Goal: Task Accomplishment & Management: Manage account settings

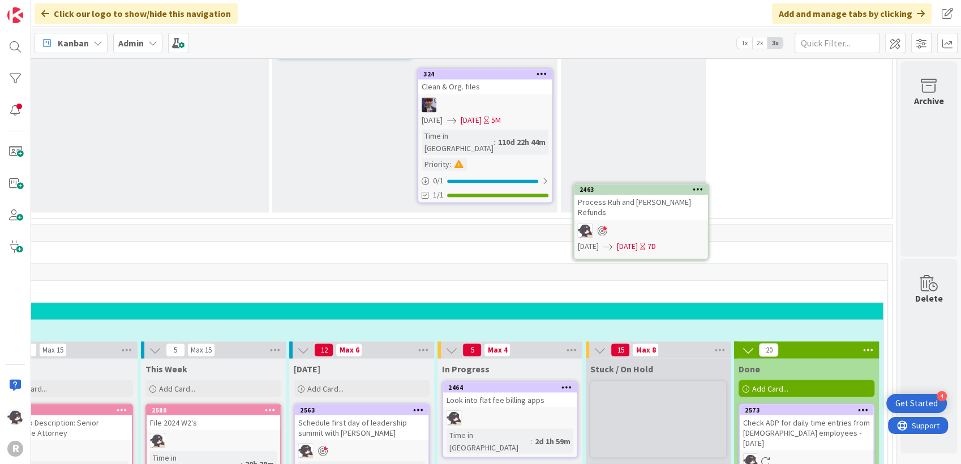
scroll to position [1915, 217]
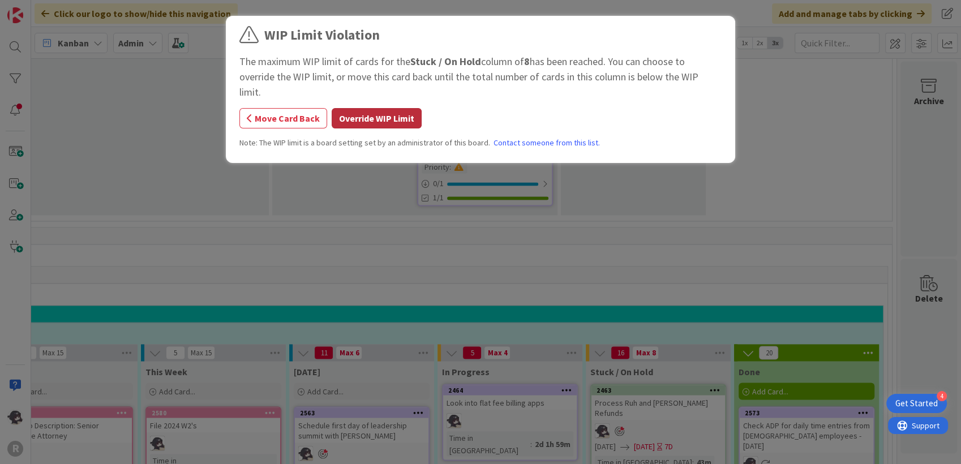
click at [386, 108] on button "Override WIP Limit" at bounding box center [377, 118] width 90 height 20
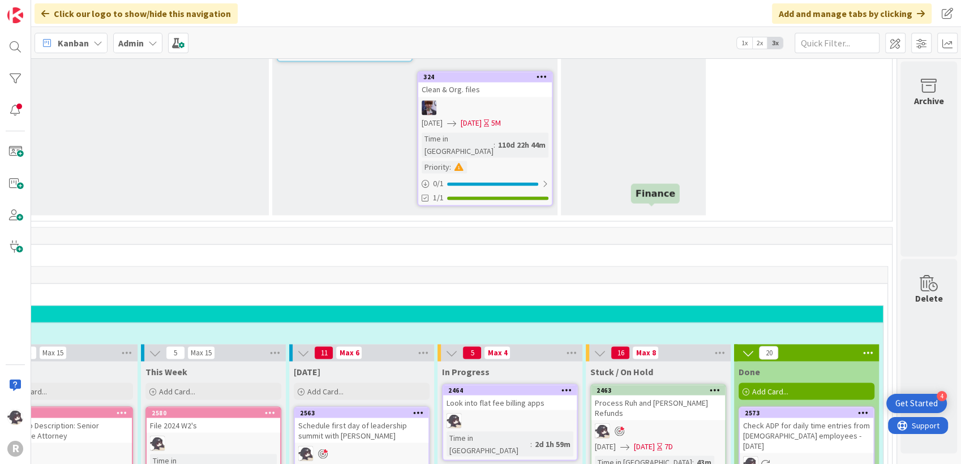
click at [646, 386] on div "2463" at bounding box center [660, 390] width 128 height 8
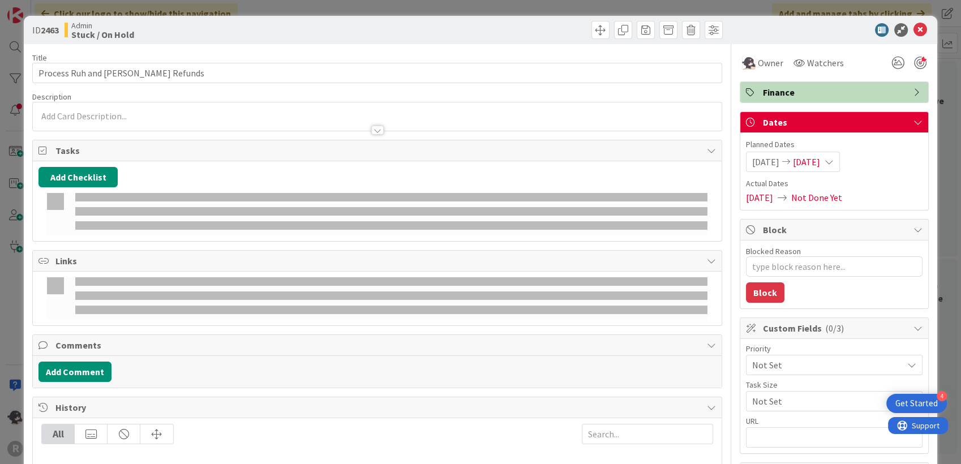
type textarea "x"
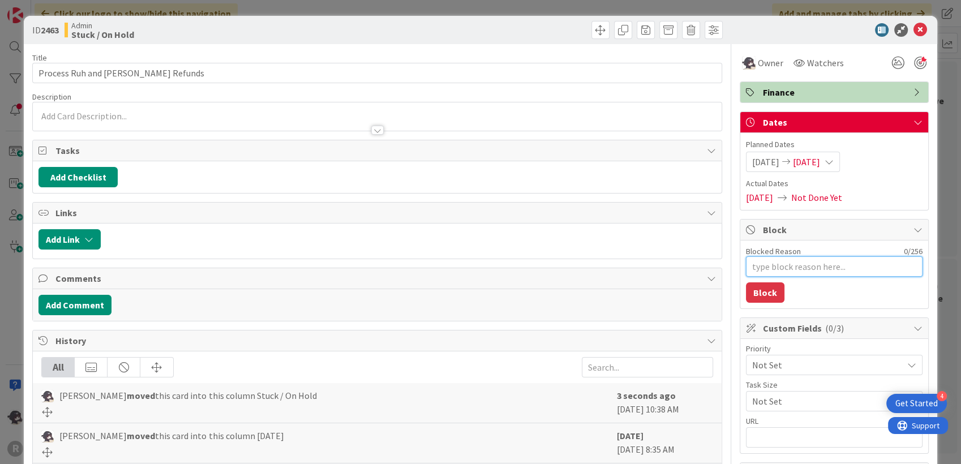
click at [787, 265] on textarea "Blocked Reason" at bounding box center [834, 266] width 177 height 20
type textarea "F"
type textarea "x"
type textarea "F/"
type textarea "x"
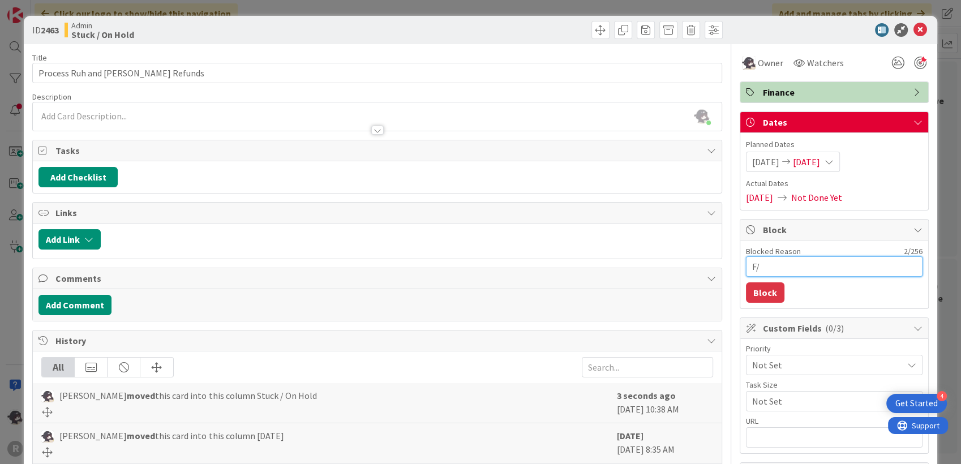
type textarea "F/u"
type textarea "x"
type textarea "F/u"
type textarea "x"
type textarea "F/u w"
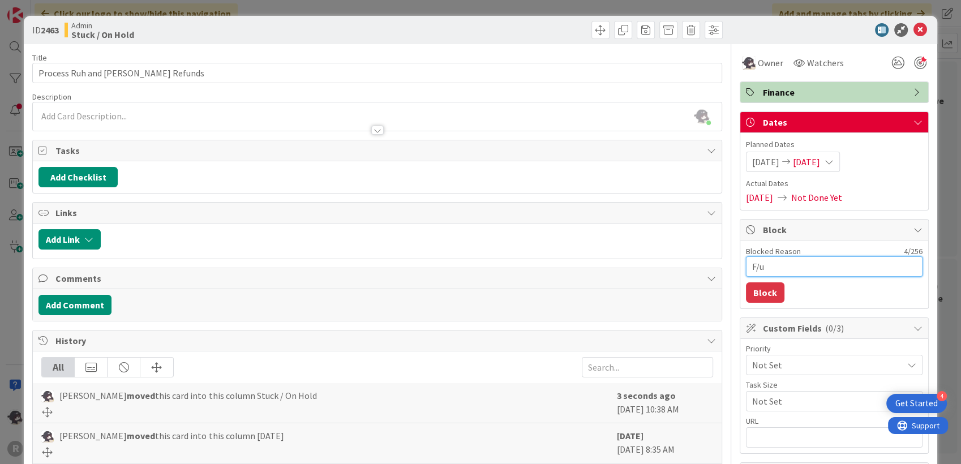
type textarea "x"
type textarea "F/u wi"
type textarea "x"
type textarea "F/u wit"
type textarea "x"
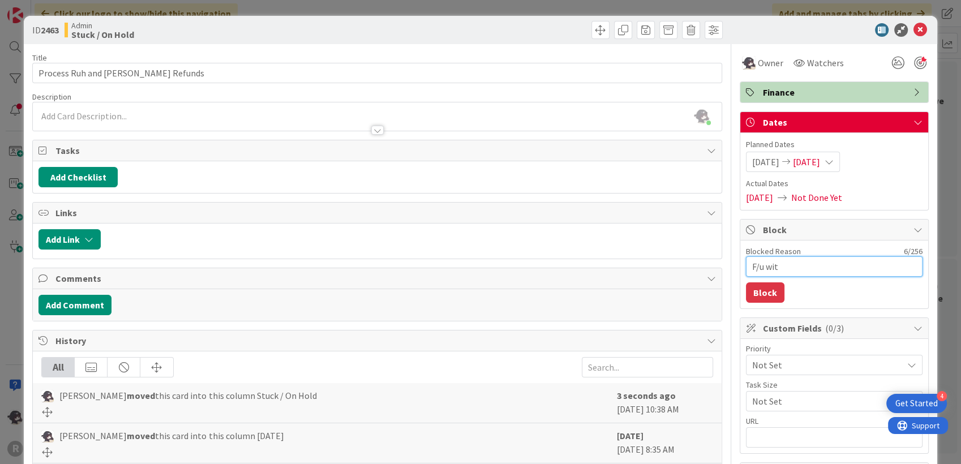
type textarea "F/u with"
type textarea "x"
type textarea "F/u with"
type textarea "x"
type textarea "F/u with S"
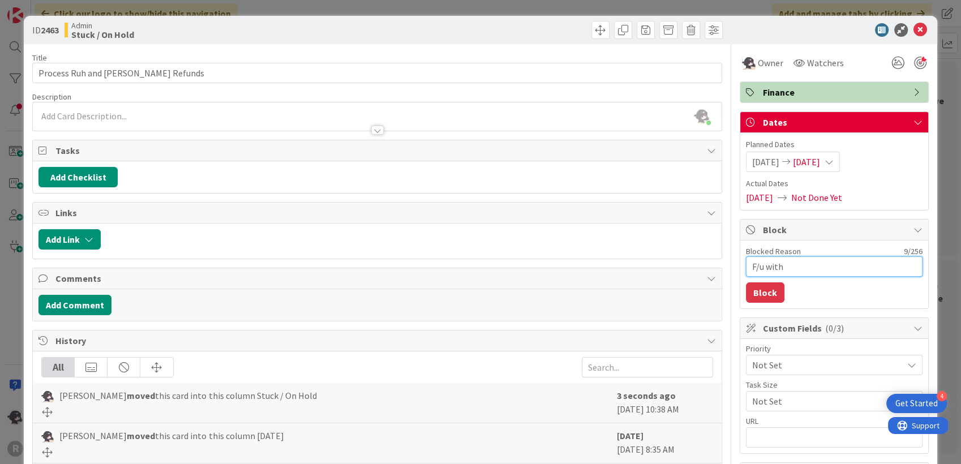
type textarea "x"
type textarea "F/u with St"
type textarea "x"
type textarea "F/u with Sta"
type textarea "x"
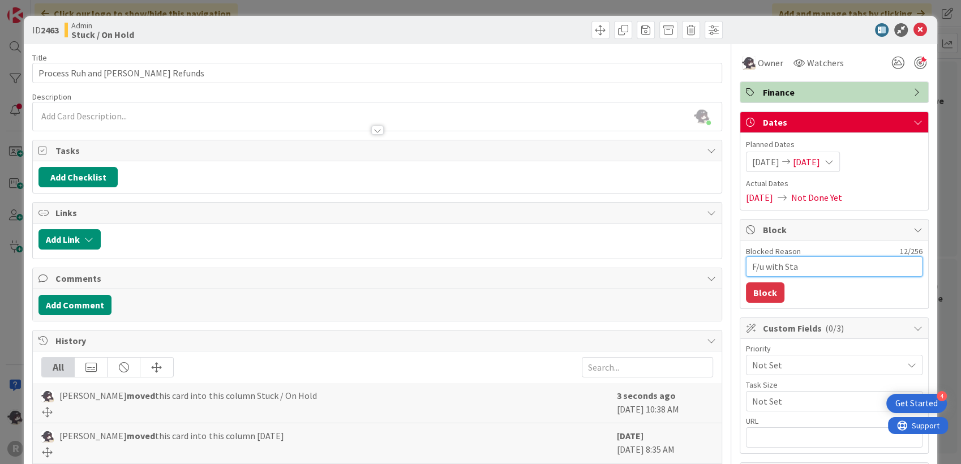
type textarea "F/u with Stac"
type textarea "x"
type textarea "F/u with Stace"
type textarea "x"
type textarea "F/u with [PERSON_NAME]"
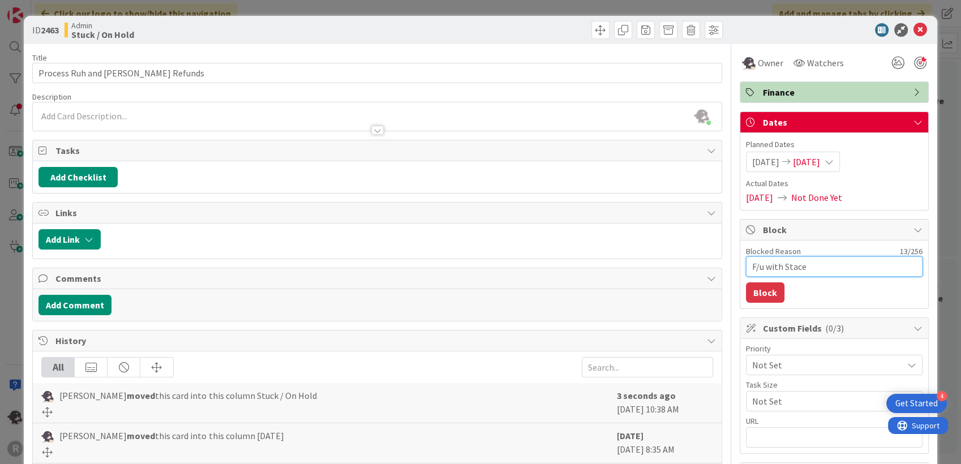
type textarea "x"
type textarea "F/u with [PERSON_NAME]"
type textarea "x"
type textarea "F/u with [PERSON_NAME] r"
type textarea "x"
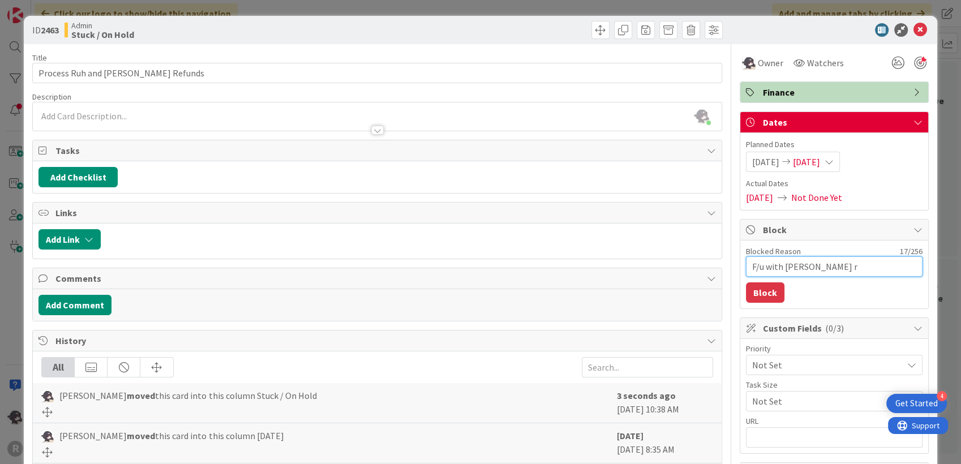
type textarea "F/u with [PERSON_NAME] re"
type textarea "x"
type textarea "F/u with [PERSON_NAME] re"
type textarea "x"
type textarea "F/u with [PERSON_NAME] re H"
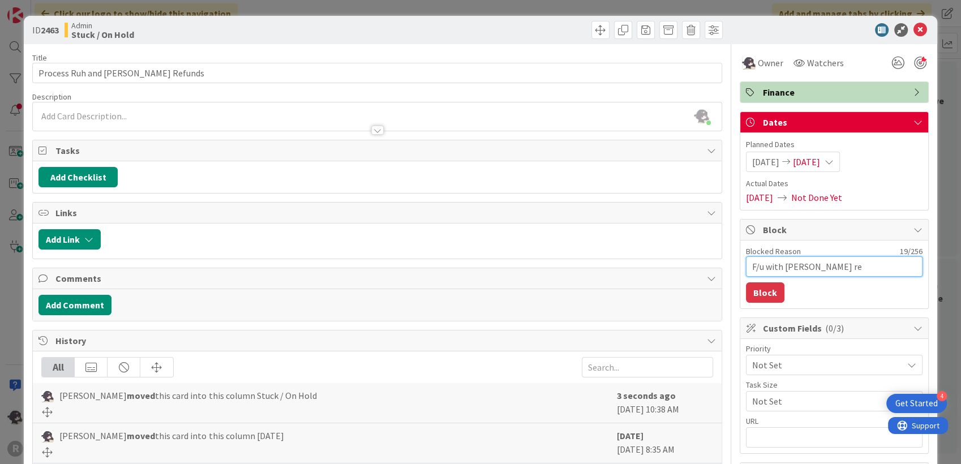
type textarea "x"
type textarea "F/u with [PERSON_NAME] re Ho"
type textarea "x"
type textarea "F/u with [PERSON_NAME] re Hog"
type textarea "x"
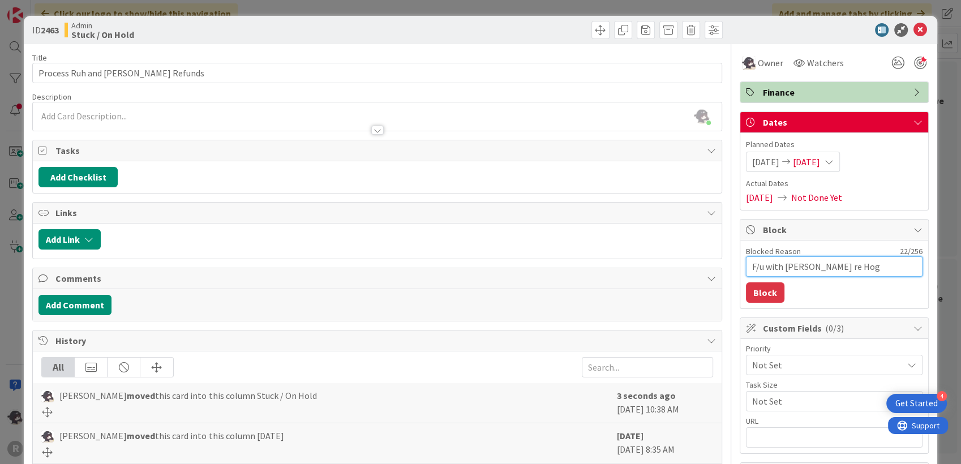
type textarea "F/u with [PERSON_NAME] re Hogl"
type textarea "x"
type textarea "F/u with [PERSON_NAME] re Hoglu"
type textarea "x"
type textarea "F/u with [PERSON_NAME] re Hoglun"
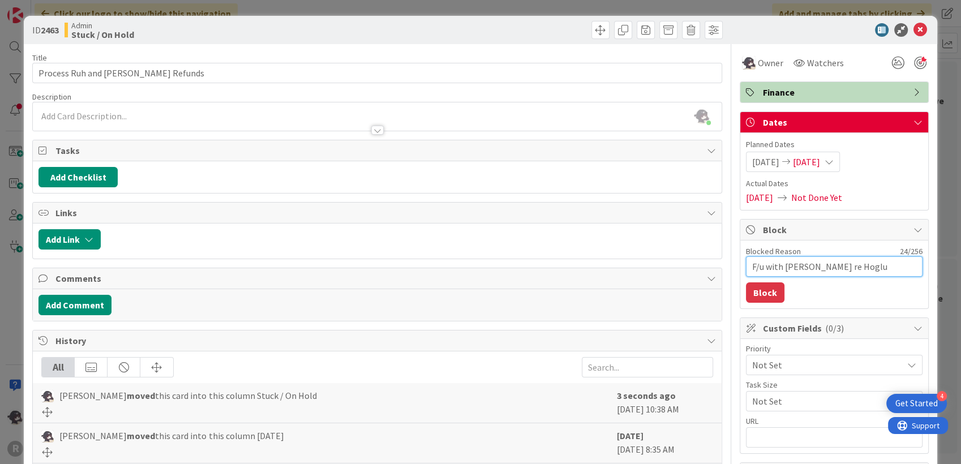
type textarea "x"
type textarea "F/u with [PERSON_NAME] re [PERSON_NAME]"
type textarea "x"
type textarea "F/u with [PERSON_NAME] re [PERSON_NAME]"
type textarea "x"
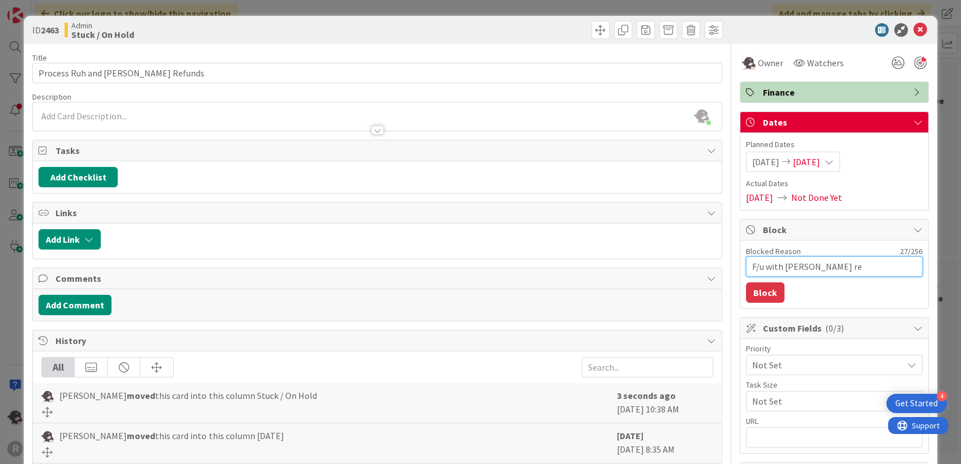
type textarea "F/u with [PERSON_NAME] re [PERSON_NAME] d"
type textarea "x"
type textarea "F/u with [PERSON_NAME] re [PERSON_NAME] di"
type textarea "x"
type textarea "F/u with [PERSON_NAME] re [PERSON_NAME] dis"
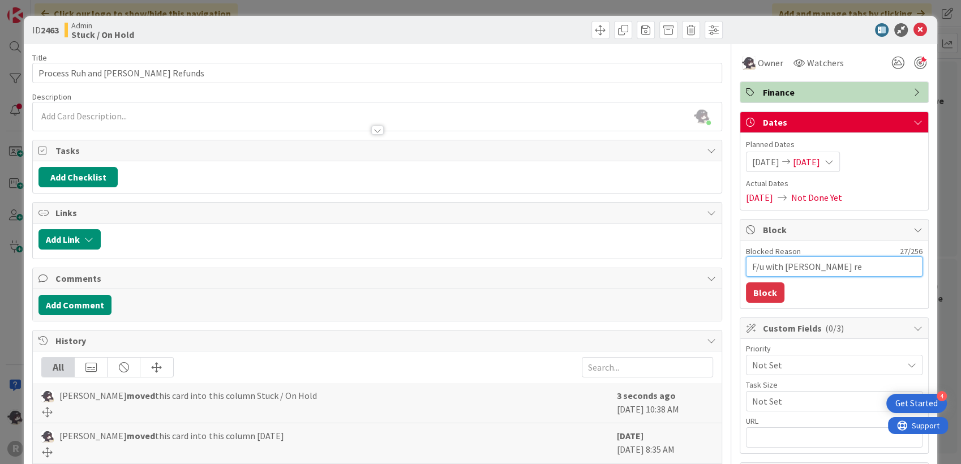
type textarea "x"
type textarea "F/u with [PERSON_NAME] re [PERSON_NAME] disc"
type textarea "x"
type textarea "F/u with [PERSON_NAME] re [PERSON_NAME] discr"
type textarea "x"
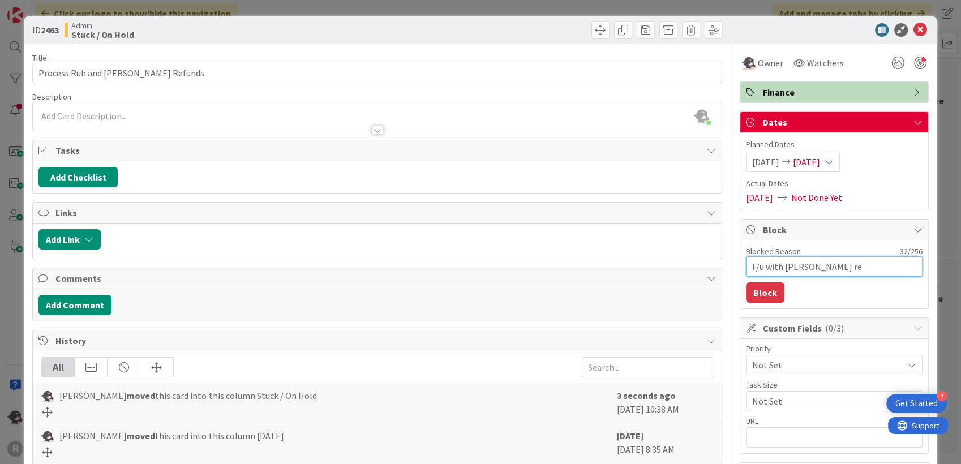
type textarea "F/u with [PERSON_NAME] re [PERSON_NAME] discre"
type textarea "x"
type textarea "F/u with [PERSON_NAME] re [PERSON_NAME] discrep"
type textarea "x"
type textarea "F/u with [PERSON_NAME] re [PERSON_NAME] discrepa"
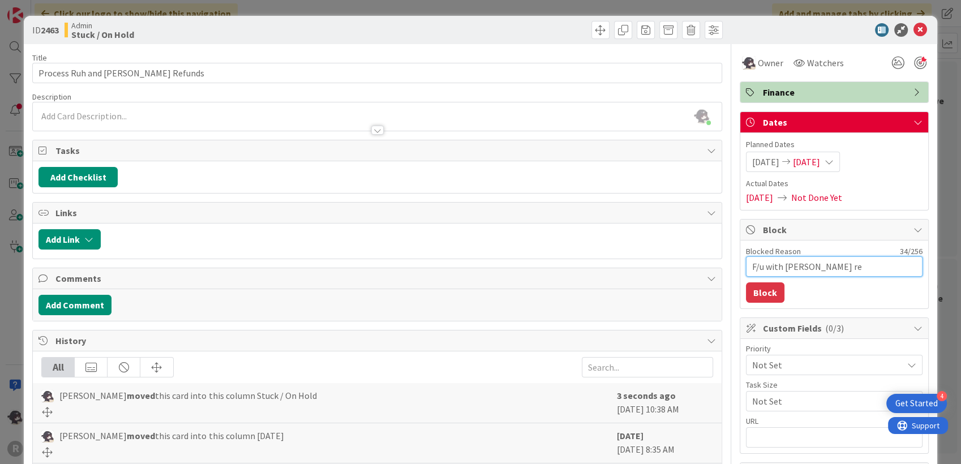
type textarea "x"
type textarea "F/u with [PERSON_NAME] re [PERSON_NAME] discrepan"
type textarea "x"
type textarea "F/u with [PERSON_NAME] re [PERSON_NAME] discrepanc"
type textarea "x"
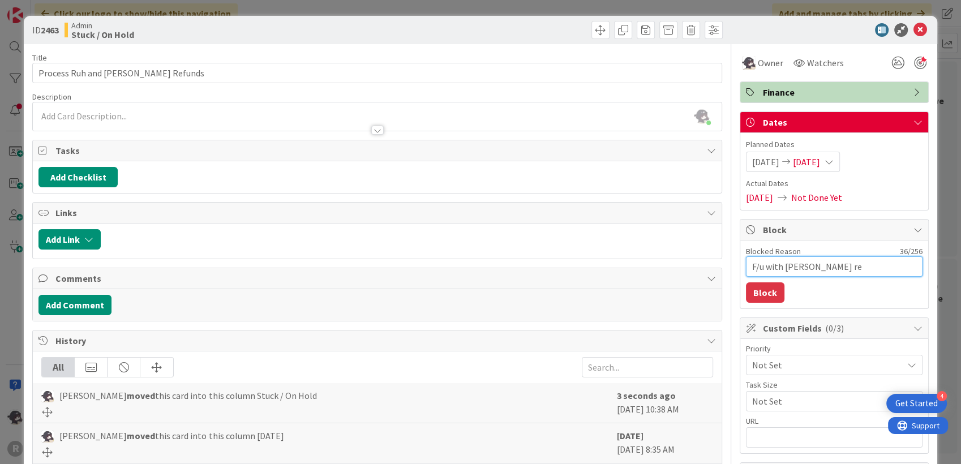
type textarea "F/u with [PERSON_NAME] re [PERSON_NAME] discrepancy"
type textarea "x"
type textarea "F/u with [PERSON_NAME] re [PERSON_NAME] discrepancy"
click at [746, 285] on button "Block" at bounding box center [765, 292] width 38 height 20
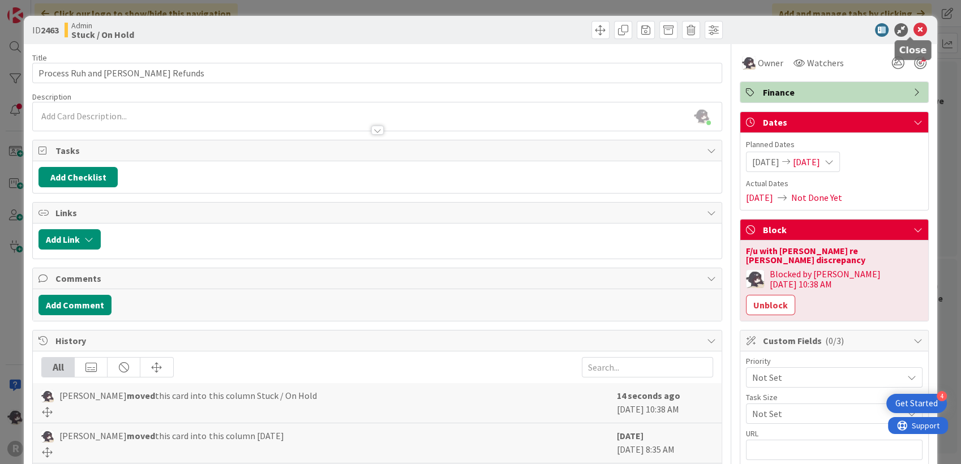
click at [913, 35] on icon at bounding box center [920, 30] width 14 height 14
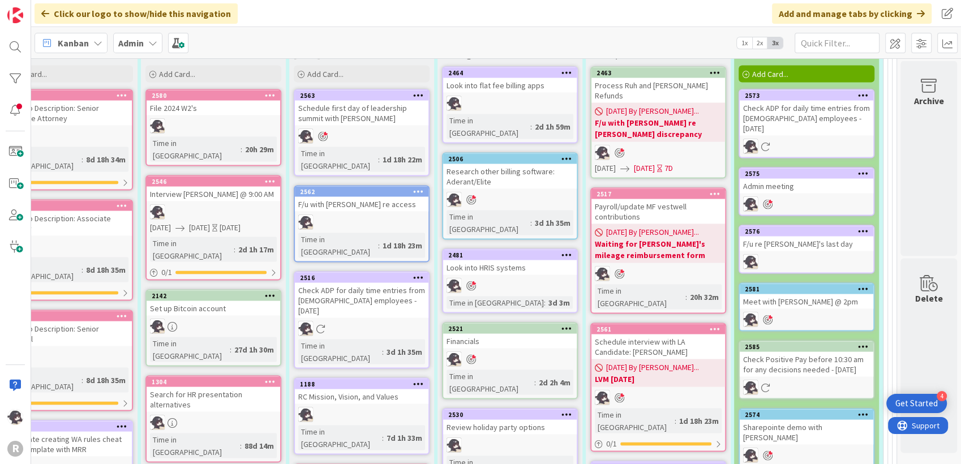
scroll to position [2292, 217]
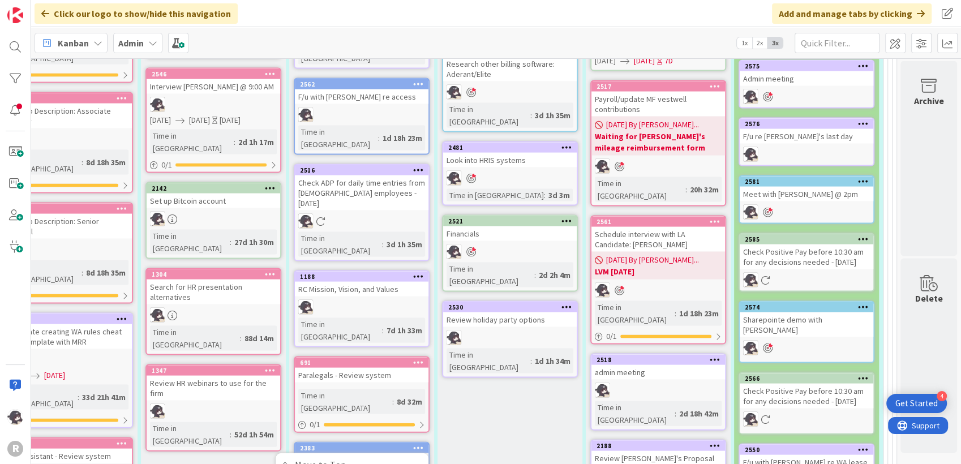
scroll to position [2418, 217]
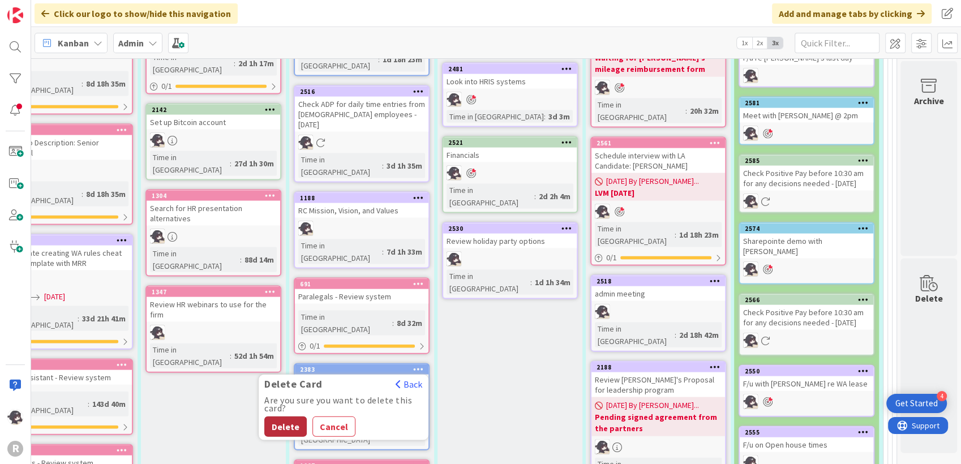
click at [273, 416] on button "Delete" at bounding box center [285, 426] width 42 height 20
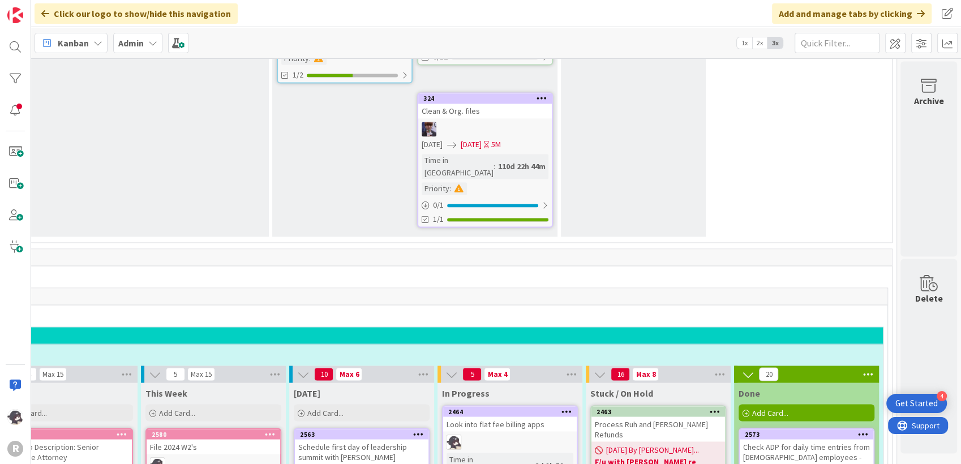
scroll to position [1915, 217]
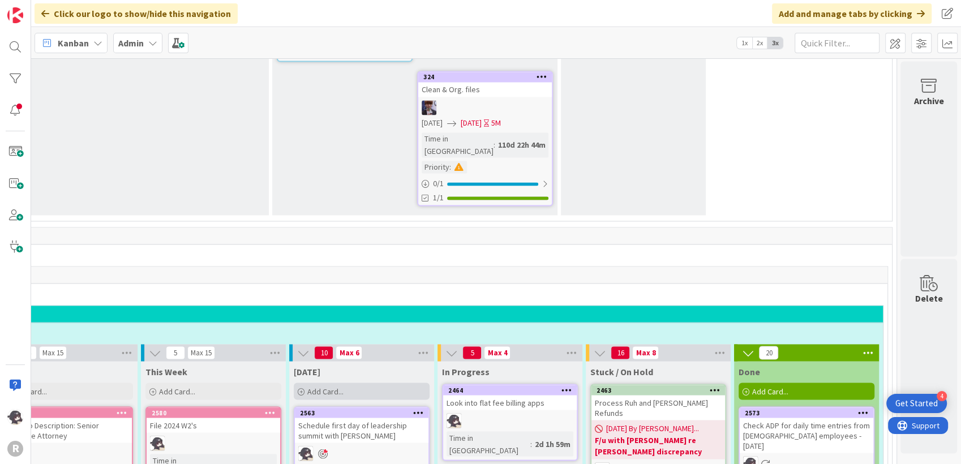
click at [359, 383] on div "Add Card..." at bounding box center [362, 391] width 136 height 17
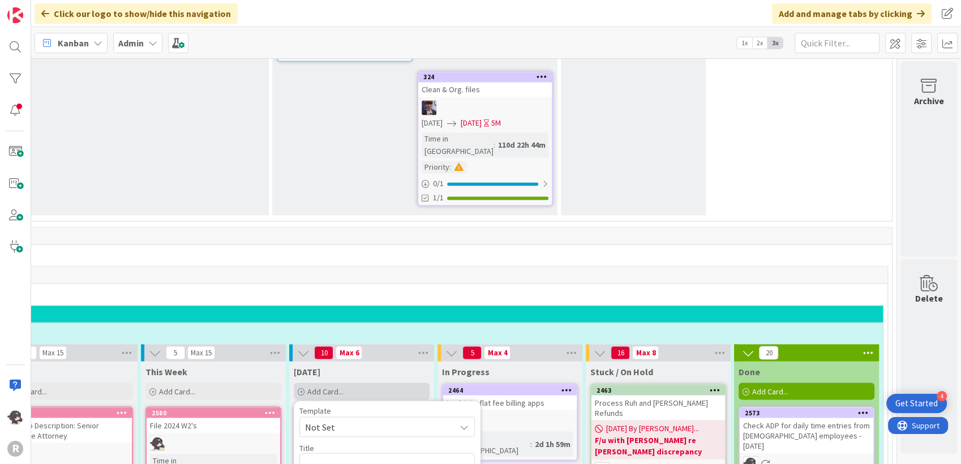
type textarea "x"
type textarea "S"
type textarea "x"
type textarea "Se"
type textarea "x"
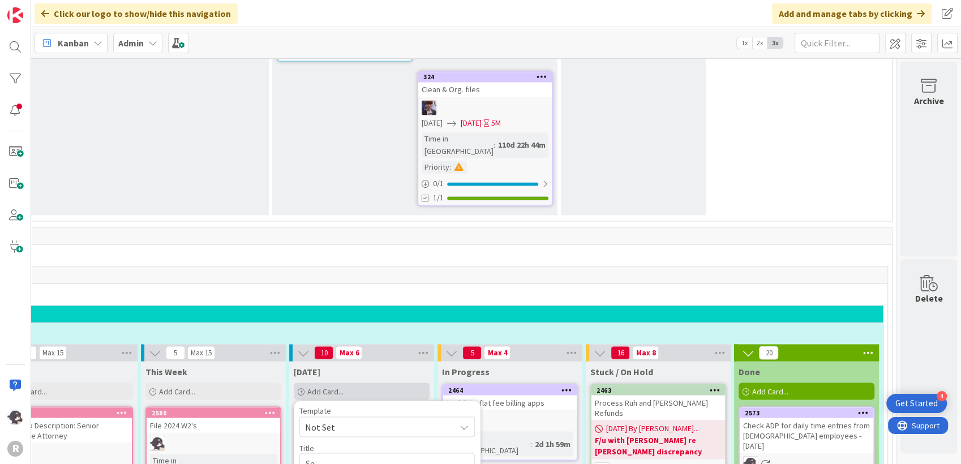
type textarea "Sen"
type textarea "x"
type textarea "Send"
type textarea "x"
type textarea "Send d"
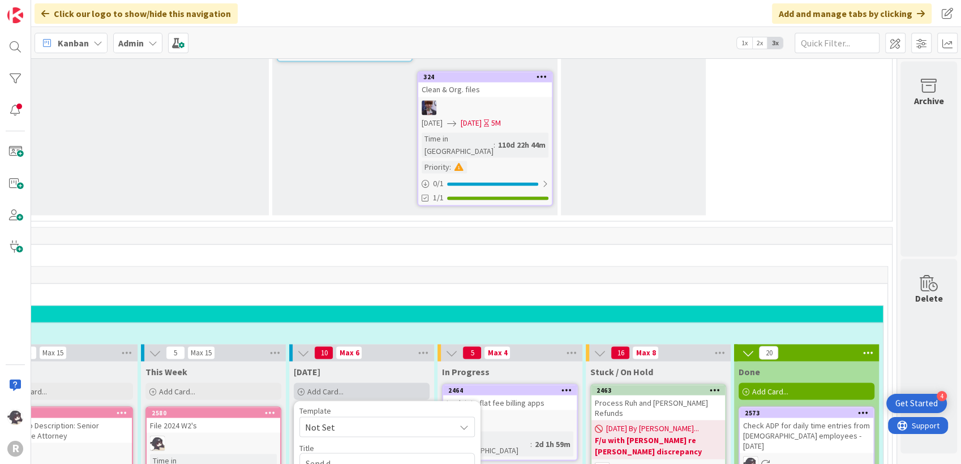
type textarea "x"
type textarea "Send de"
type textarea "x"
type textarea "Send den"
type textarea "x"
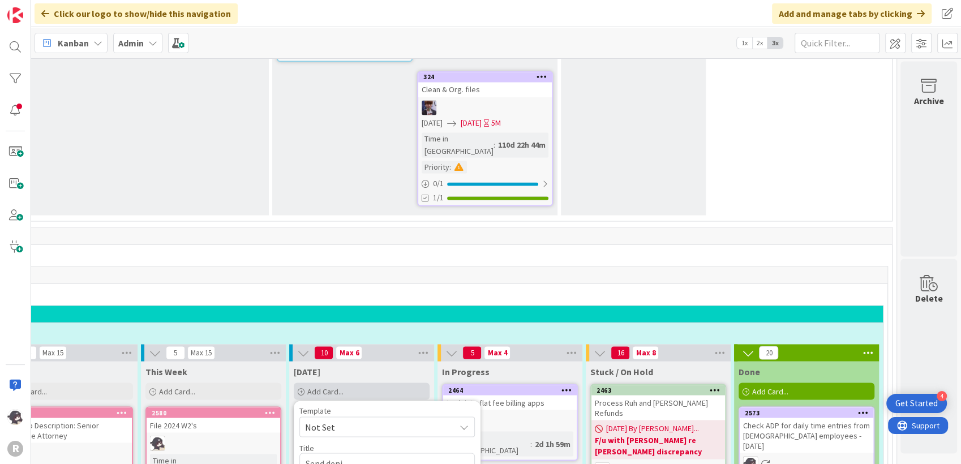
type textarea "Send denia"
type textarea "x"
type textarea "Send denial"
type textarea "x"
type textarea "Send denial"
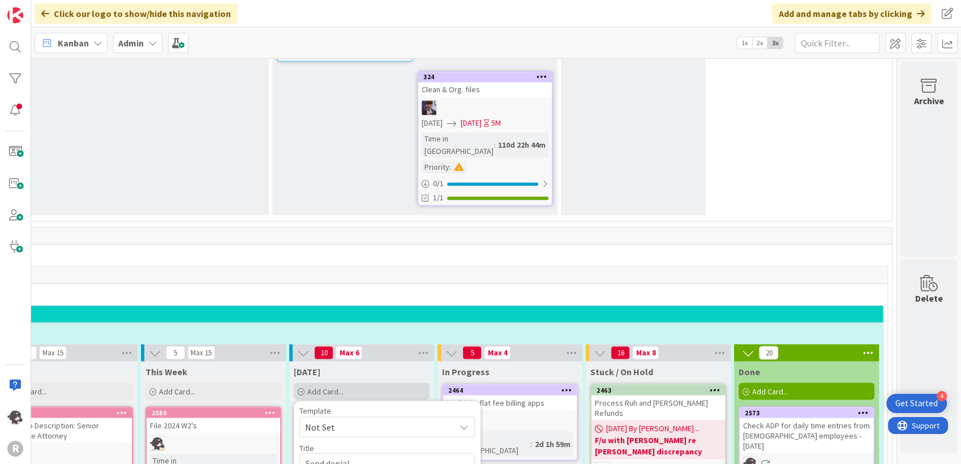
type textarea "x"
type textarea "Send denial e"
type textarea "x"
type textarea "Send denial em"
type textarea "x"
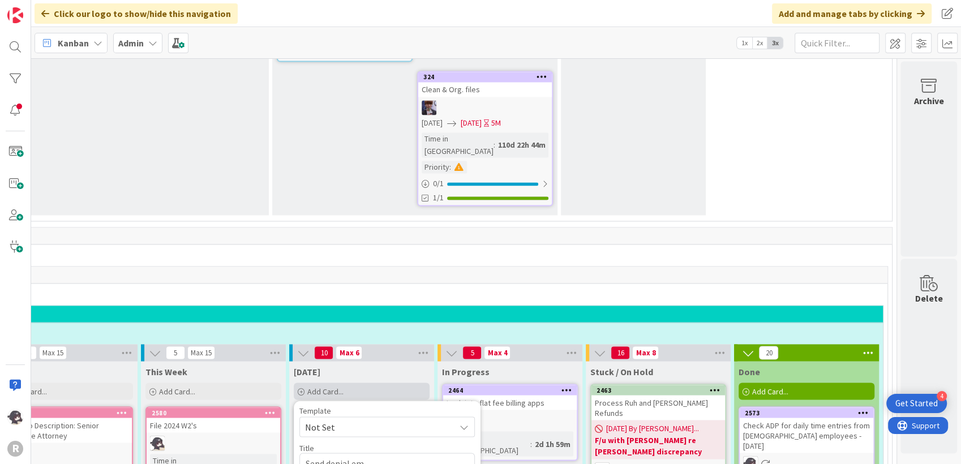
type textarea "Send denial ema"
type textarea "x"
type textarea "Send denial emai"
type textarea "x"
type textarea "Send denial email"
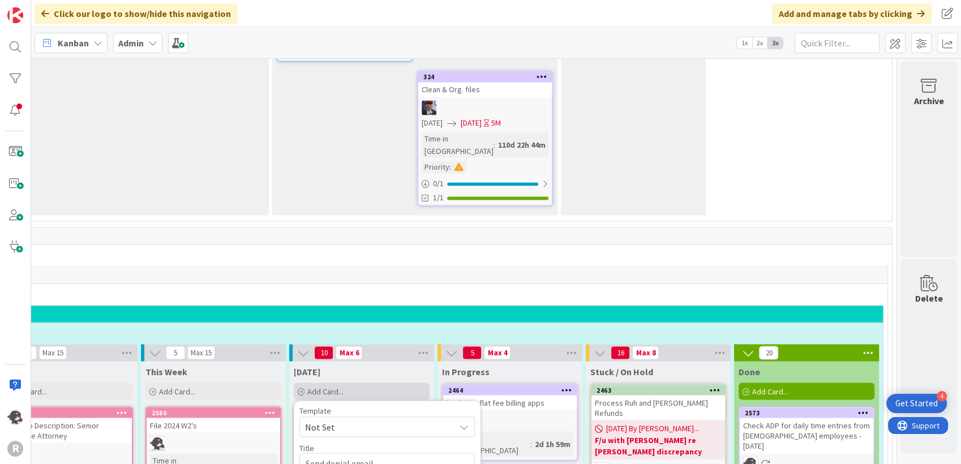
type textarea "x"
type textarea "Send denial email"
type textarea "x"
type textarea "Send denial email t"
type textarea "x"
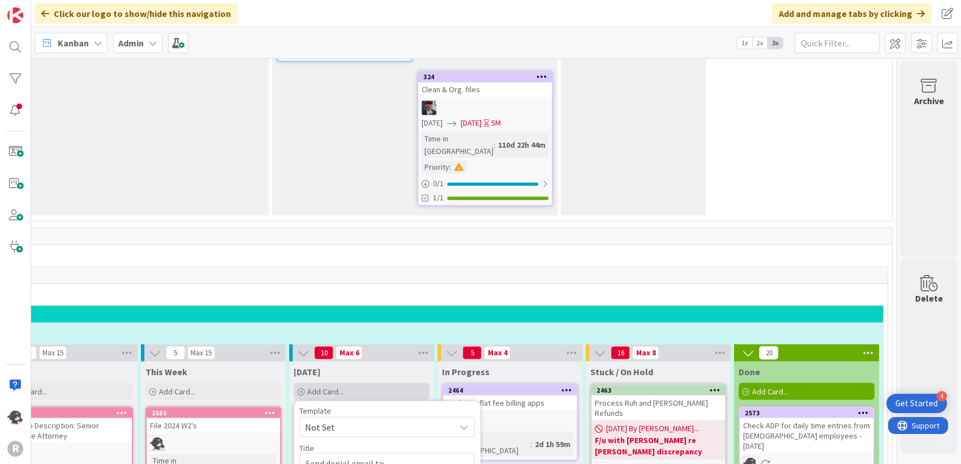
type textarea "Send denial email to"
type textarea "x"
type textarea "Send denial email to M"
type textarea "x"
type textarea "Send denial email to Me"
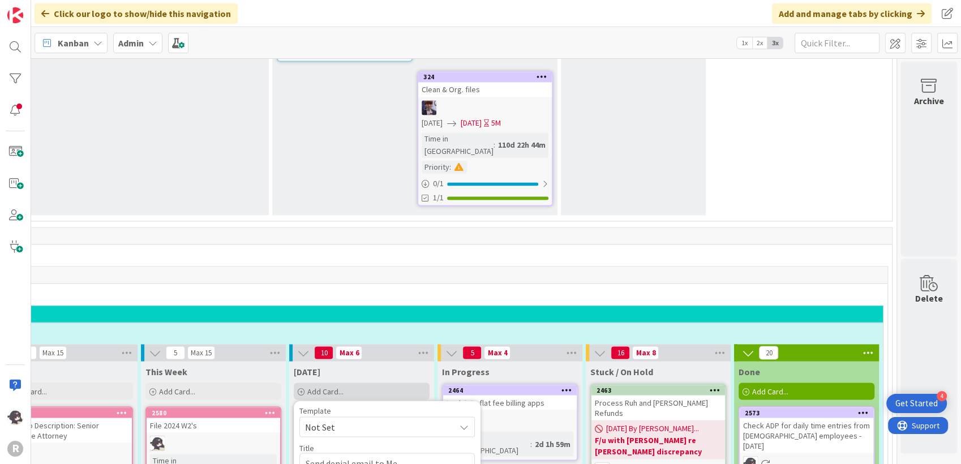
type textarea "x"
type textarea "Send denial email to"
type textarea "x"
type textarea "Send denial email to E"
type textarea "x"
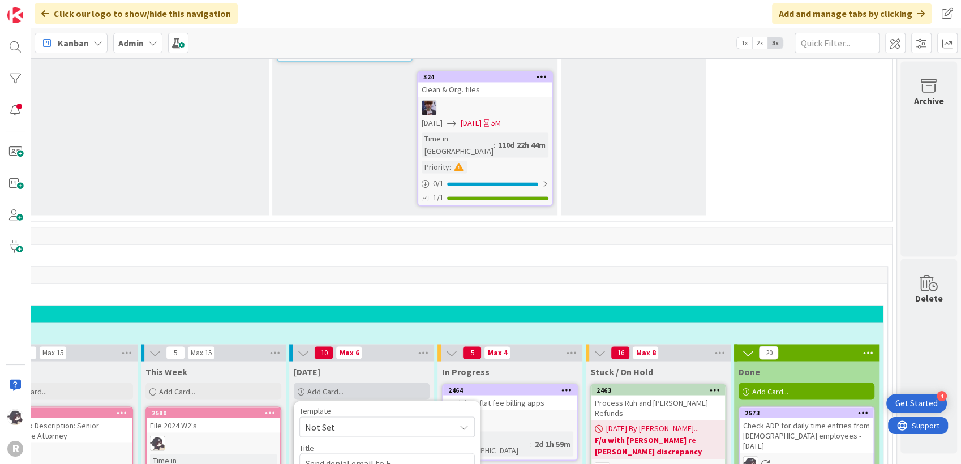
type textarea "Send denial email to El"
type textarea "x"
type textarea "Send denial email to Elo"
type textarea "x"
type textarea "Send denial email to [PERSON_NAME]"
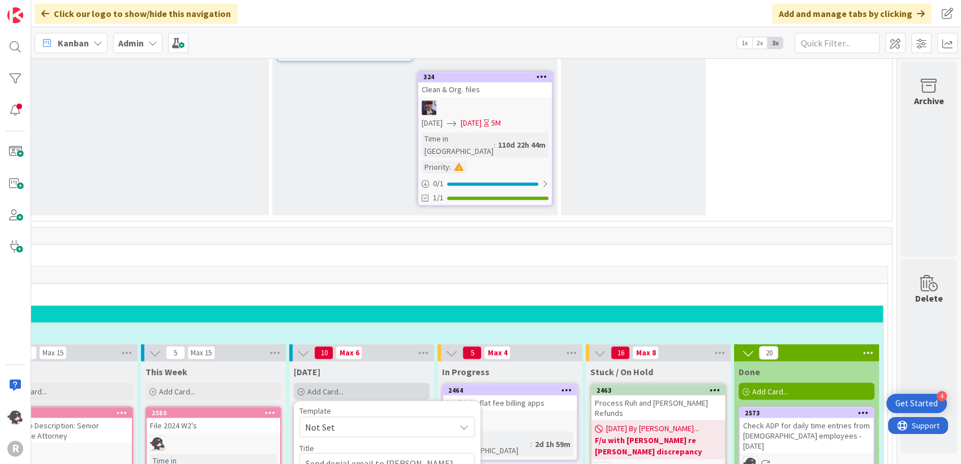
type textarea "x"
type textarea "Send denial email to [PERSON_NAME]"
type textarea "x"
type textarea "Send denial email to Eloheim"
type textarea "x"
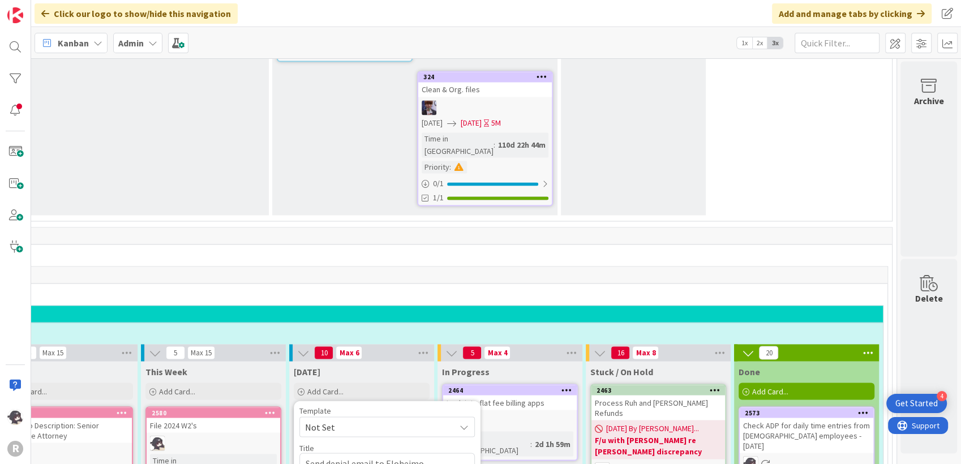
type textarea "Send denial email to Eloheimo"
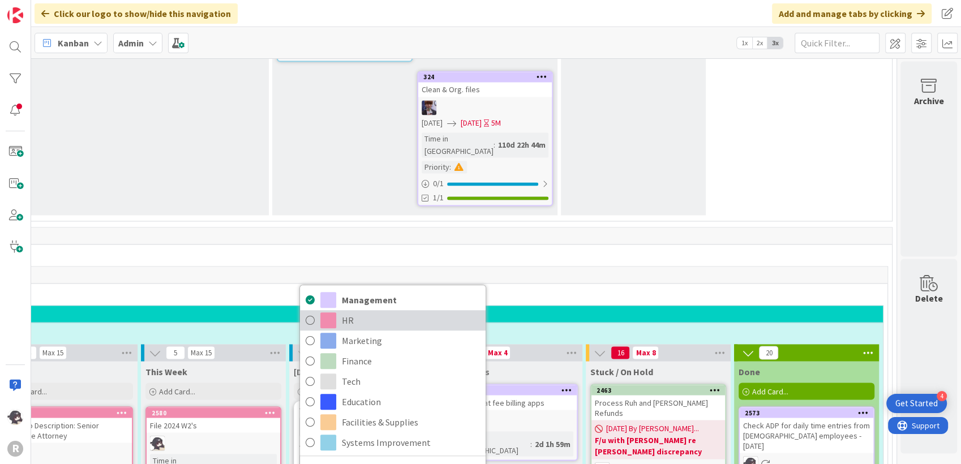
click at [349, 312] on span "HR" at bounding box center [411, 320] width 138 height 17
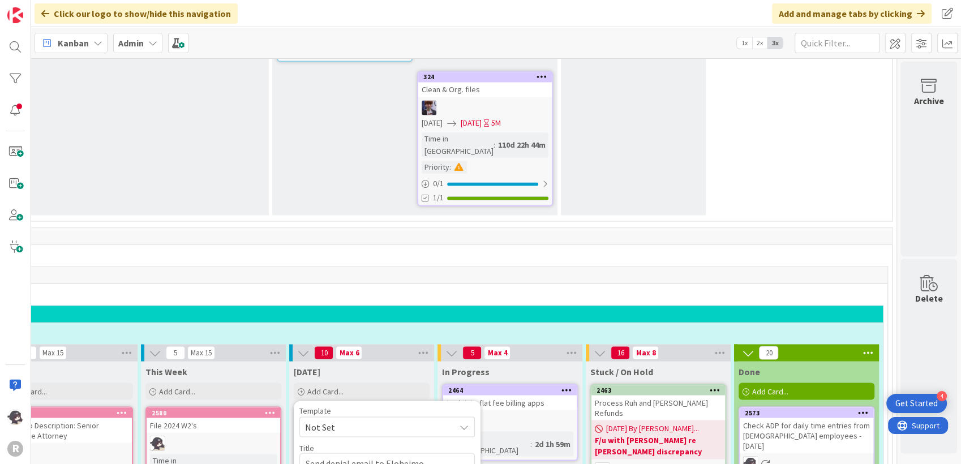
click at [359, 454] on span "[PERSON_NAME]" at bounding box center [370, 462] width 55 height 17
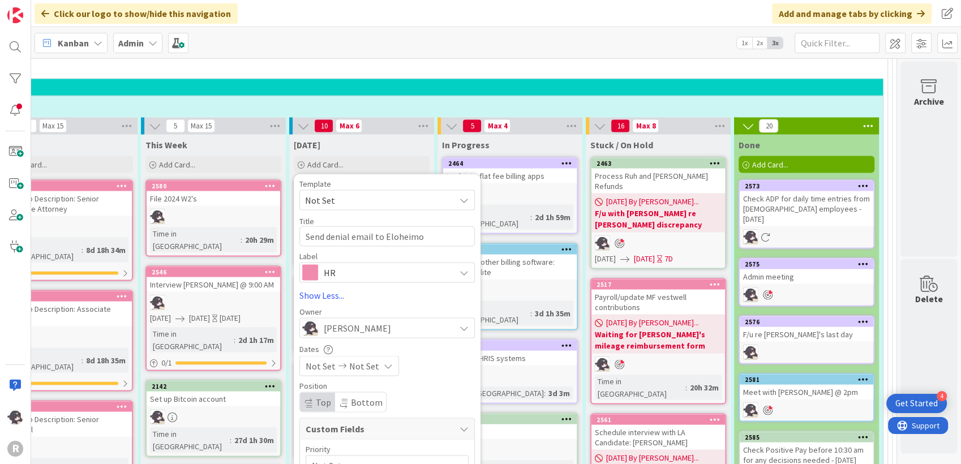
scroll to position [2167, 217]
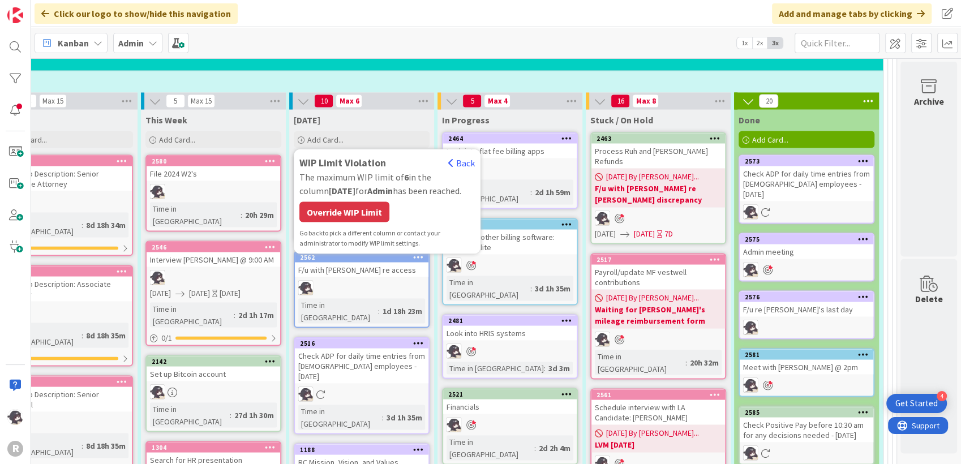
scroll to position [1978, 217]
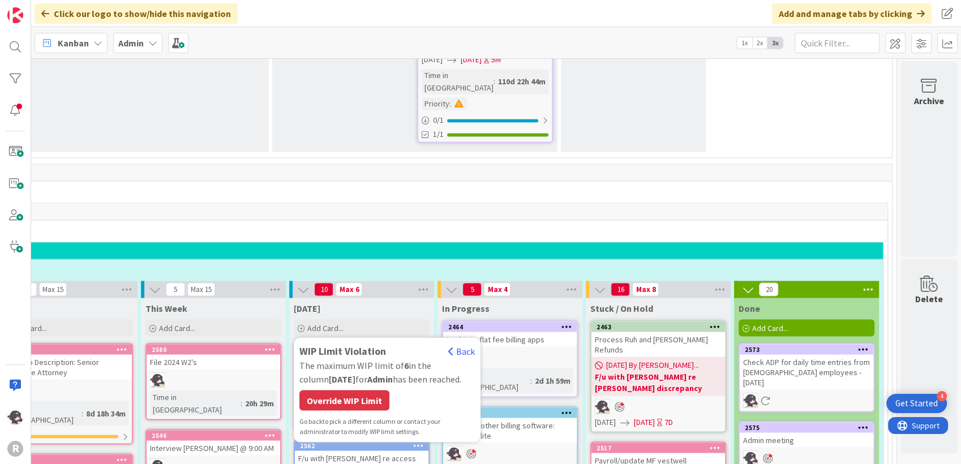
click at [355, 390] on div "Override WIP Limit" at bounding box center [344, 400] width 90 height 20
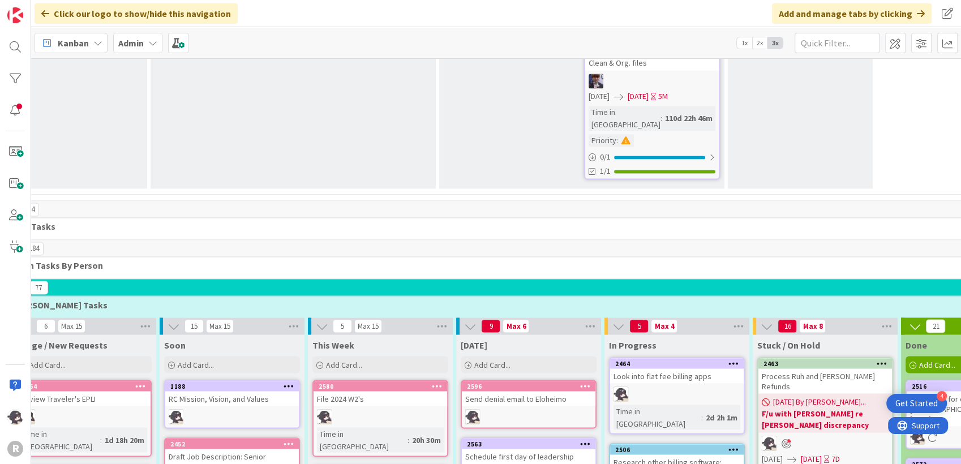
scroll to position [1942, 41]
click at [589, 381] on icon at bounding box center [586, 385] width 11 height 8
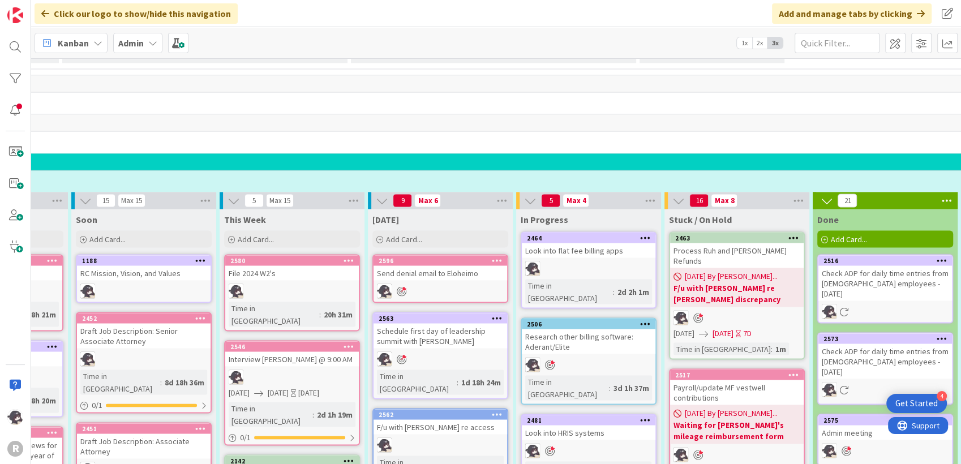
scroll to position [2067, 148]
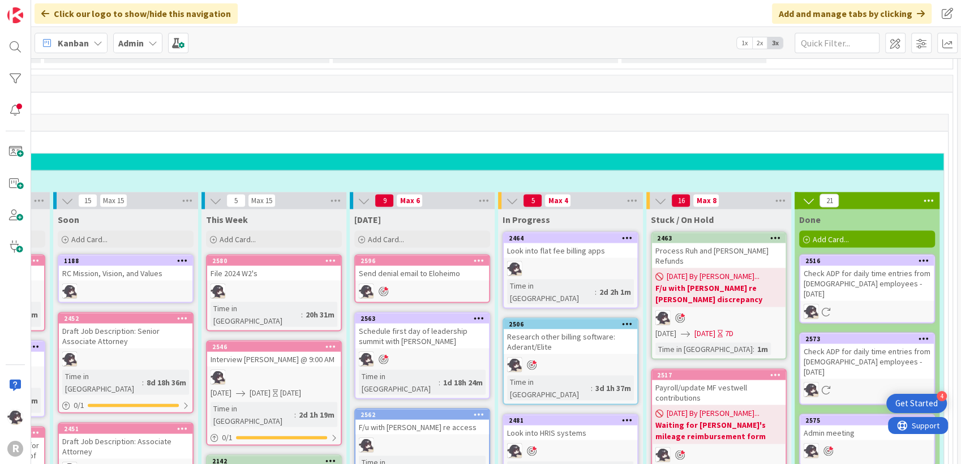
click at [626, 415] on icon at bounding box center [627, 419] width 11 height 8
click at [622, 319] on icon at bounding box center [627, 323] width 11 height 8
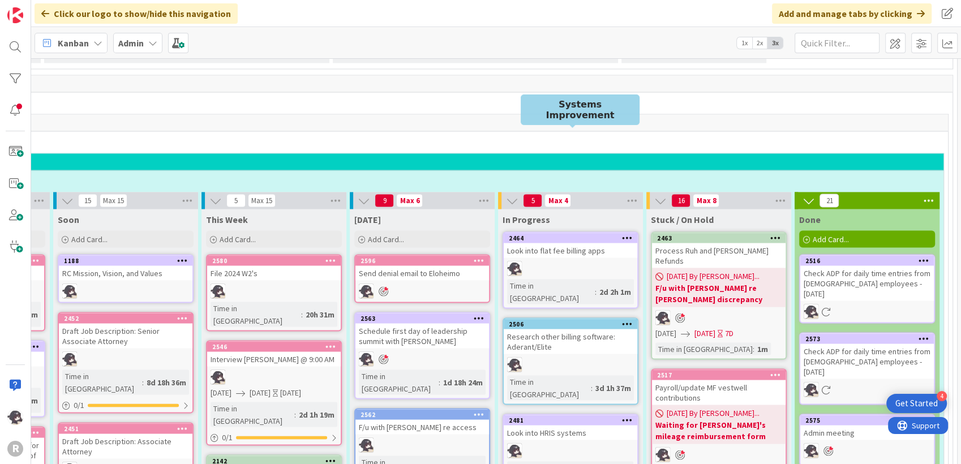
click at [553, 320] on div "2506" at bounding box center [573, 324] width 128 height 8
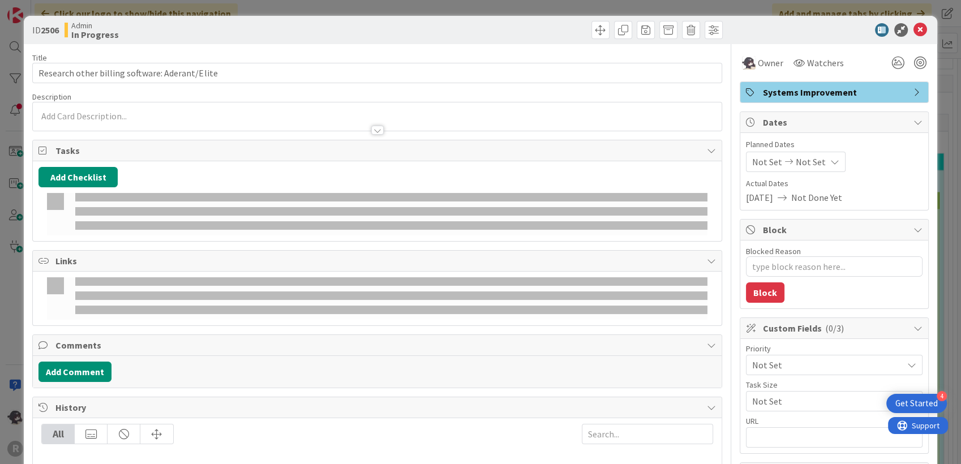
type textarea "x"
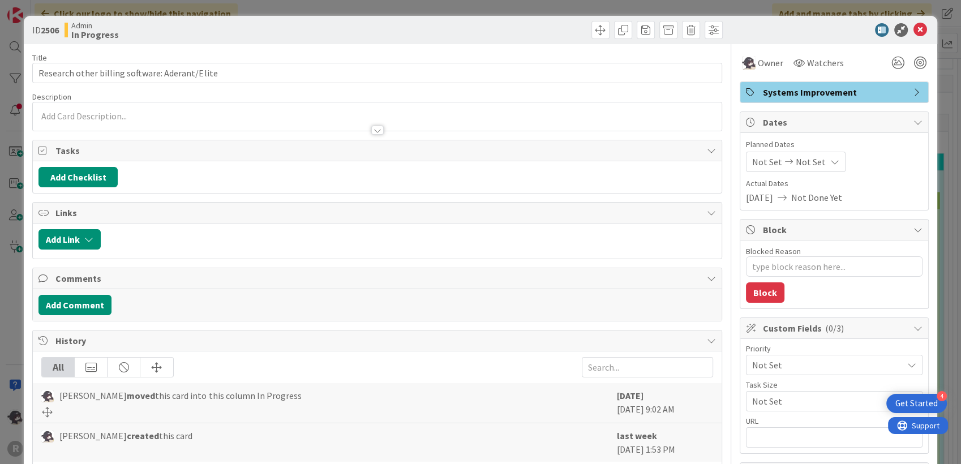
click at [72, 114] on p at bounding box center [376, 116] width 677 height 13
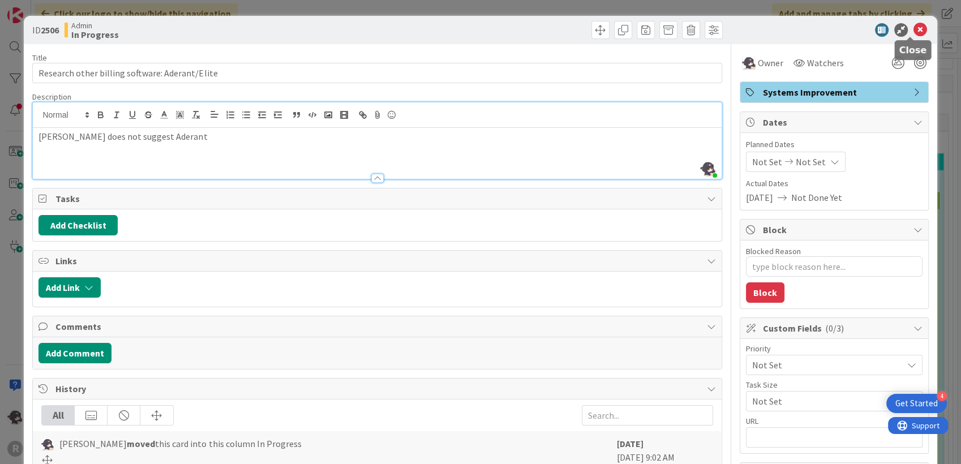
click at [913, 32] on icon at bounding box center [920, 30] width 14 height 14
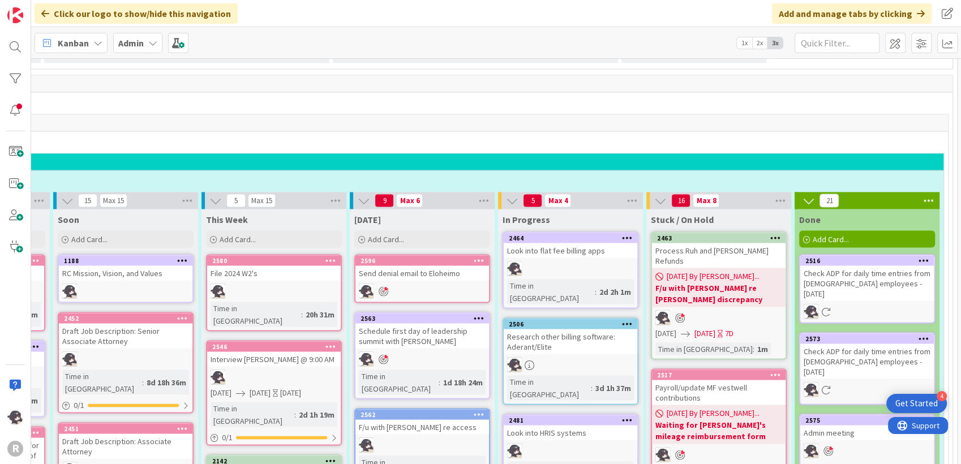
scroll to position [2004, 148]
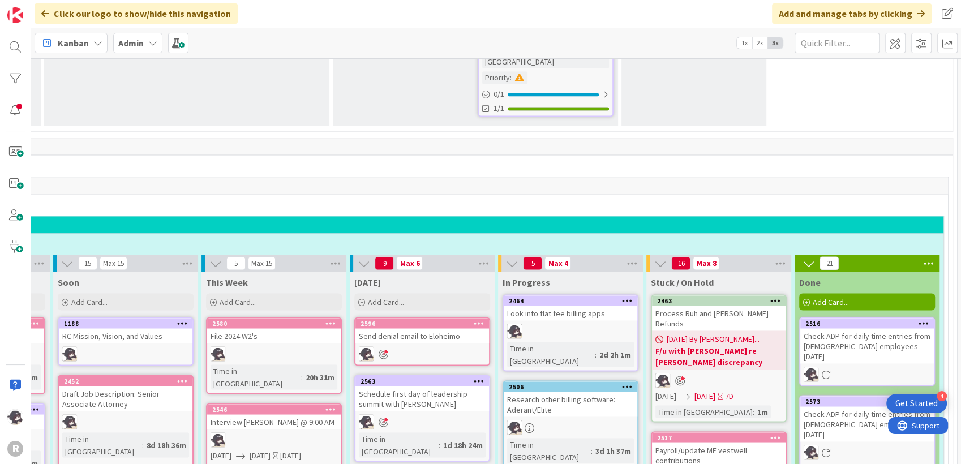
click at [629, 296] on icon at bounding box center [627, 300] width 11 height 8
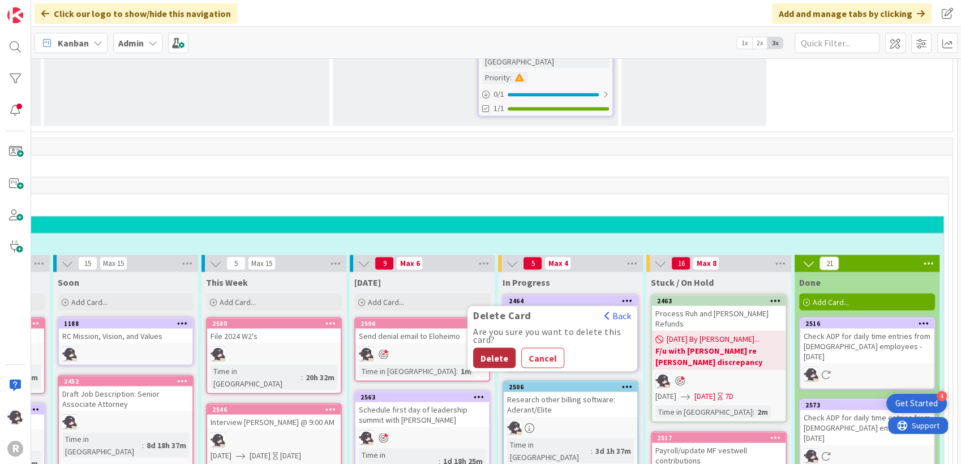
click at [498, 347] on button "Delete" at bounding box center [494, 357] width 42 height 20
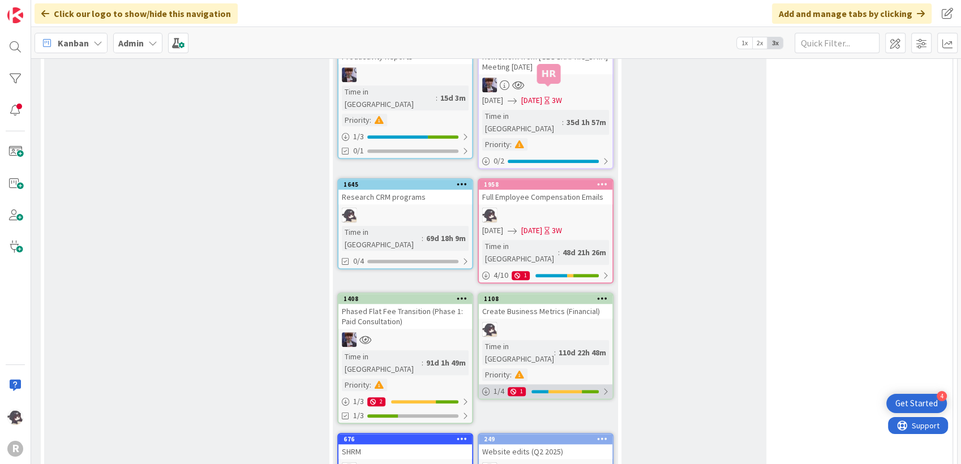
scroll to position [998, 148]
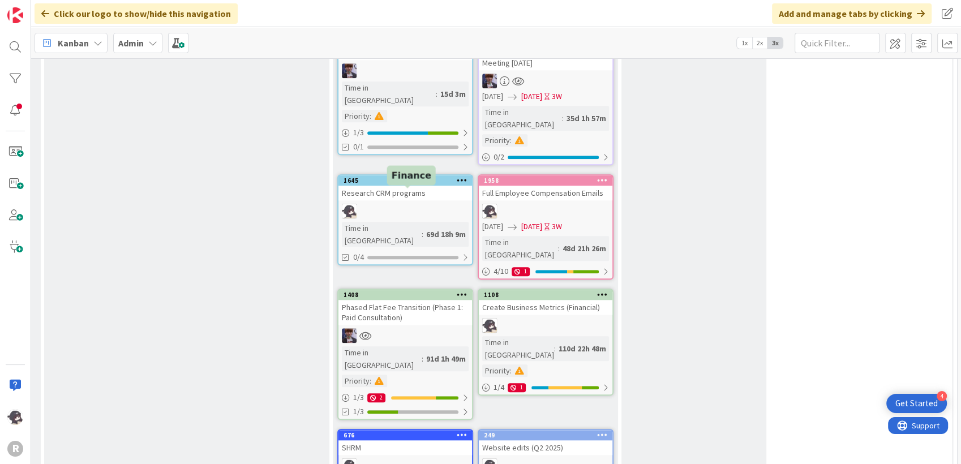
click at [390, 291] on div "1408" at bounding box center [407, 295] width 128 height 8
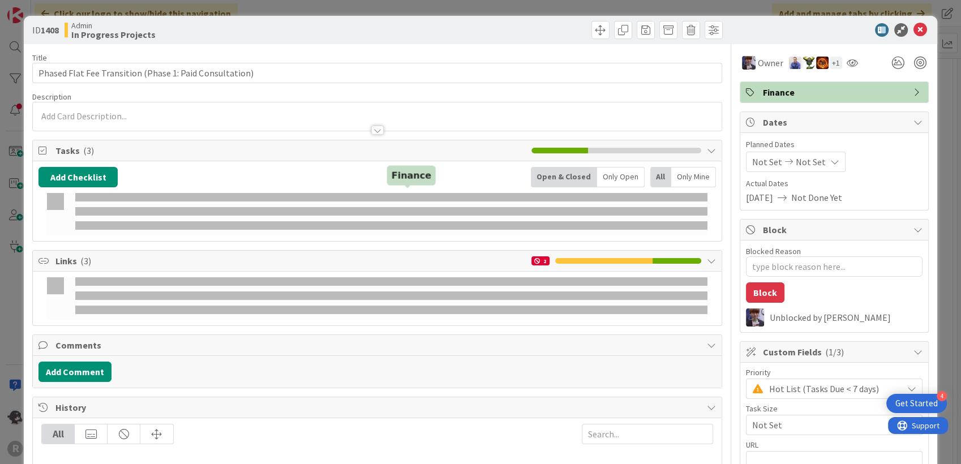
type textarea "x"
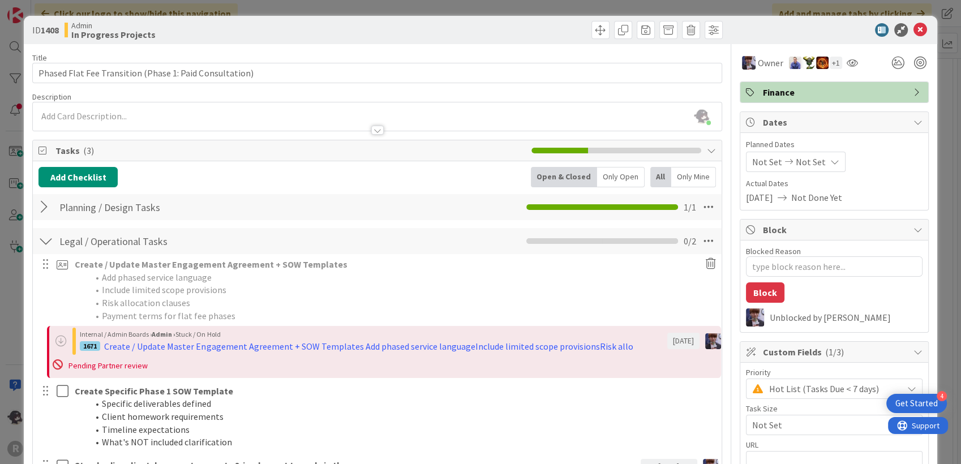
click at [43, 209] on div at bounding box center [45, 207] width 15 height 20
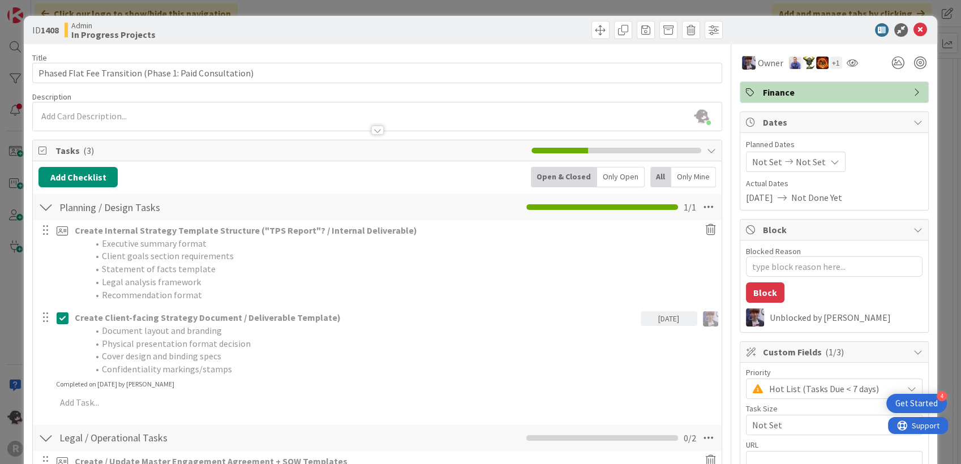
click at [43, 209] on div at bounding box center [45, 207] width 15 height 20
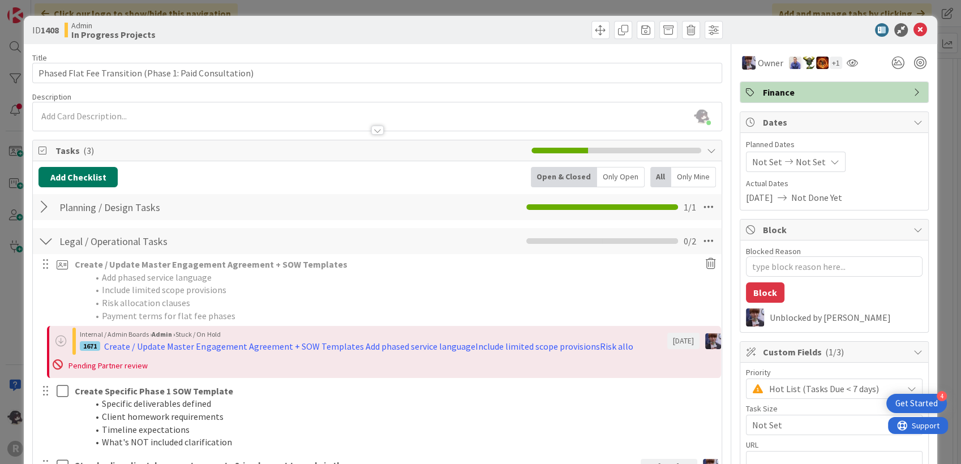
click at [83, 183] on button "Add Checklist" at bounding box center [77, 177] width 79 height 20
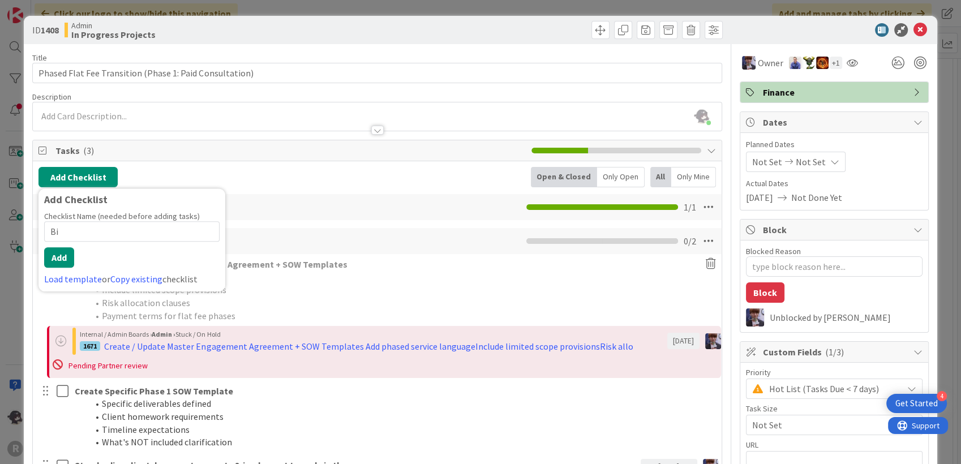
type input "B"
type input "Flat Fee Billing"
click at [60, 259] on button "Add" at bounding box center [59, 257] width 30 height 20
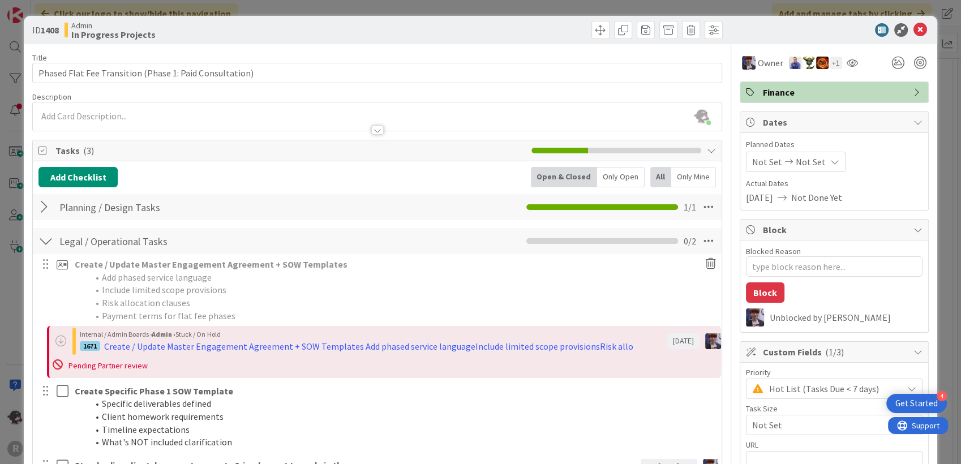
type textarea "x"
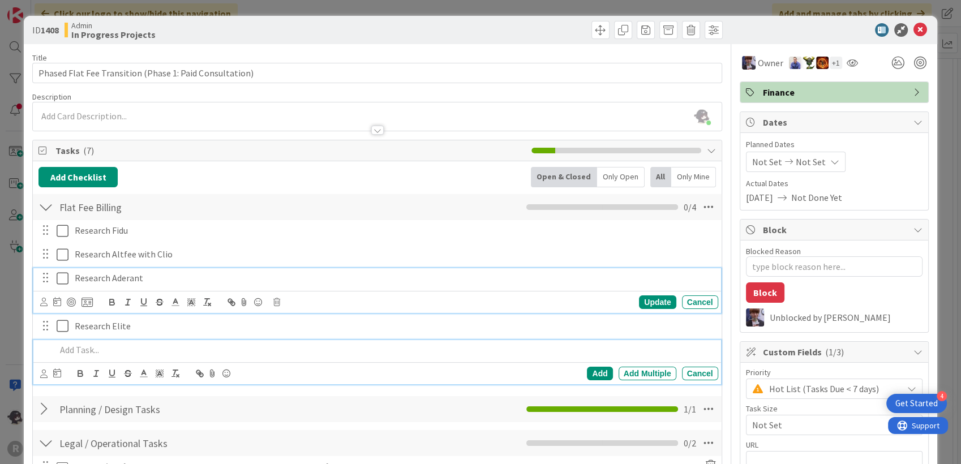
click at [66, 278] on icon at bounding box center [65, 279] width 17 height 14
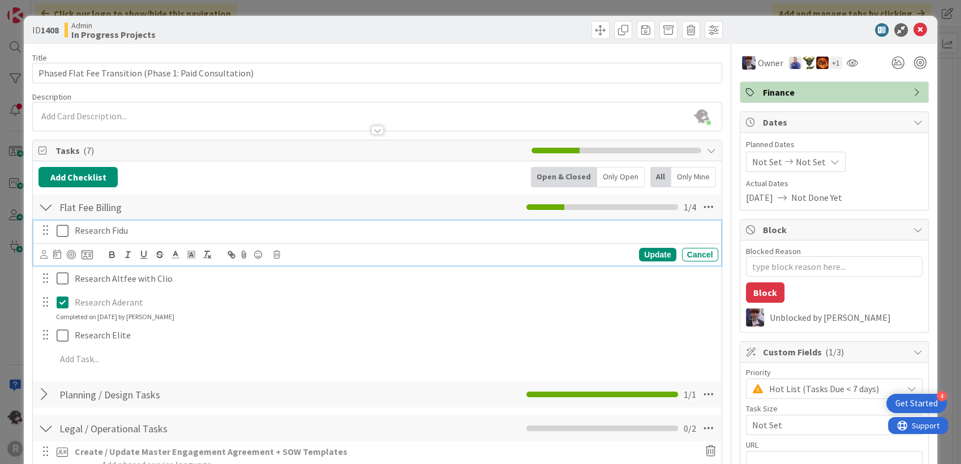
click at [130, 233] on p "Research Fidu" at bounding box center [394, 230] width 639 height 13
click at [86, 253] on icon at bounding box center [86, 255] width 11 height 10
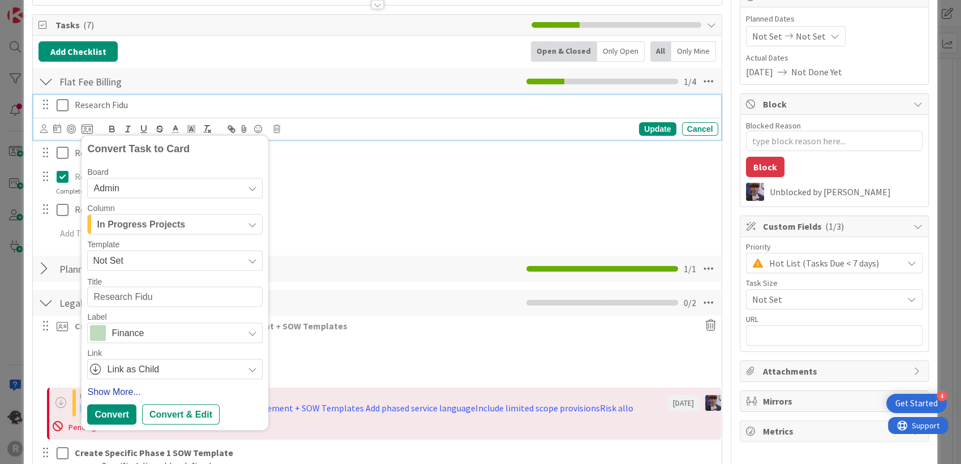
scroll to position [188, 0]
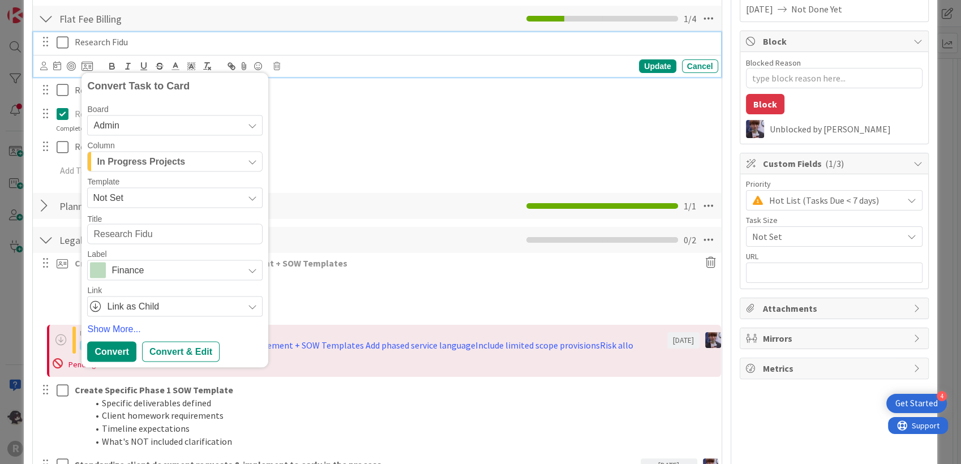
type textarea "x"
type textarea "FlResearch Fidu"
type textarea "x"
type textarea "FlaResearch Fidu"
type textarea "x"
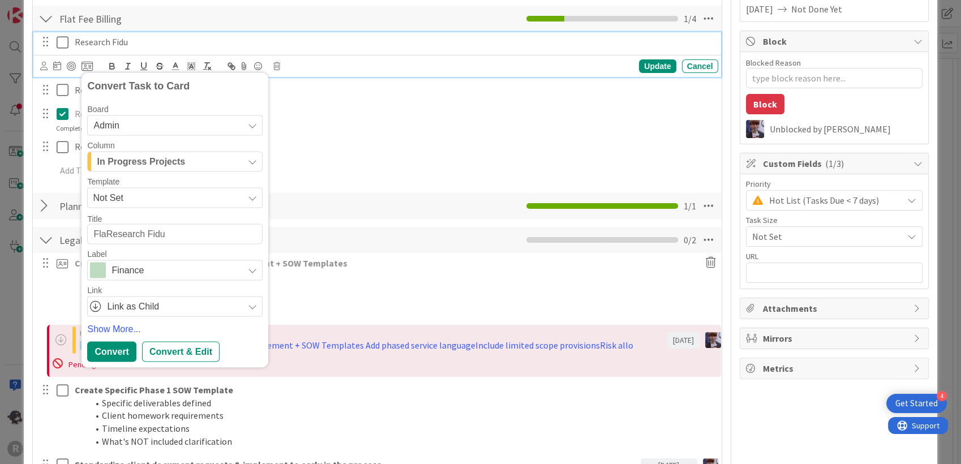
type textarea "FlatResearch Fidu"
type textarea "x"
type textarea "Flat Research Fidu"
type textarea "x"
type textarea "Flat fResearch Fidu"
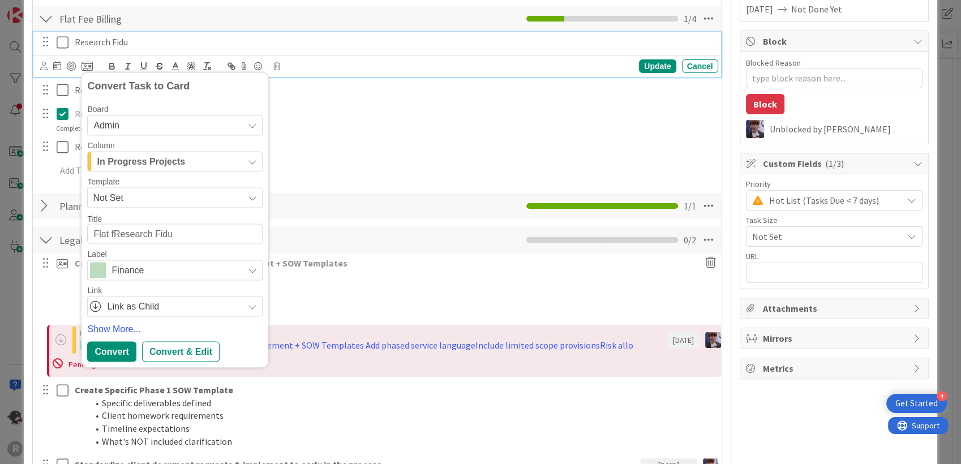
type textarea "x"
type textarea "Flat feResearch Fidu"
type textarea "x"
type textarea "Flat fee Research Fidu"
type textarea "x"
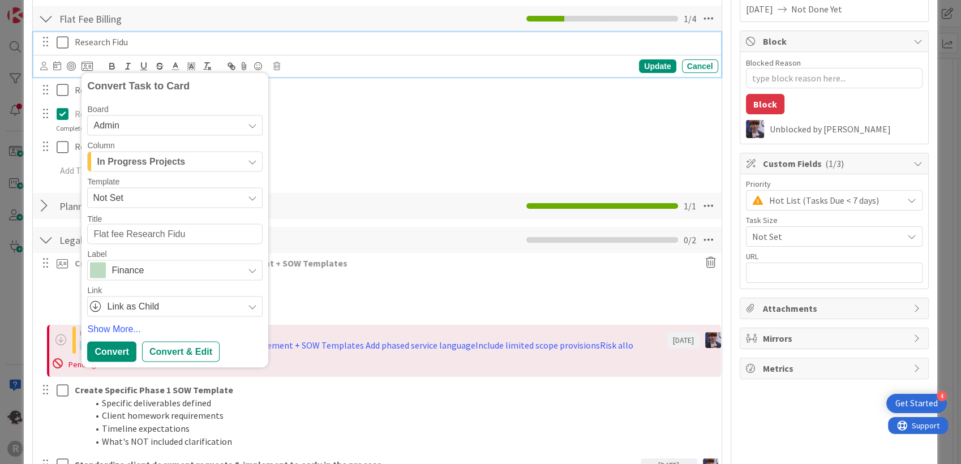
type textarea "Flat fee bResearch Fidu"
type textarea "x"
type textarea "Flat fee biResearch Fidu"
type textarea "x"
type textarea "Flat fee bilResearch Fidu"
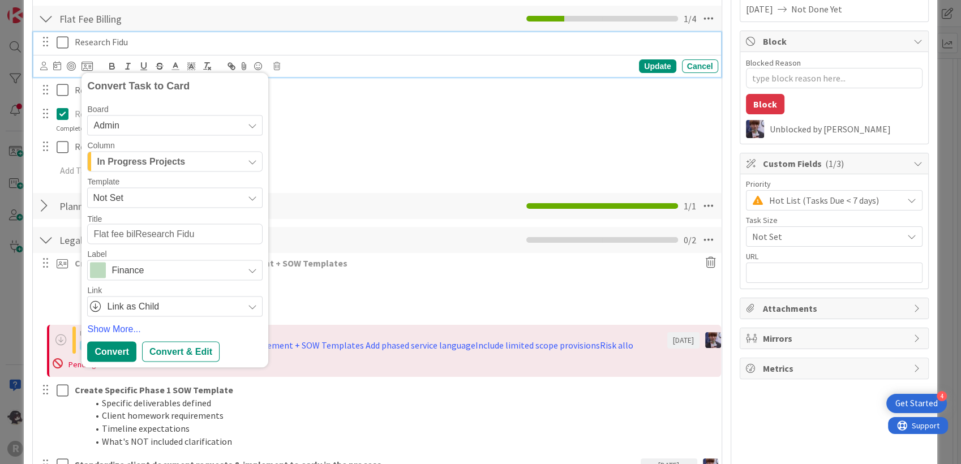
type textarea "x"
type textarea "Flat fee billResearch Fidu"
type textarea "x"
type textarea "Flat fee billiResearch Fidu"
type textarea "x"
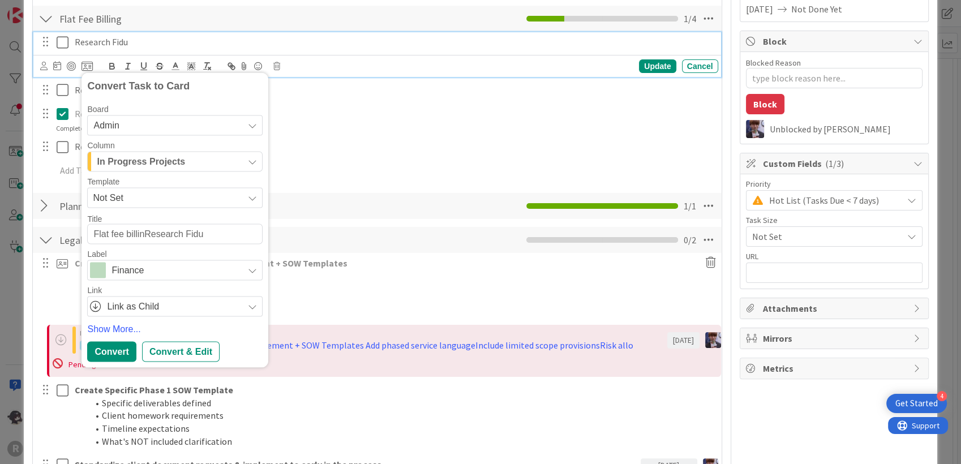
type textarea "Flat fee billingResearch Fidu"
type textarea "x"
type textarea "Flat fee billing: Research Fidu"
drag, startPoint x: 154, startPoint y: 233, endPoint x: 59, endPoint y: 237, distance: 94.6
click at [58, 231] on div "Add Checklist Back Open & Closed Only Open All Only Mine Flat Fee Billing Check…" at bounding box center [376, 310] width 677 height 664
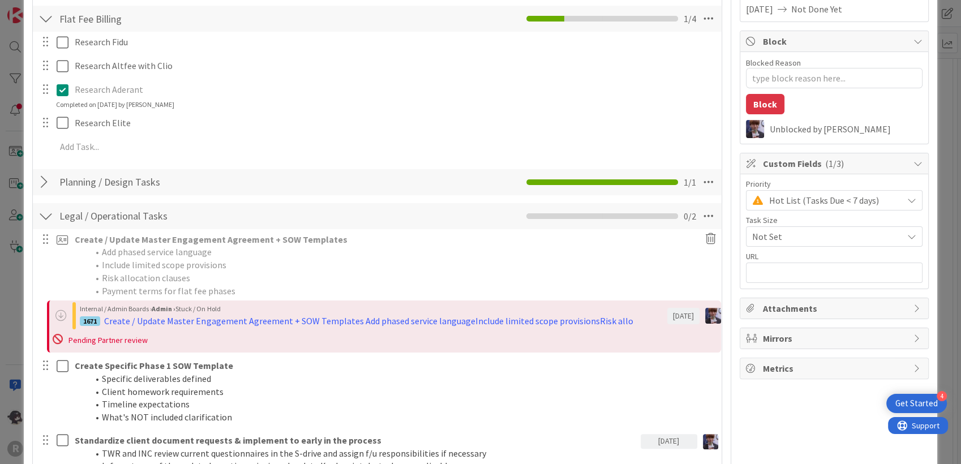
click at [0, 0] on link "Show More..." at bounding box center [0, 0] width 0 height 0
click at [0, 0] on span "In Progress Projects" at bounding box center [0, 0] width 0 height 0
click at [0, 0] on span "Triage / New Requests" at bounding box center [0, 0] width 0 height 0
type textarea "x"
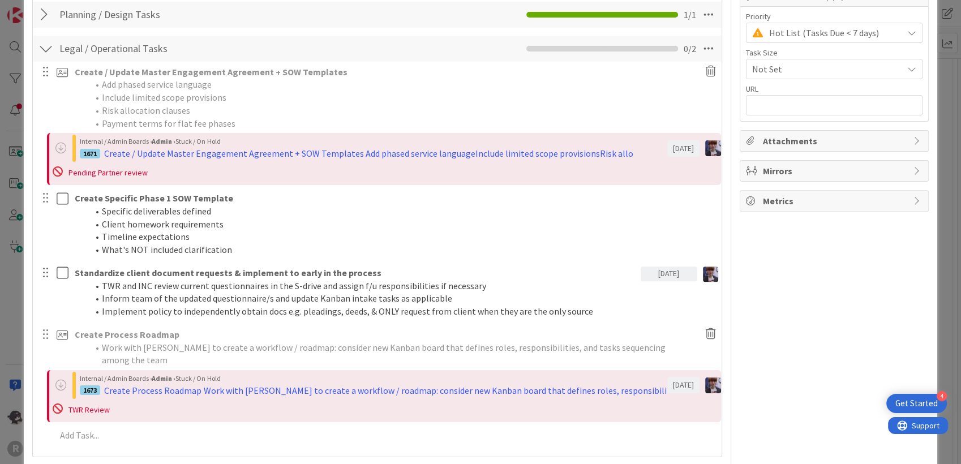
scroll to position [377, 0]
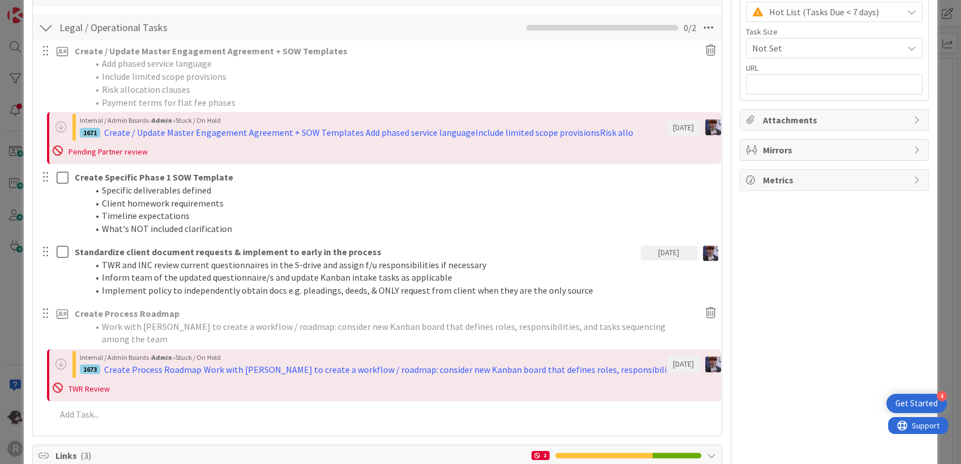
click at [0, 0] on div "Select..." at bounding box center [0, 0] width 0 height 0
click at [0, 0] on span "[PERSON_NAME]" at bounding box center [0, 0] width 0 height 0
type textarea "Flat fee billing: Research Fidu"
click at [115, 299] on div "Add Checklist Back Open & Closed Only Open All Only Mine Flat Fee Billing Check…" at bounding box center [376, 110] width 677 height 640
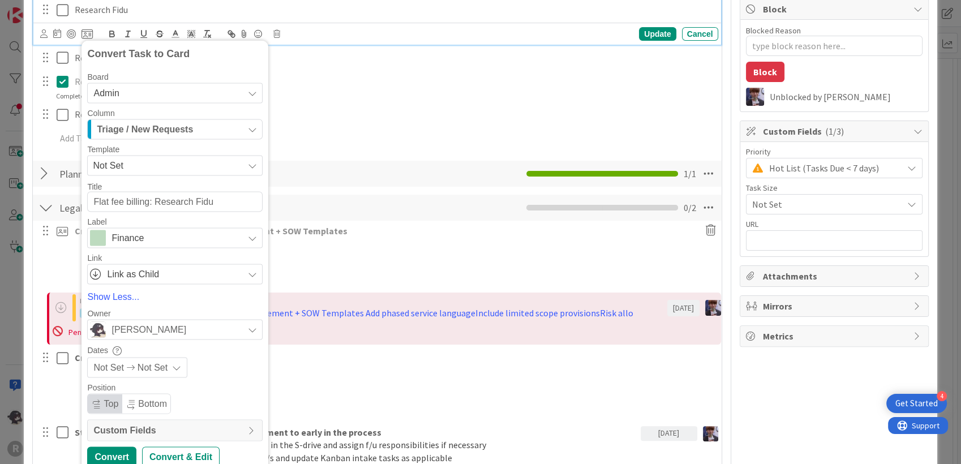
scroll to position [251, 0]
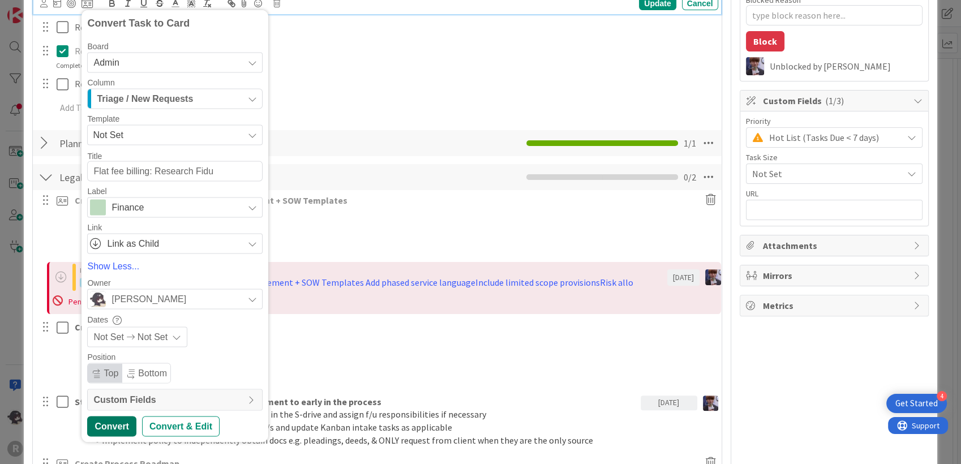
click at [115, 420] on div "Convert" at bounding box center [111, 426] width 49 height 20
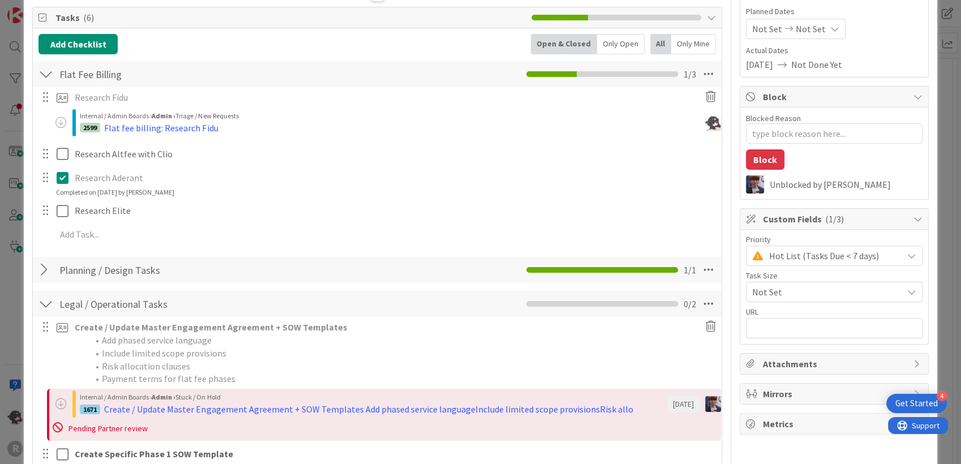
scroll to position [126, 0]
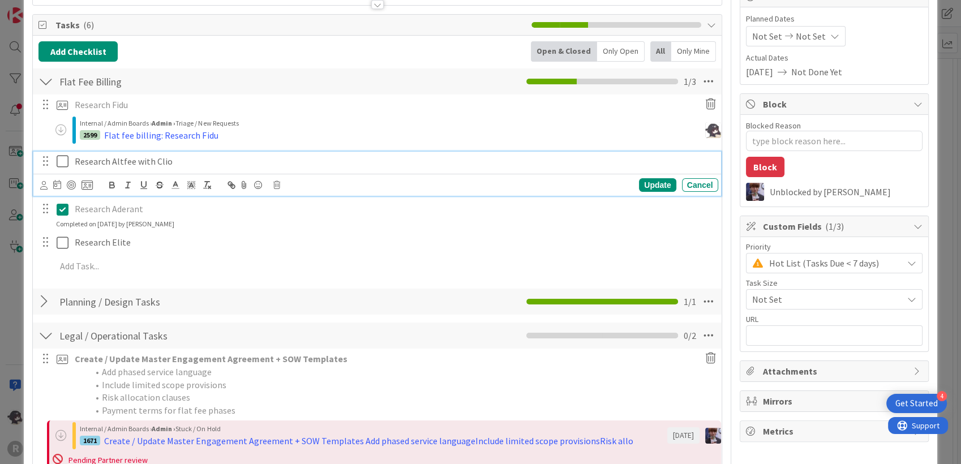
click at [188, 158] on p "Research Altfee with Clio" at bounding box center [394, 161] width 639 height 13
click at [87, 186] on icon at bounding box center [86, 185] width 11 height 10
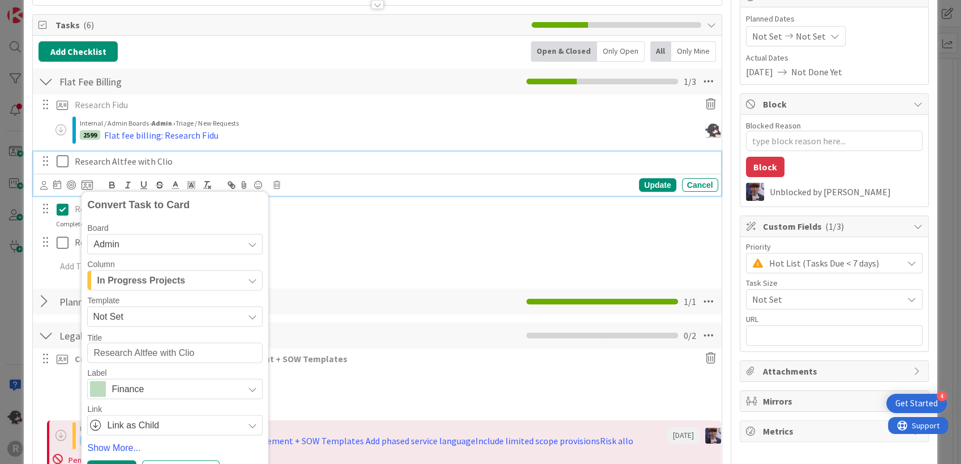
click at [129, 284] on span "In Progress Projects" at bounding box center [141, 280] width 88 height 15
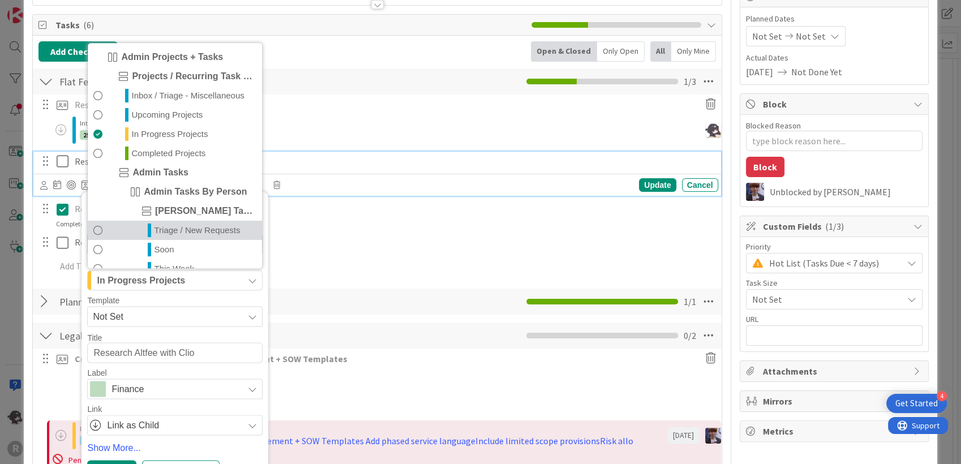
click at [152, 232] on link "Triage / New Requests" at bounding box center [175, 230] width 174 height 19
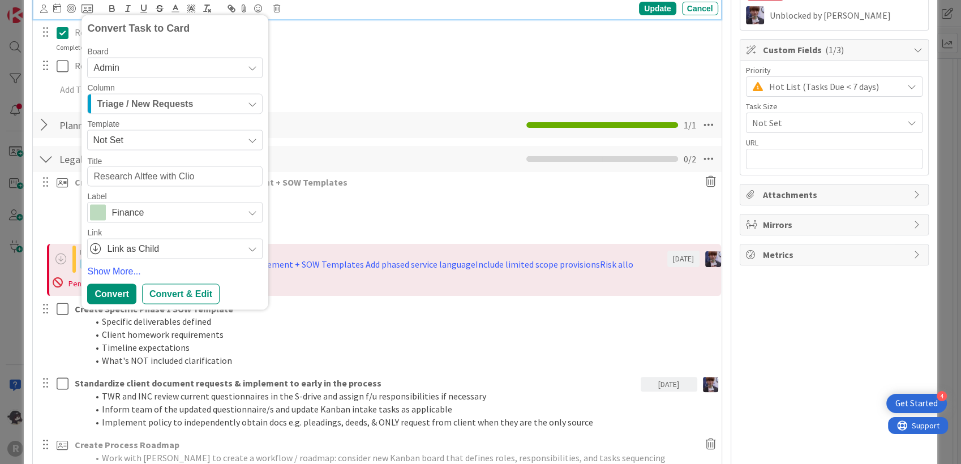
scroll to position [314, 0]
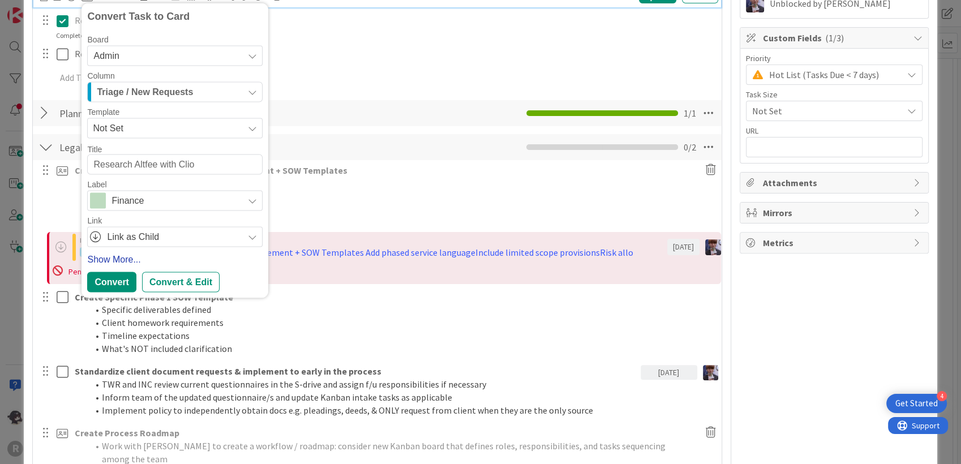
click at [123, 259] on link "Show More..." at bounding box center [174, 260] width 175 height 14
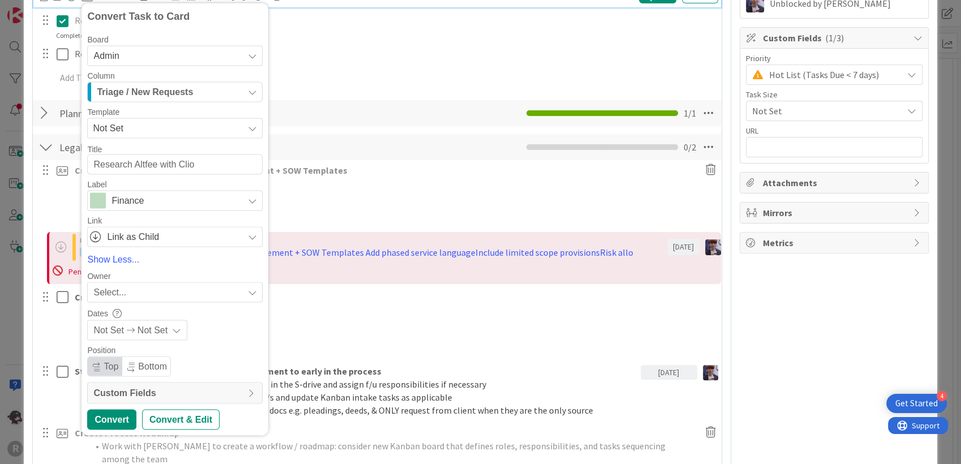
click at [121, 289] on span "Select..." at bounding box center [109, 293] width 33 height 14
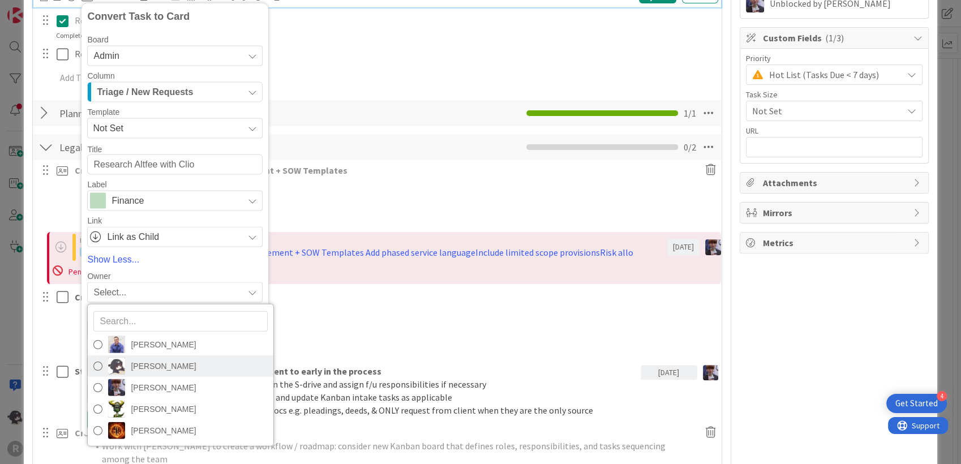
click at [131, 364] on span "[PERSON_NAME]" at bounding box center [163, 366] width 65 height 17
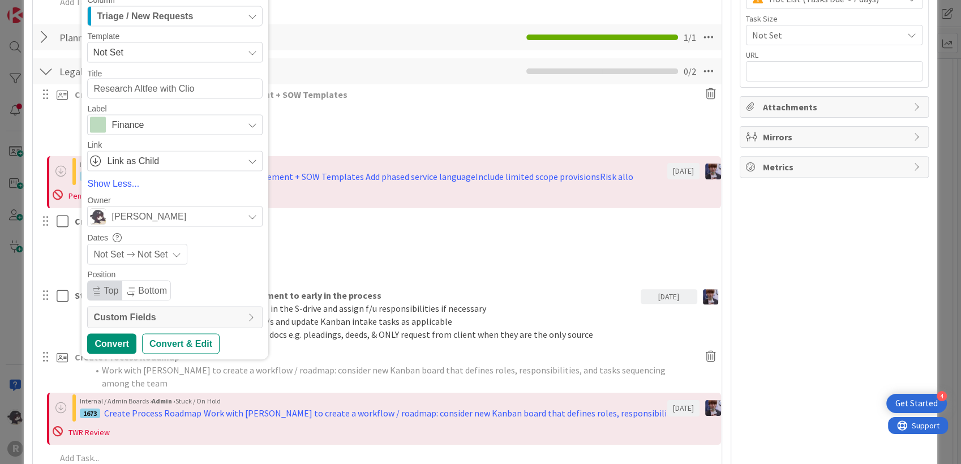
scroll to position [440, 0]
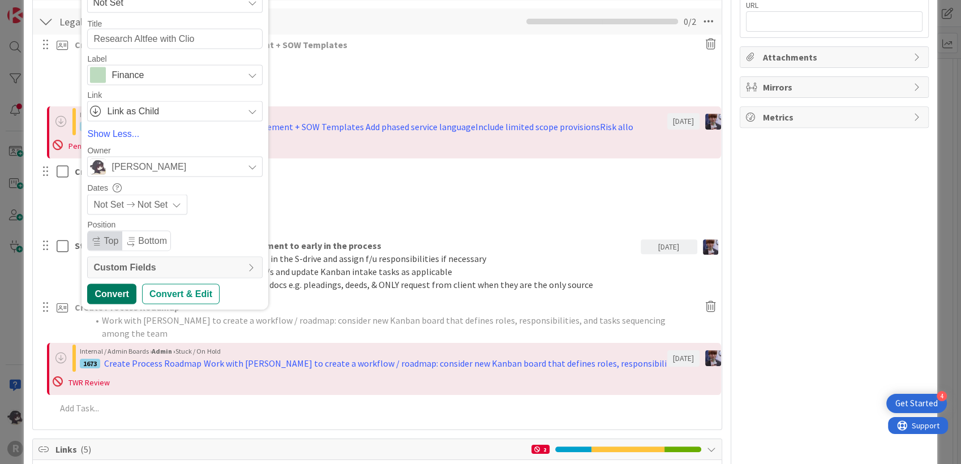
click at [125, 297] on div "Convert" at bounding box center [111, 294] width 49 height 20
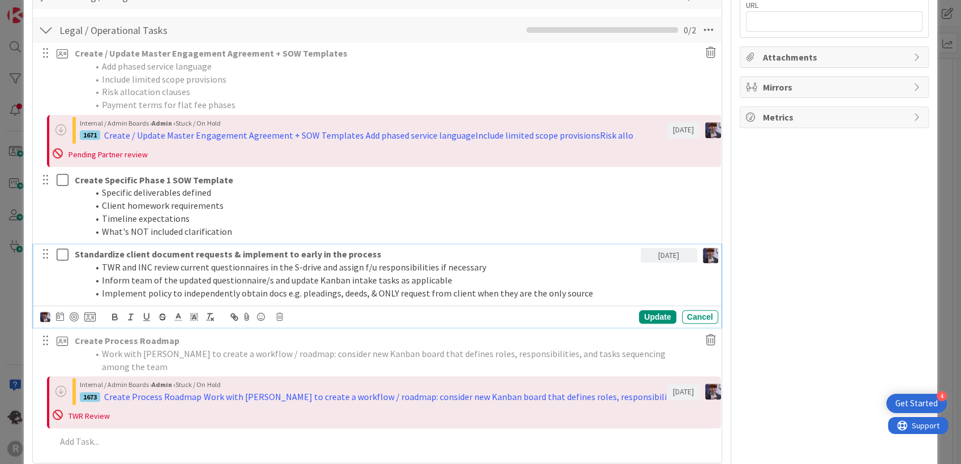
click at [110, 284] on li "Inform team of the updated questionnaire/s and update Kanban intake tasks as ap…" at bounding box center [362, 280] width 548 height 13
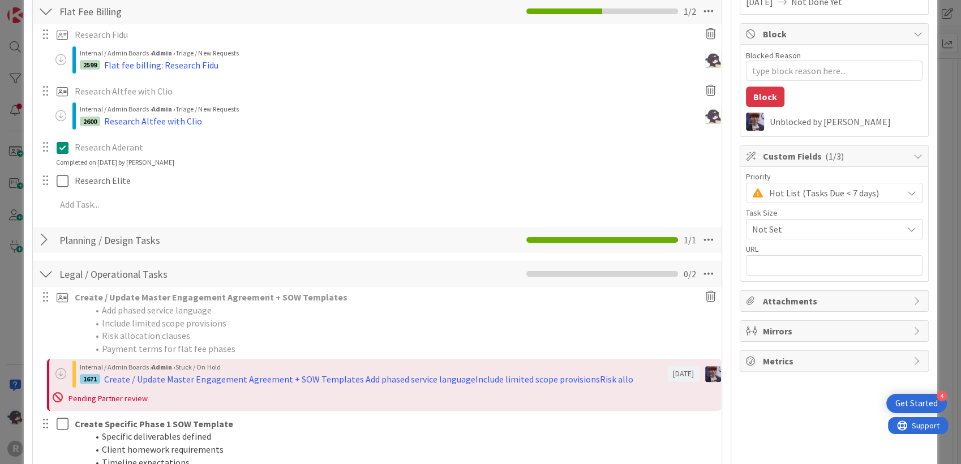
scroll to position [188, 0]
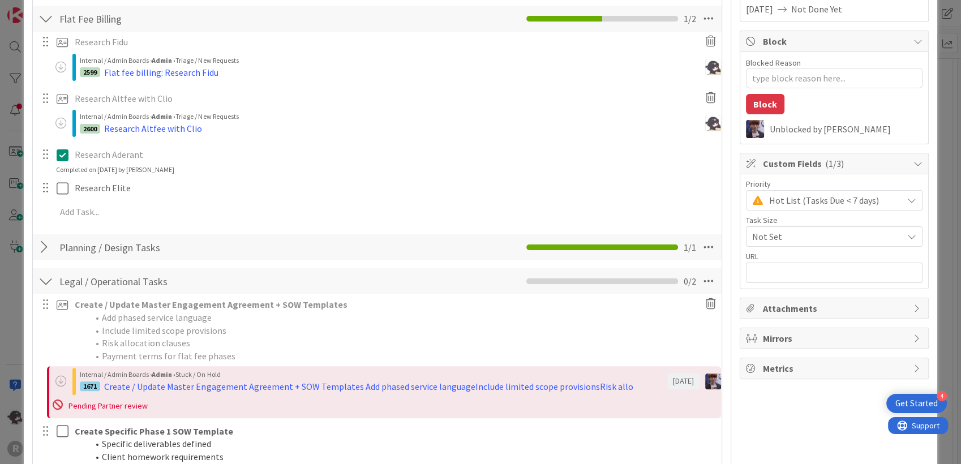
click at [63, 156] on icon at bounding box center [65, 155] width 17 height 14
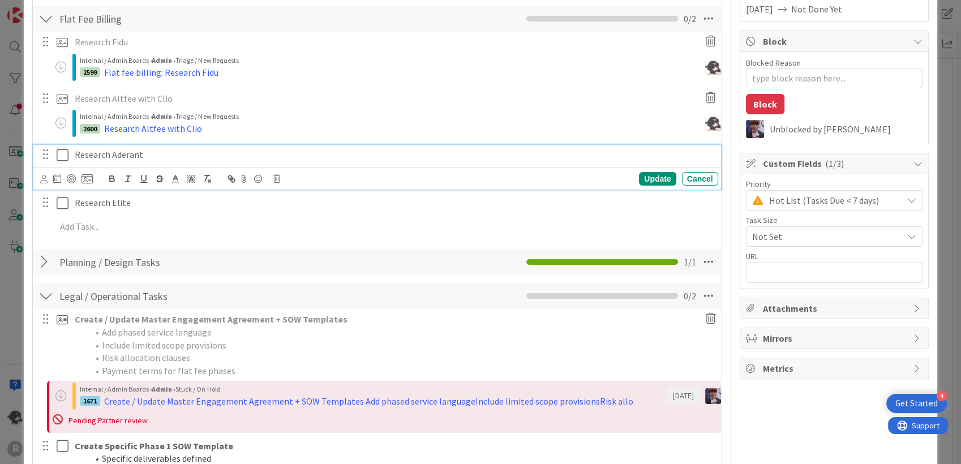
click at [165, 157] on p "Research Aderant" at bounding box center [394, 154] width 639 height 13
click at [80, 180] on div at bounding box center [66, 179] width 53 height 14
click at [89, 177] on icon at bounding box center [86, 179] width 11 height 10
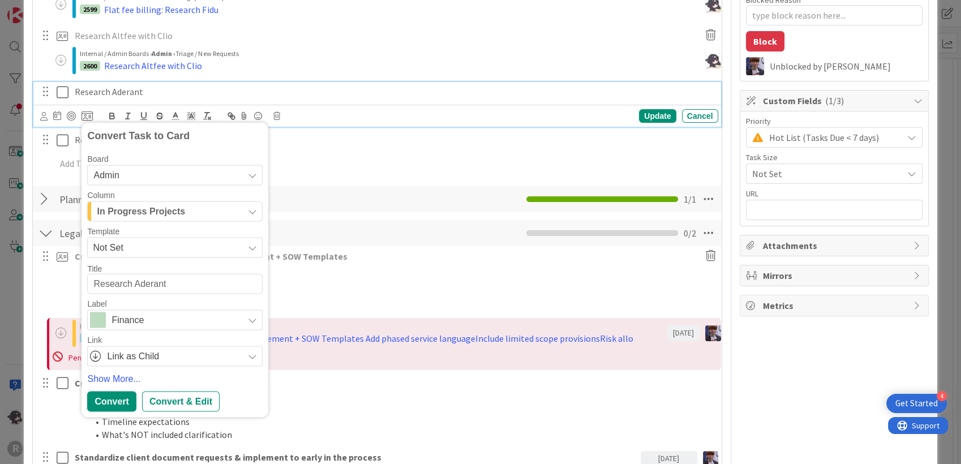
scroll to position [314, 0]
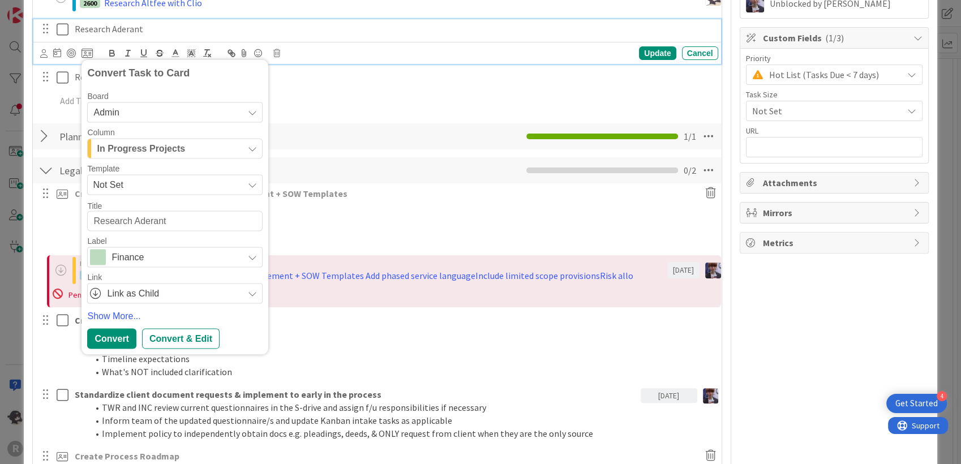
click at [148, 147] on span "In Progress Projects" at bounding box center [141, 148] width 88 height 15
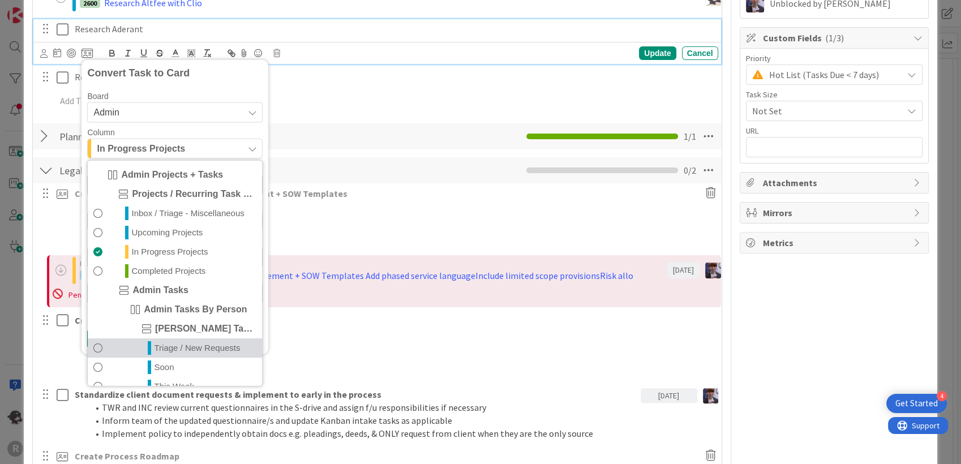
click at [161, 342] on span "Triage / New Requests" at bounding box center [197, 348] width 86 height 14
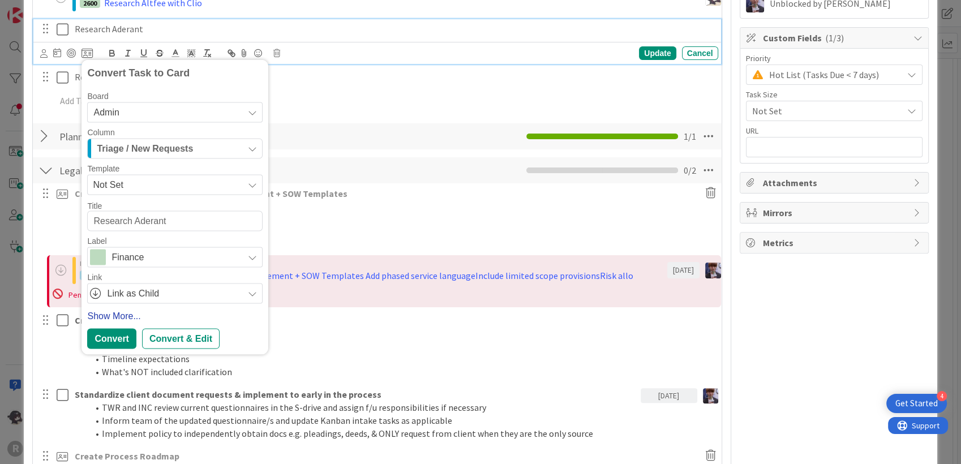
click at [123, 315] on link "Show More..." at bounding box center [174, 317] width 175 height 14
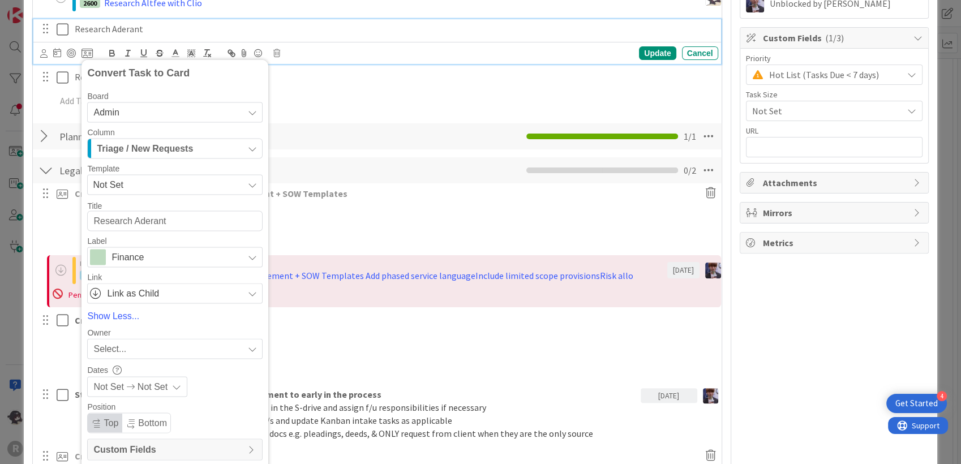
click at [123, 345] on span "Select..." at bounding box center [109, 349] width 33 height 14
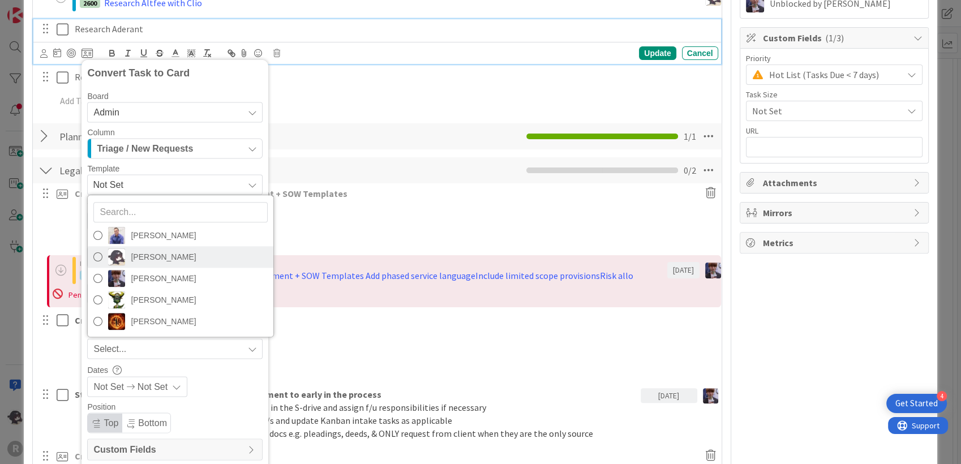
click at [128, 256] on link "[PERSON_NAME]" at bounding box center [181, 257] width 186 height 22
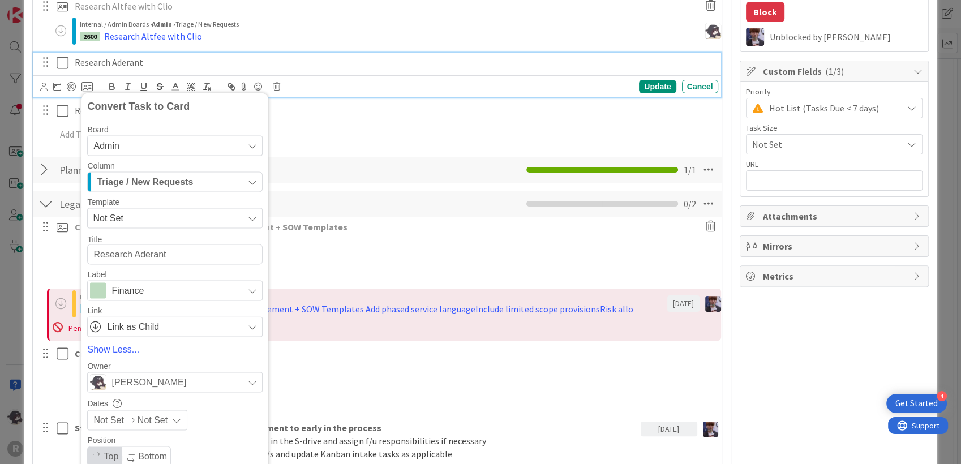
scroll to position [251, 0]
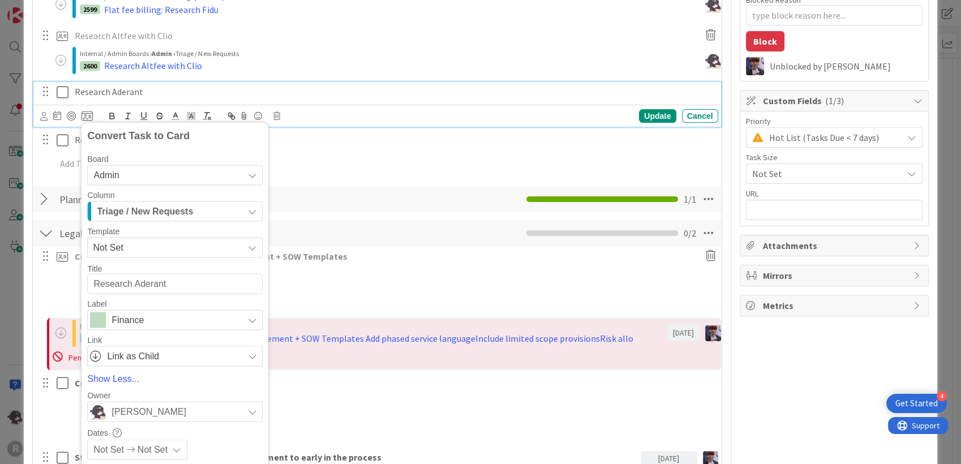
type textarea "x"
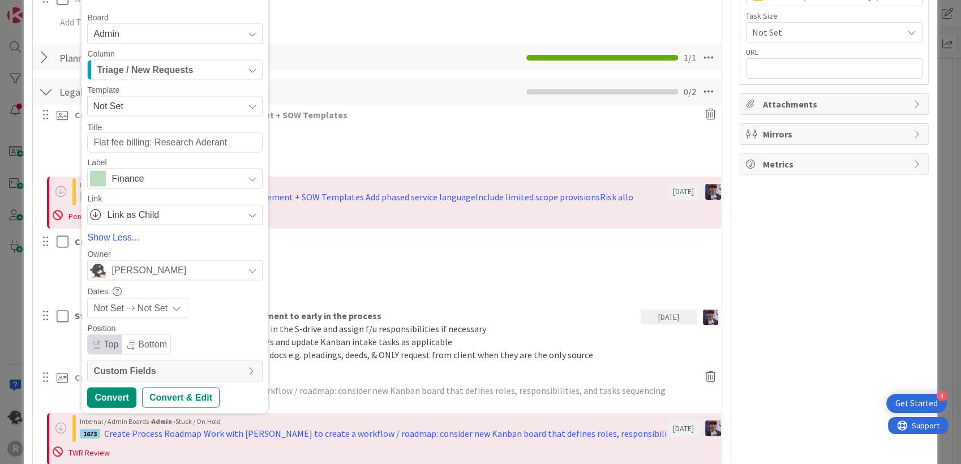
scroll to position [440, 0]
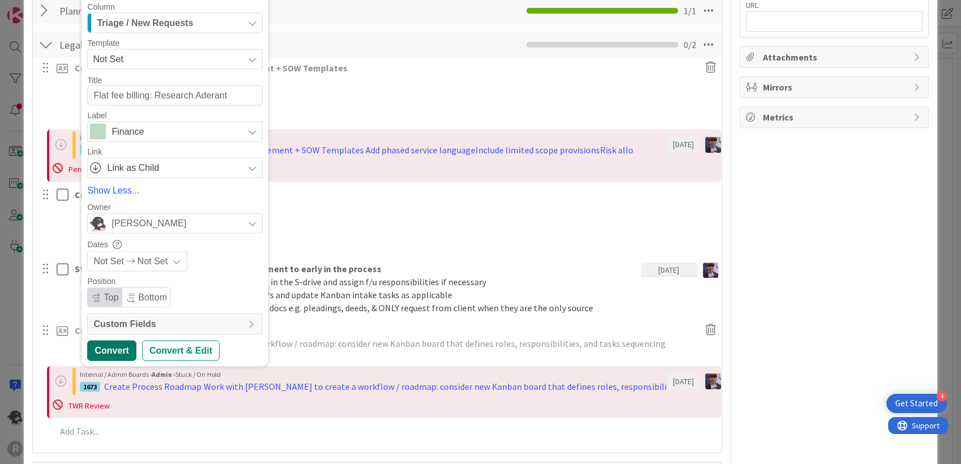
type textarea "Flat fee billing: Research Aderant"
click at [114, 346] on div "Convert" at bounding box center [111, 351] width 49 height 20
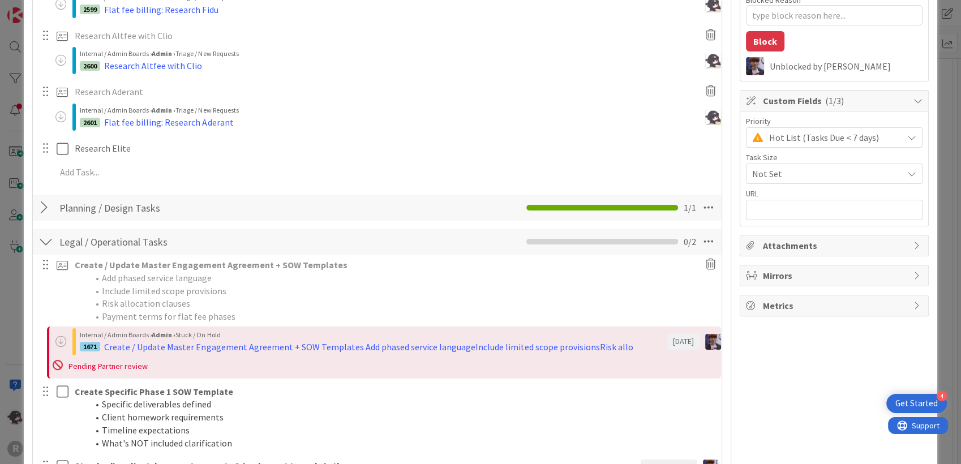
scroll to position [126, 0]
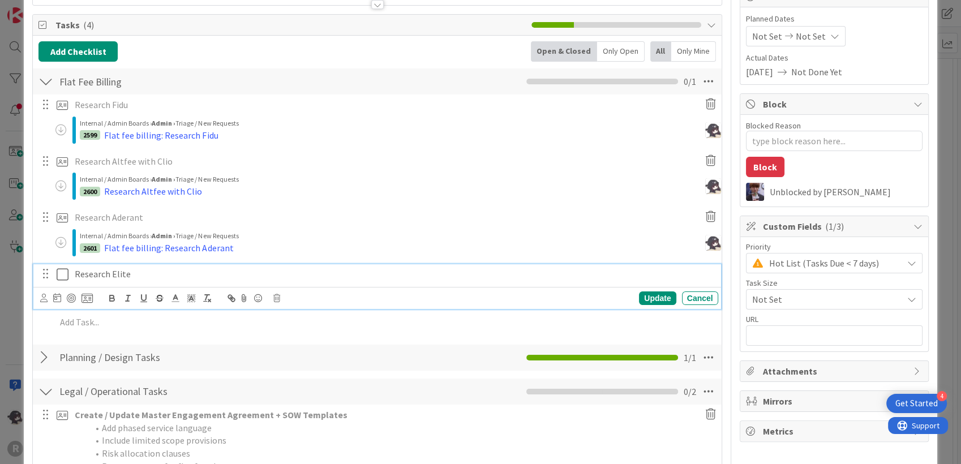
click at [104, 270] on p "Research Elite" at bounding box center [394, 274] width 639 height 13
click at [85, 295] on icon at bounding box center [86, 298] width 11 height 10
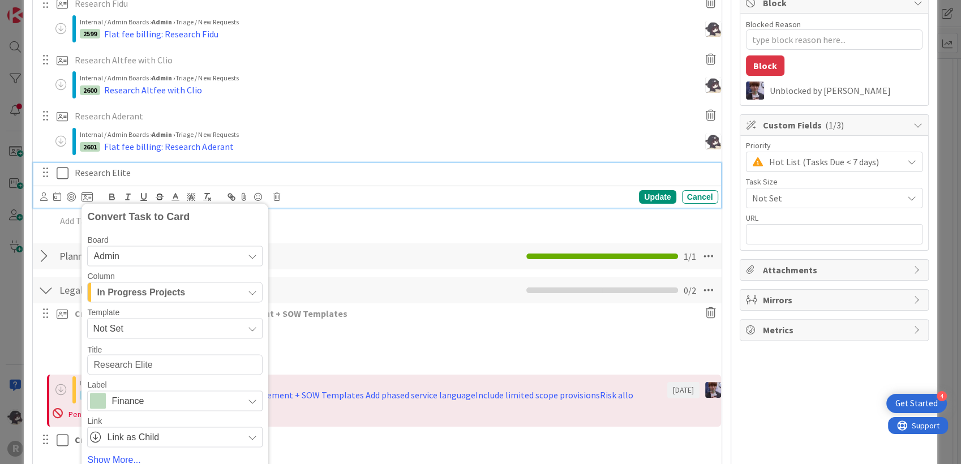
scroll to position [256, 0]
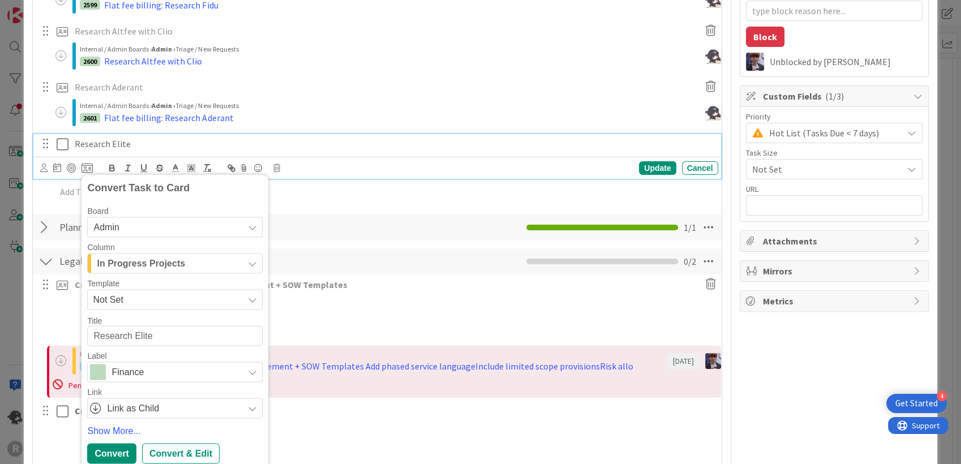
click at [166, 263] on span "In Progress Projects" at bounding box center [141, 263] width 88 height 15
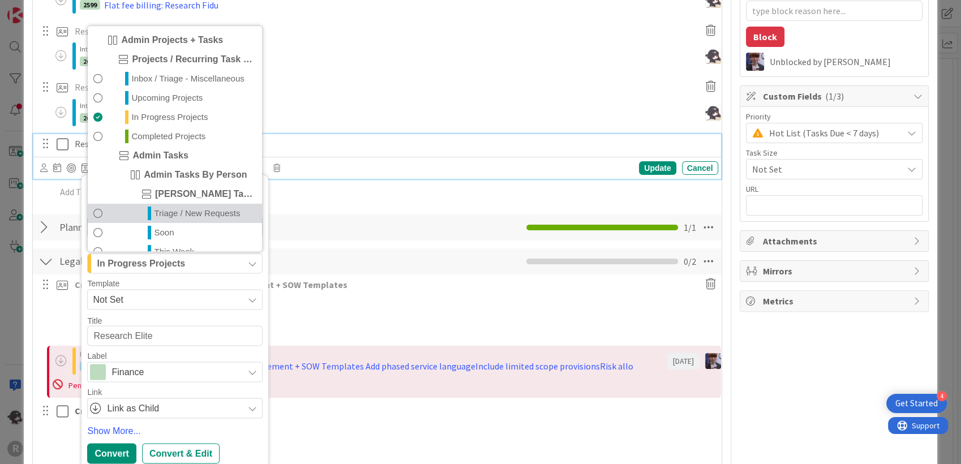
click at [177, 213] on span "Triage / New Requests" at bounding box center [197, 214] width 86 height 14
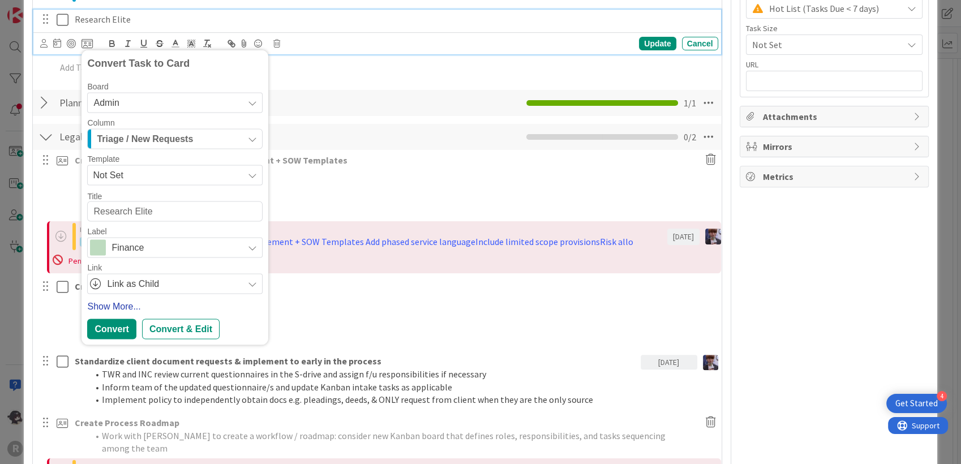
scroll to position [381, 0]
type textarea "x"
click at [117, 302] on link "Show More..." at bounding box center [174, 305] width 175 height 14
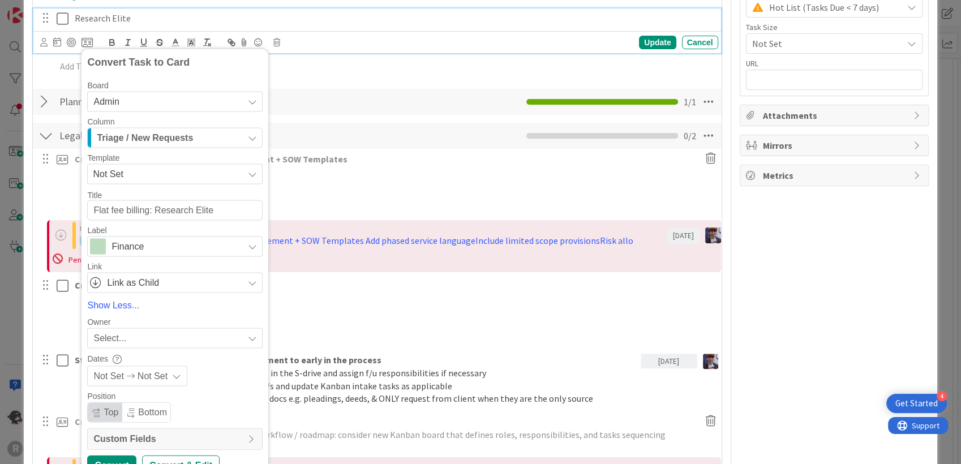
click at [119, 337] on span "Select..." at bounding box center [109, 338] width 33 height 14
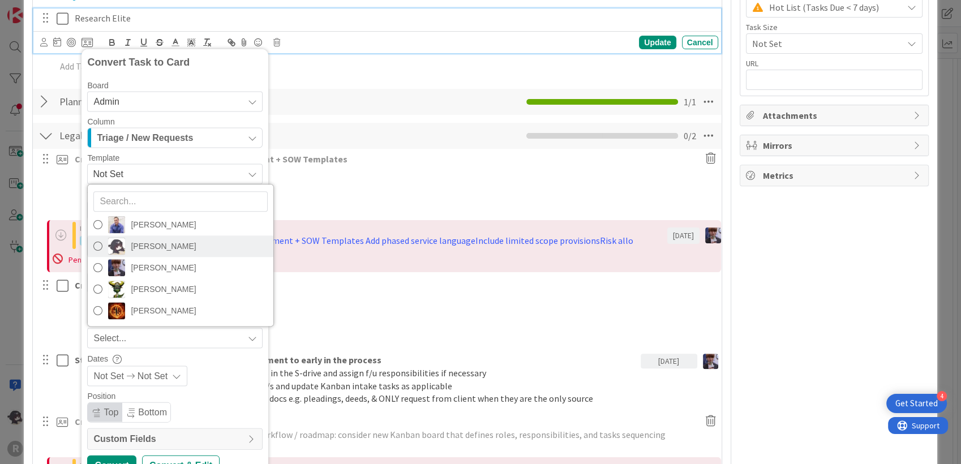
click at [161, 242] on span "[PERSON_NAME]" at bounding box center [163, 246] width 65 height 17
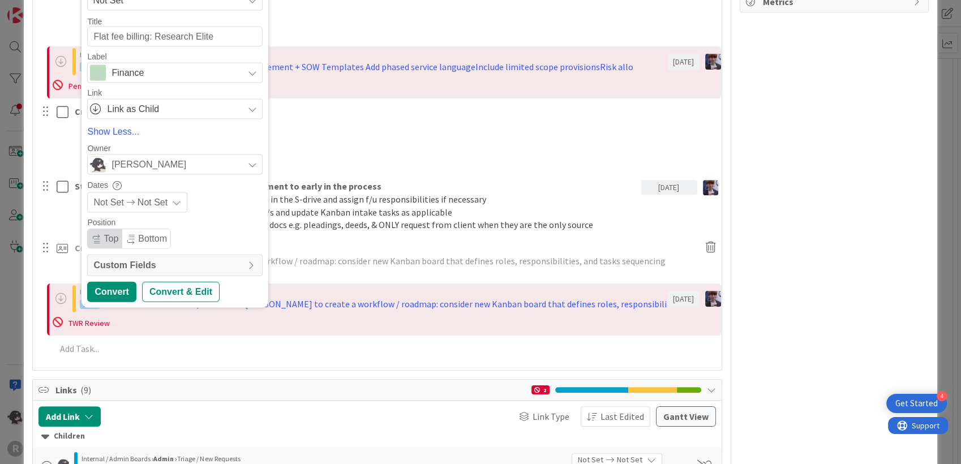
scroll to position [570, 0]
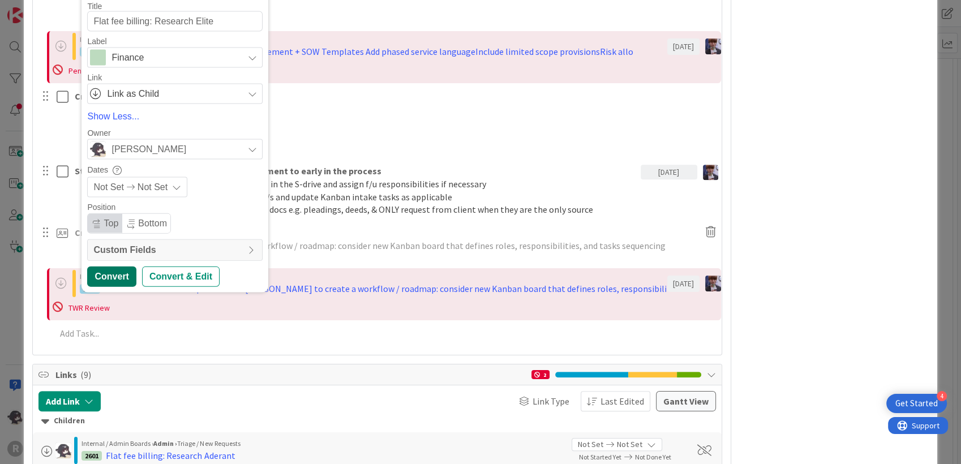
type textarea "Flat fee billing: Research Elite"
click at [123, 278] on div "Convert" at bounding box center [111, 276] width 49 height 20
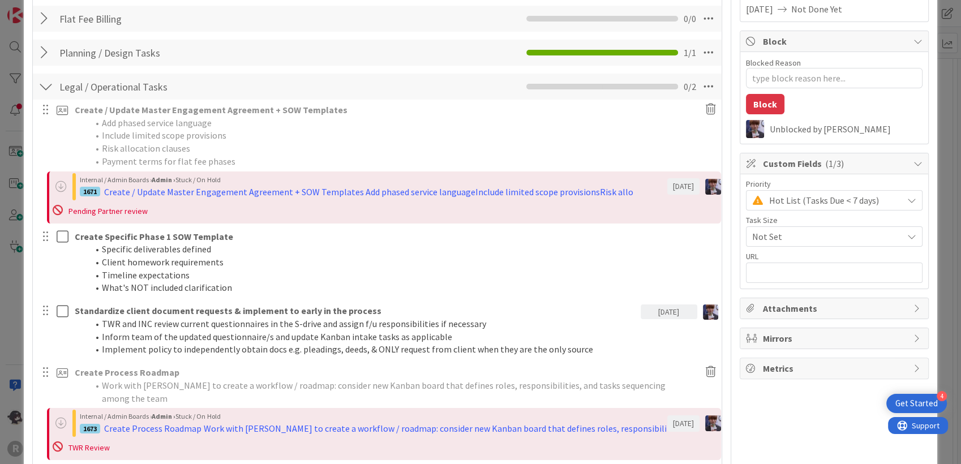
scroll to position [0, 0]
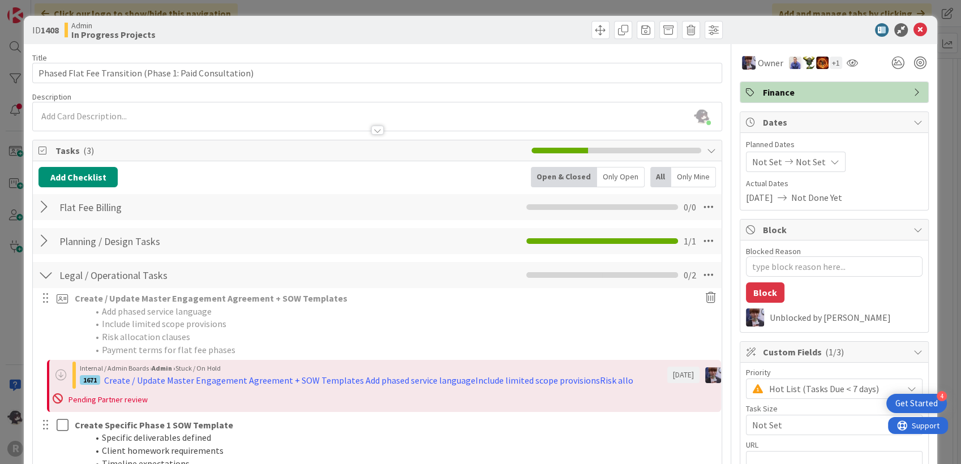
click at [44, 207] on div at bounding box center [45, 207] width 15 height 20
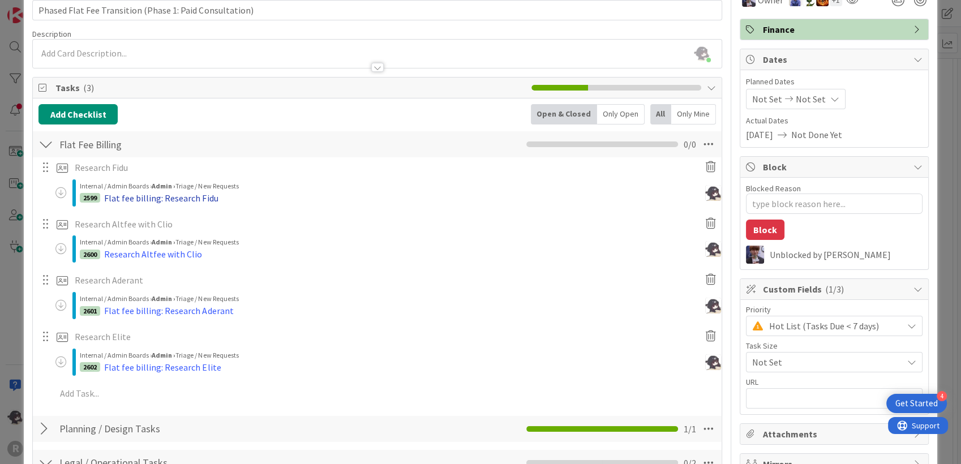
scroll to position [126, 0]
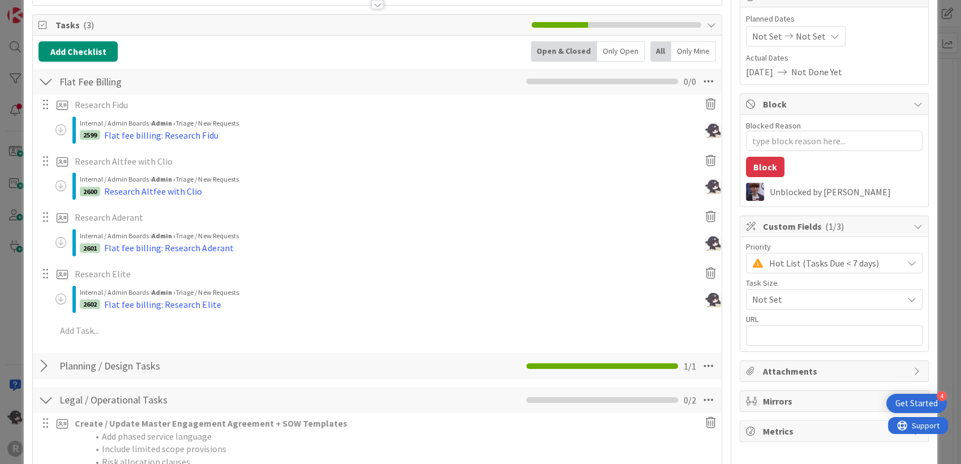
click at [199, 191] on div "2600 Research Altfee with Clio" at bounding box center [392, 191] width 625 height 14
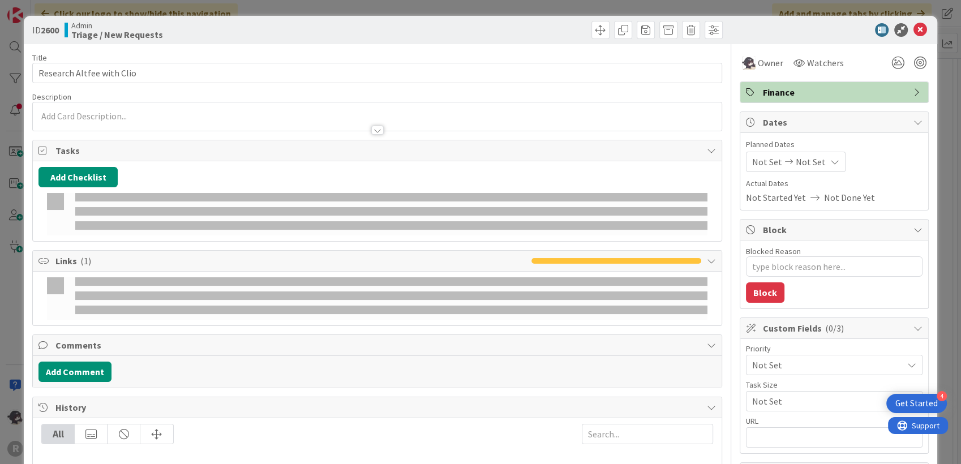
type textarea "x"
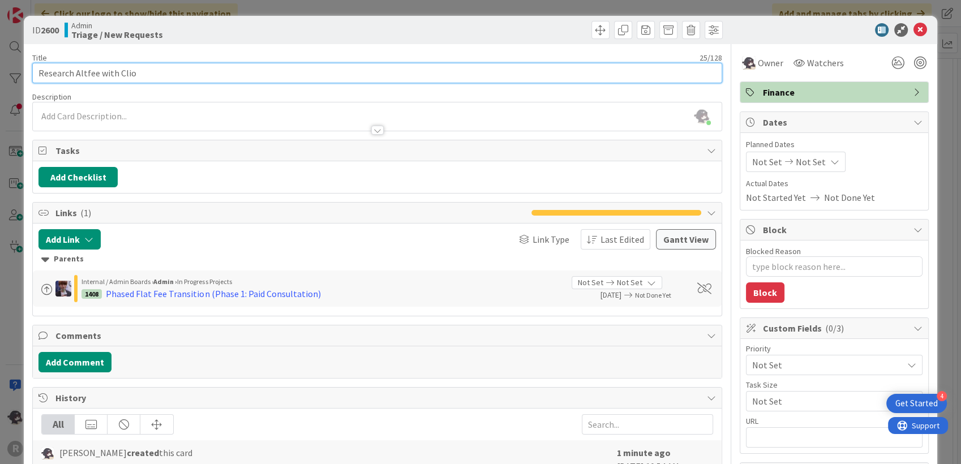
click at [38, 68] on input "Research Altfee with Clio" at bounding box center [376, 73] width 689 height 20
paste input "Flat fee billing:"
type input "Flat fee billing: Research Altfee with Clio"
type textarea "x"
type input "Flat fee billing: Research Altfee with Clio"
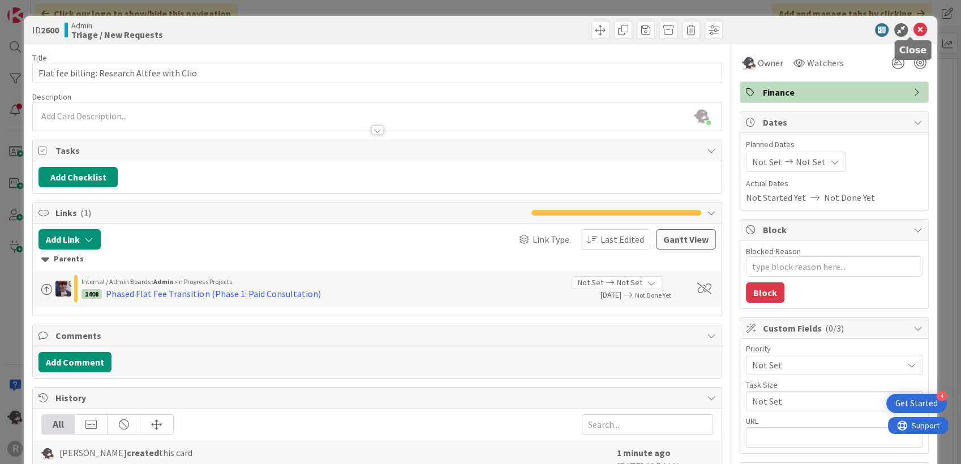
click at [914, 33] on icon at bounding box center [920, 30] width 14 height 14
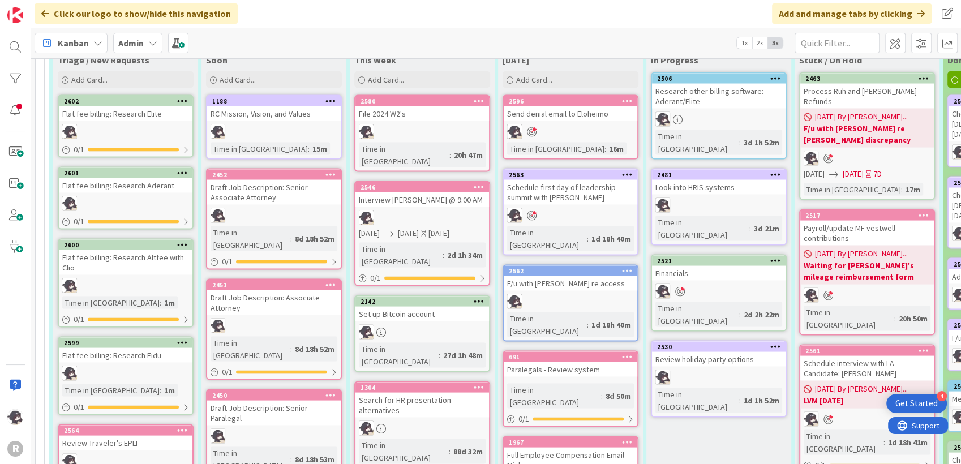
scroll to position [2256, 0]
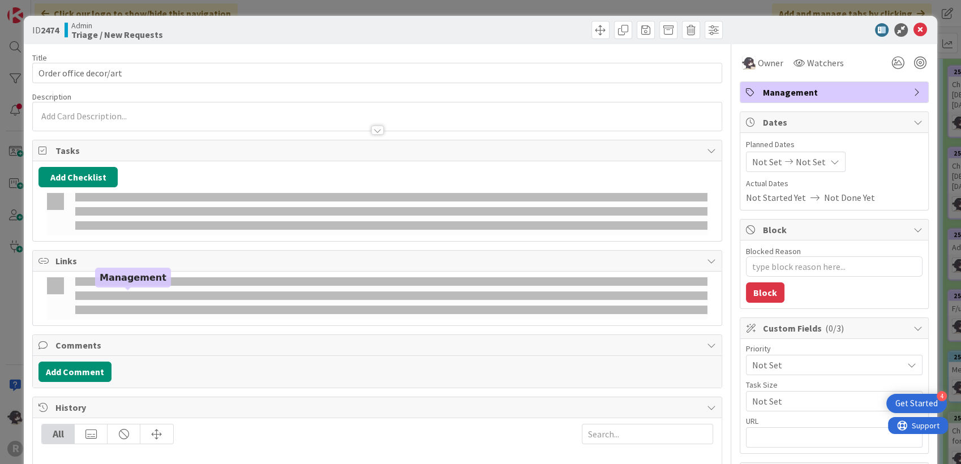
type textarea "x"
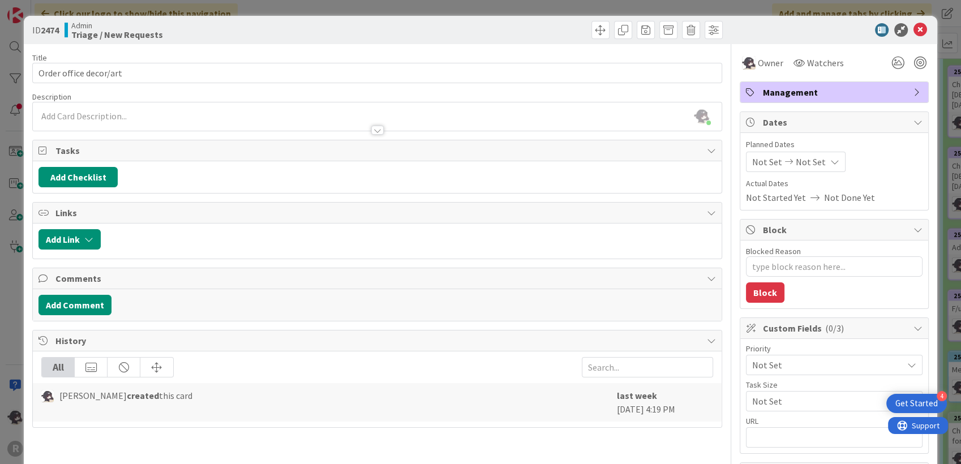
click at [767, 163] on span "Not Set" at bounding box center [767, 162] width 30 height 14
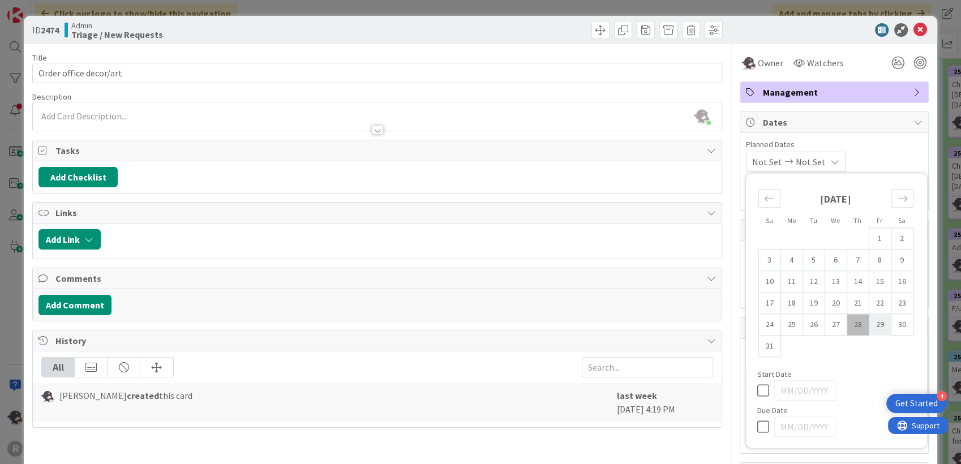
click at [876, 327] on td "29" at bounding box center [880, 325] width 22 height 22
type input "[DATE]"
type textarea "x"
click at [892, 205] on div "Move forward to switch to the next month." at bounding box center [902, 198] width 22 height 19
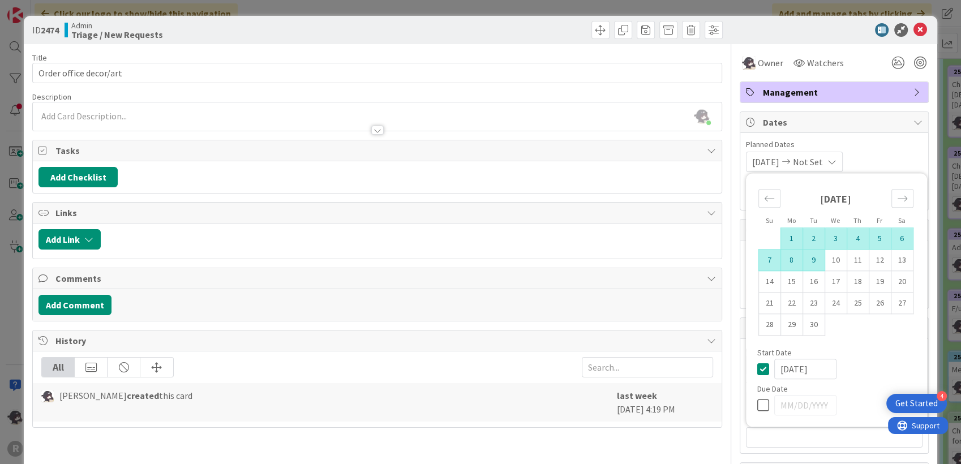
click at [804, 260] on td "9" at bounding box center [813, 261] width 22 height 22
type input "[DATE]"
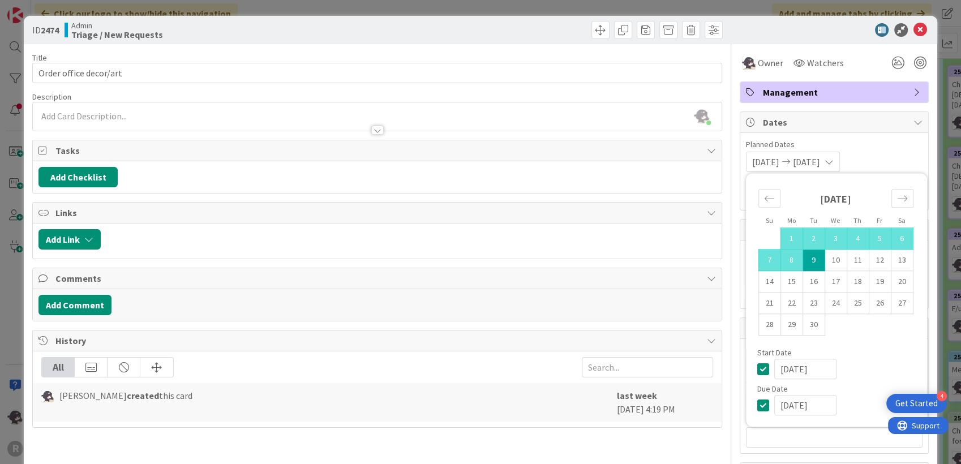
type textarea "x"
click at [859, 341] on div "[DATE] 1 2 3 4 5 6 7 8 9 10 11 12 13 14 15 16 17 18 19 20 21 22 23 24 25 26 27 …" at bounding box center [836, 264] width 180 height 170
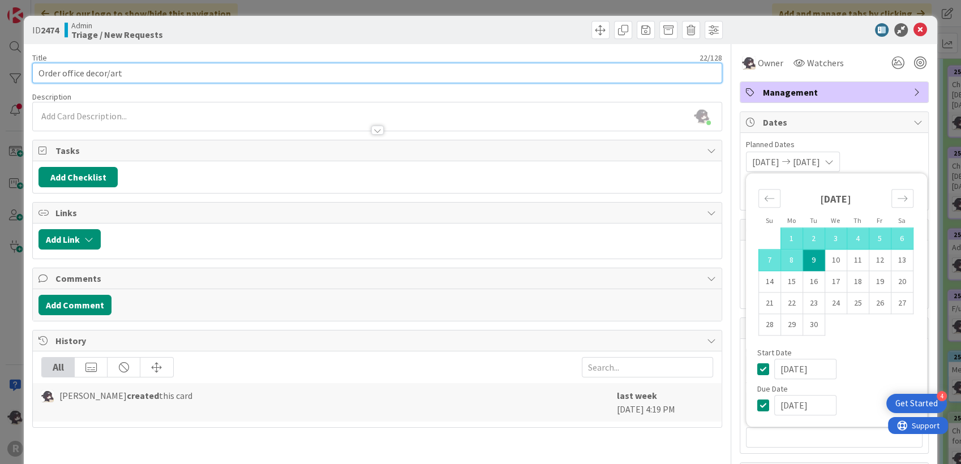
click at [154, 79] on input "Order office decor/art" at bounding box center [376, 73] width 689 height 20
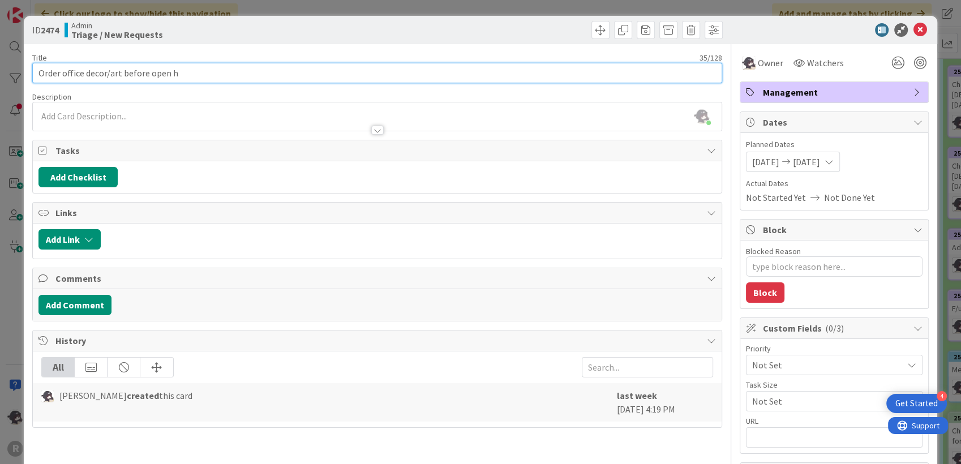
type input "Order office decor/art before open ho"
type textarea "x"
type input "Order office decor/art before open hou"
type textarea "x"
type input "Order office decor/art before open hourse"
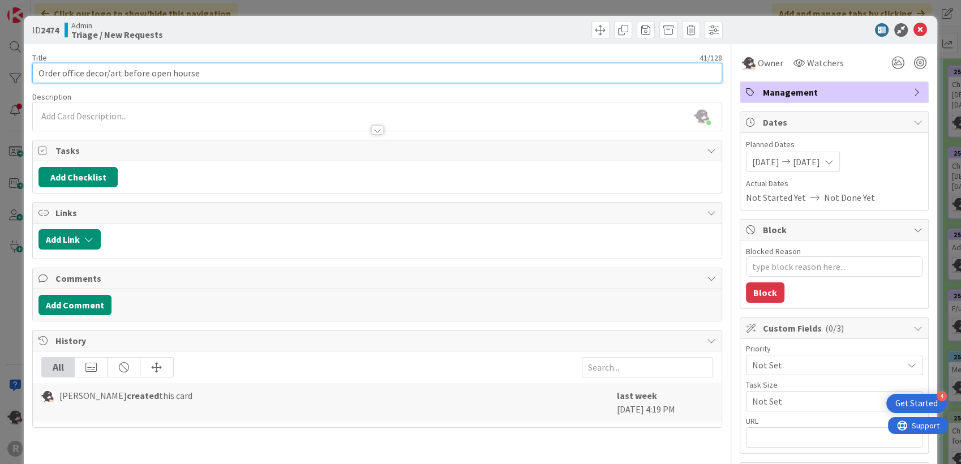
type textarea "x"
type input "Order office decor/art before open house"
type textarea "x"
type input "Order office decor/art before open house"
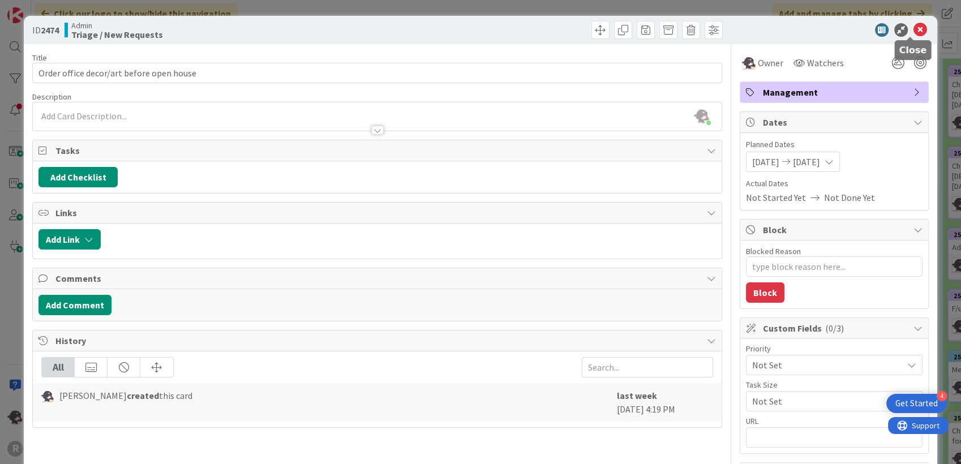
click at [914, 35] on icon at bounding box center [920, 30] width 14 height 14
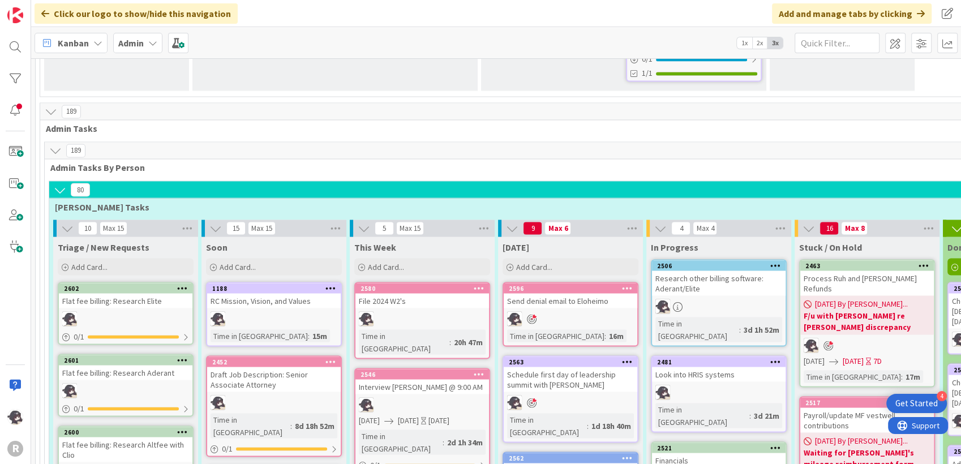
scroll to position [2067, 0]
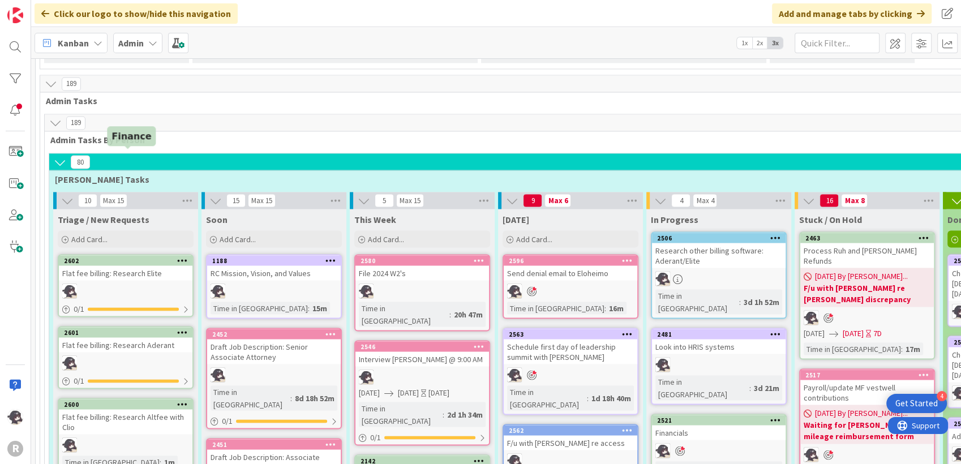
click at [116, 328] on div "2601" at bounding box center [128, 332] width 128 height 8
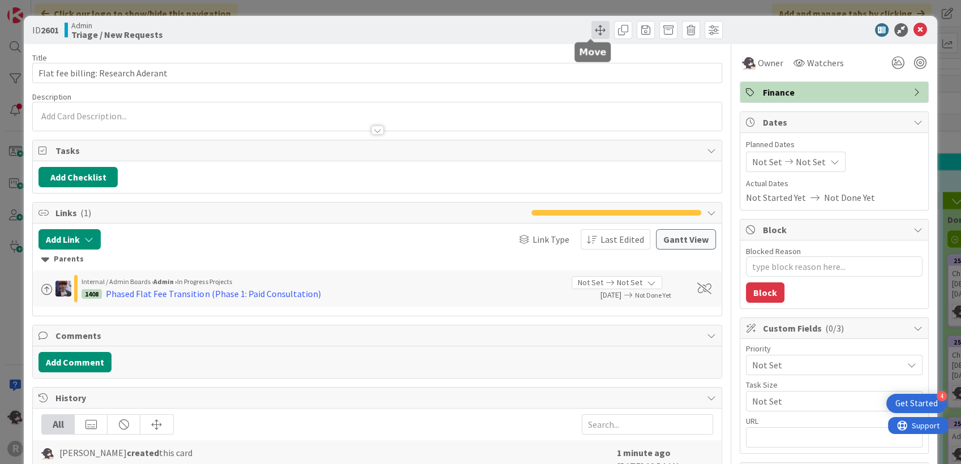
click at [591, 29] on span at bounding box center [600, 30] width 18 height 18
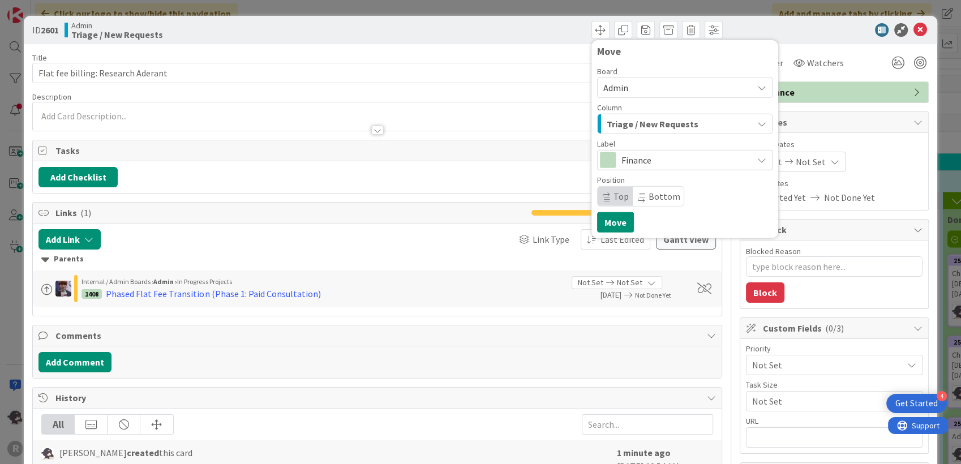
click at [620, 130] on span "Triage / New Requests" at bounding box center [653, 124] width 92 height 15
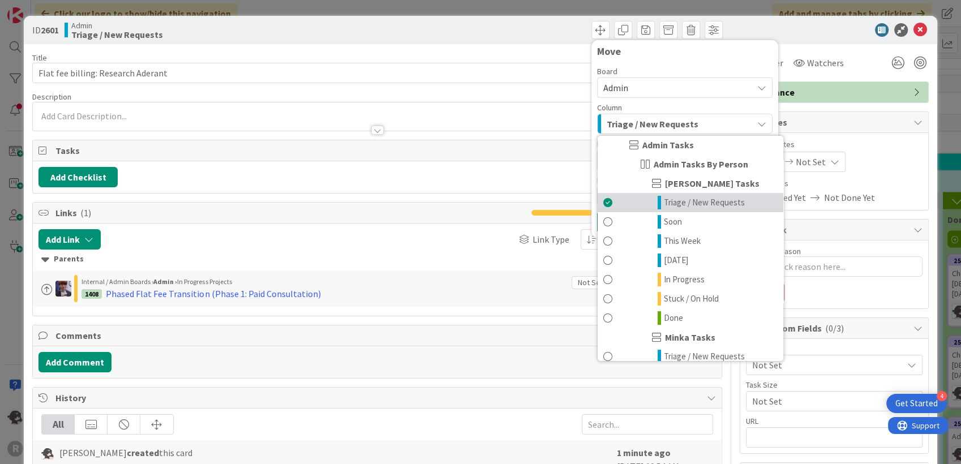
scroll to position [126, 0]
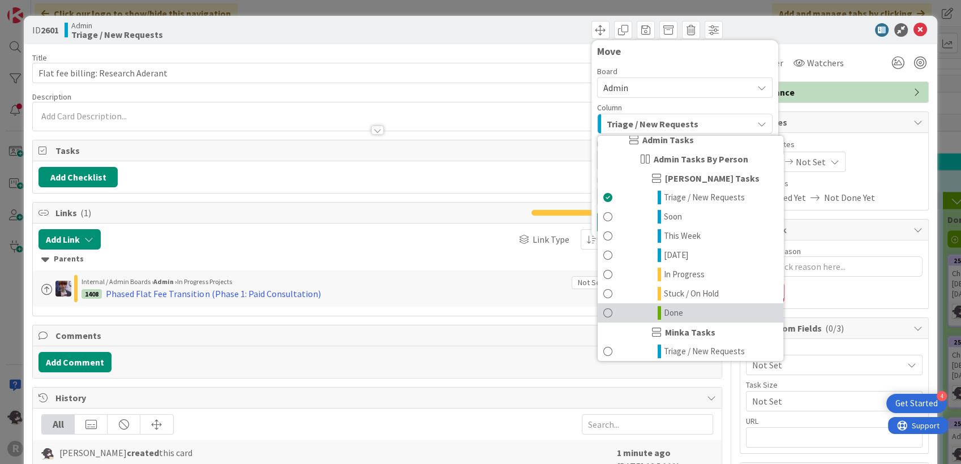
click at [668, 316] on span "Done" at bounding box center [673, 313] width 19 height 14
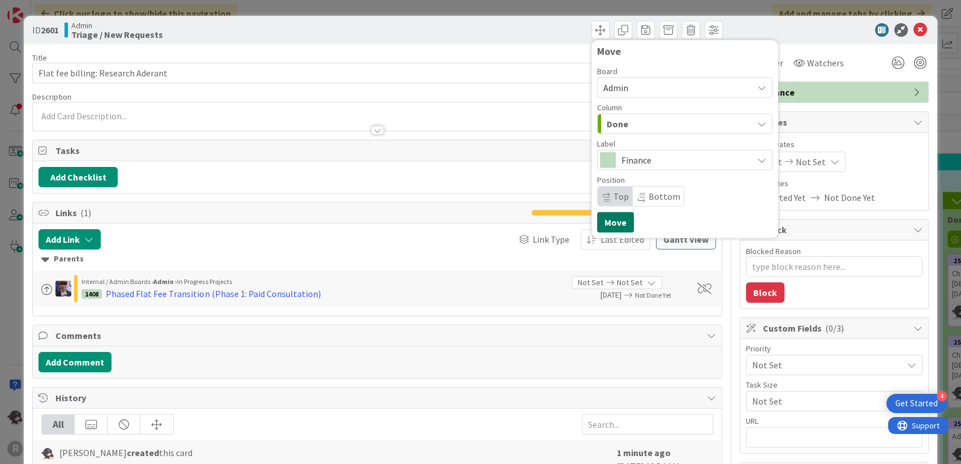
click at [597, 218] on button "Move" at bounding box center [615, 222] width 37 height 20
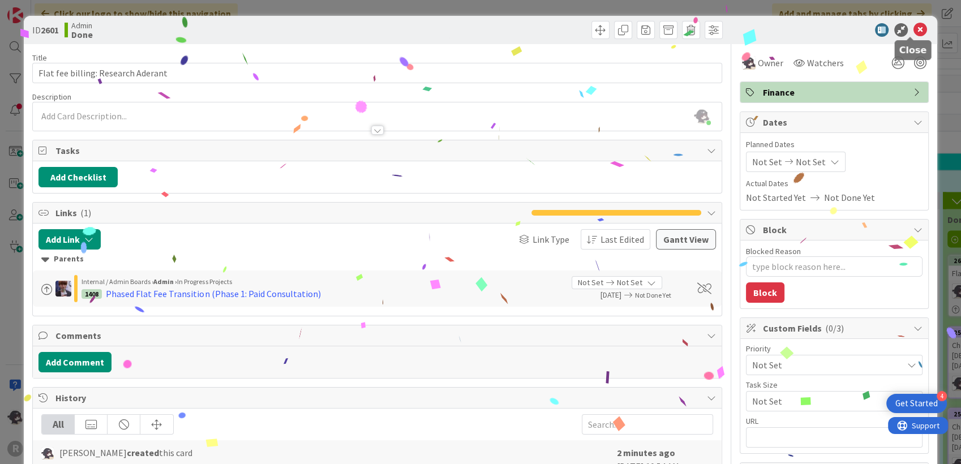
click at [913, 27] on icon at bounding box center [920, 30] width 14 height 14
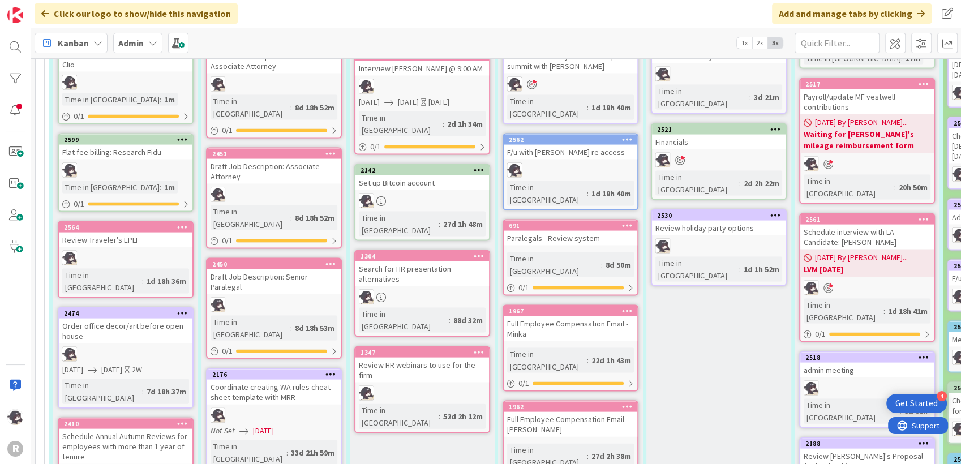
scroll to position [2318, 0]
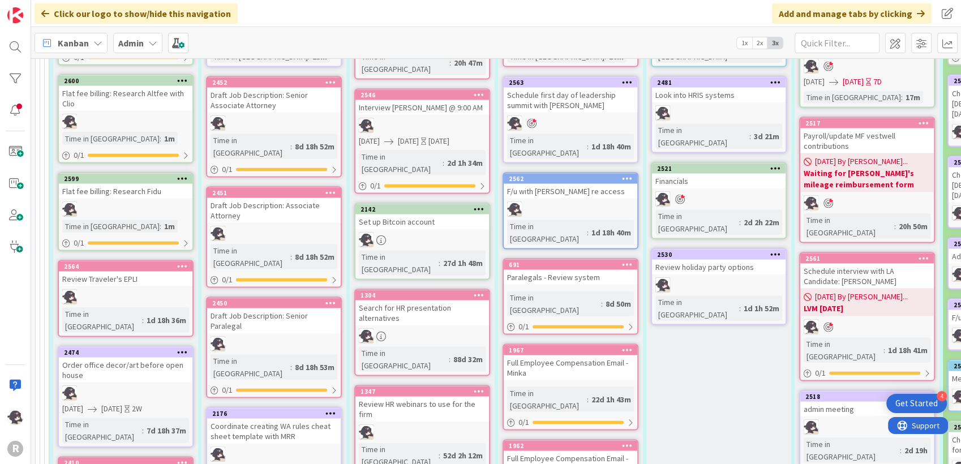
click at [186, 262] on icon at bounding box center [182, 266] width 11 height 8
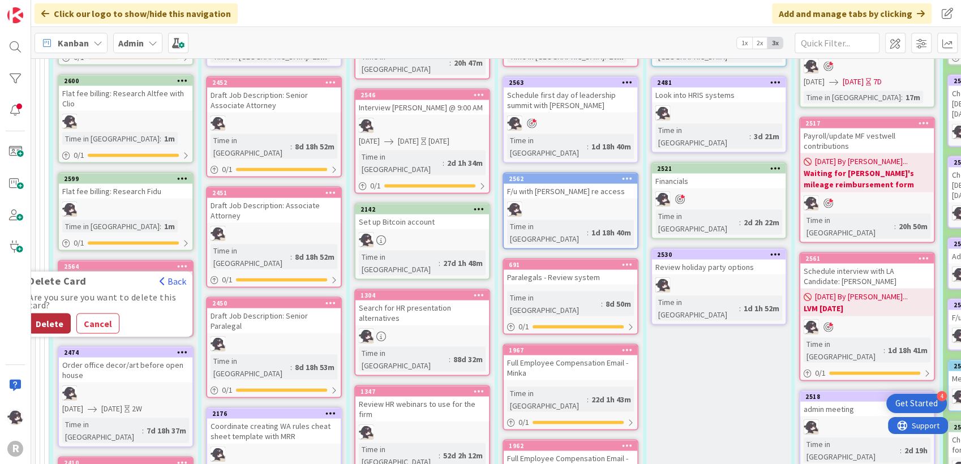
click at [58, 313] on button "Delete" at bounding box center [49, 323] width 42 height 20
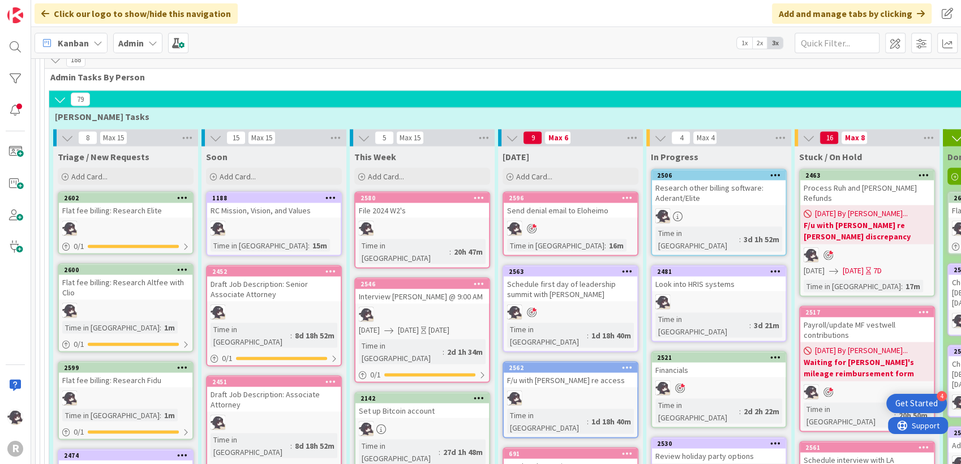
scroll to position [2193, 0]
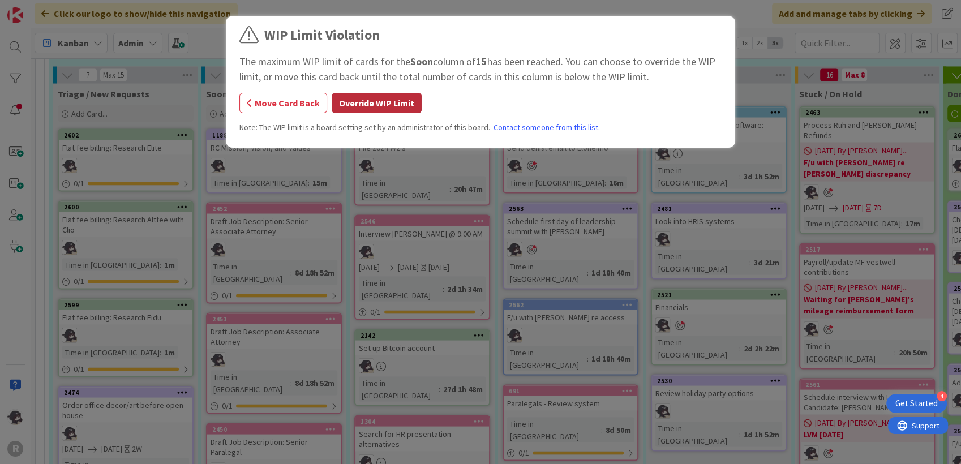
click at [380, 105] on button "Override WIP Limit" at bounding box center [377, 103] width 90 height 20
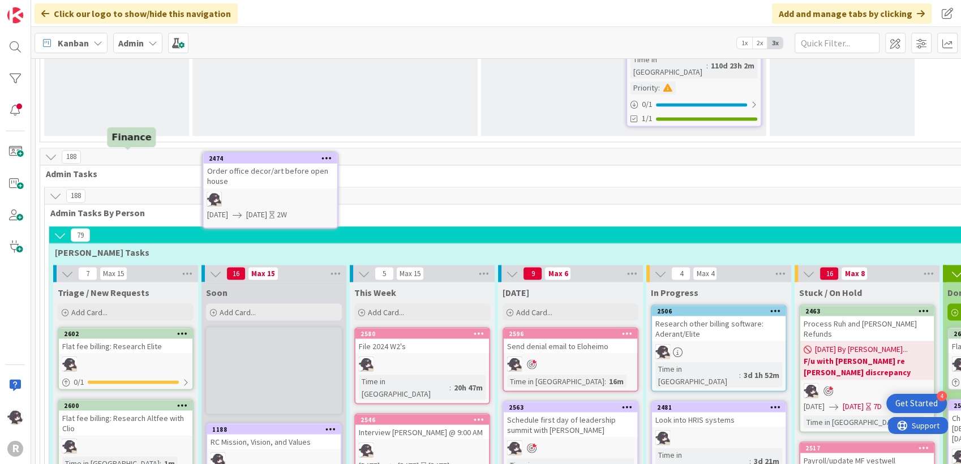
scroll to position [1949, 0]
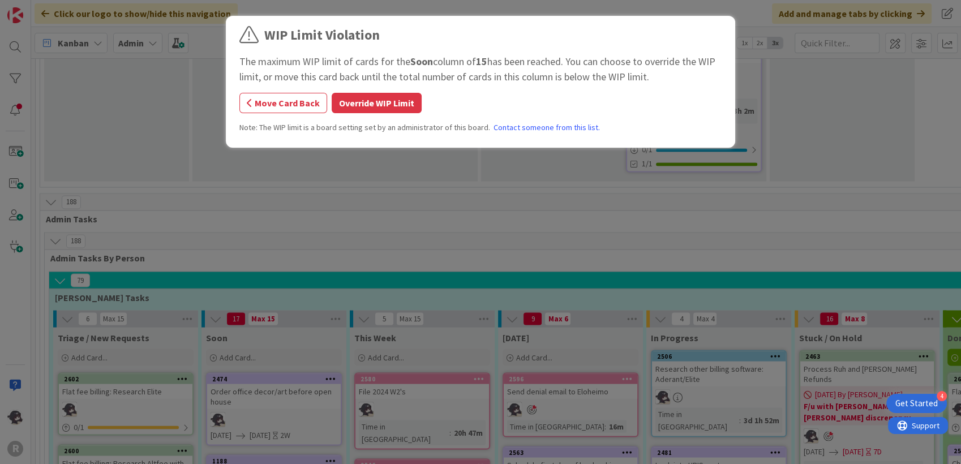
drag, startPoint x: 385, startPoint y: 104, endPoint x: 402, endPoint y: 104, distance: 17.6
click at [388, 104] on button "Override WIP Limit" at bounding box center [377, 103] width 90 height 20
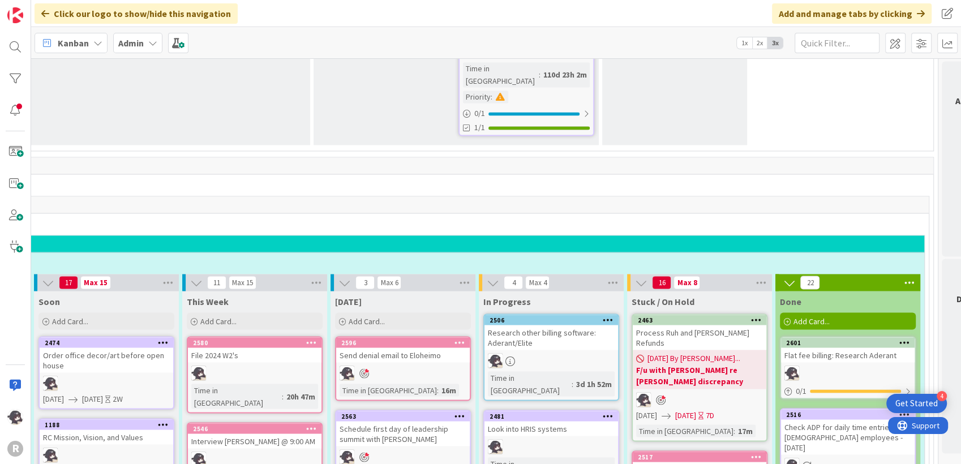
scroll to position [1985, 171]
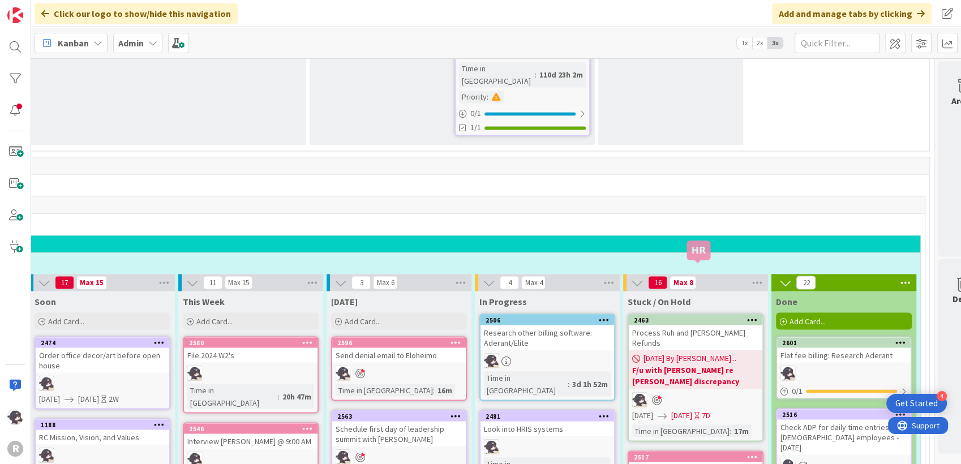
click at [700, 453] on div "2517" at bounding box center [698, 457] width 128 height 8
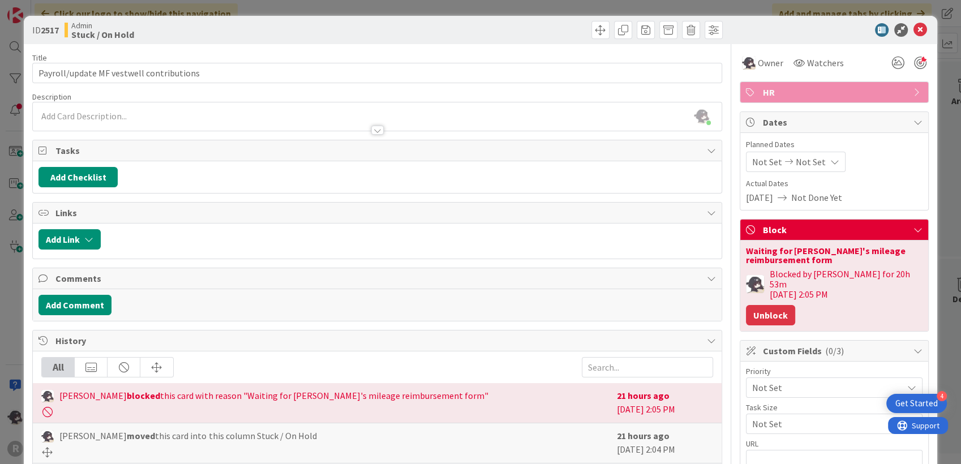
click at [761, 310] on button "Unblock" at bounding box center [770, 315] width 49 height 20
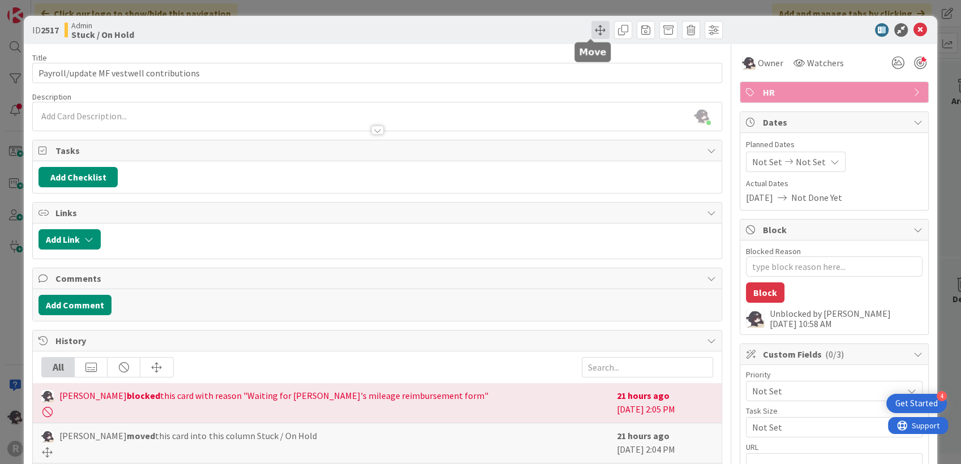
click at [592, 32] on span at bounding box center [600, 30] width 18 height 18
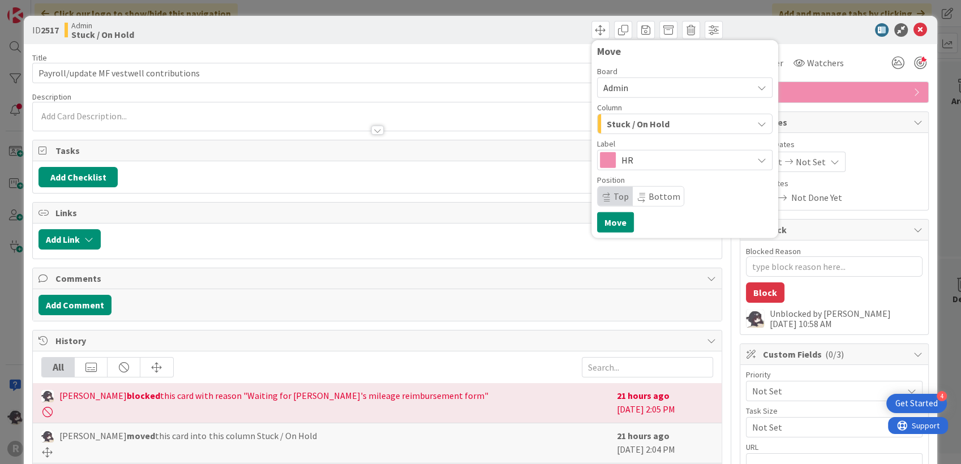
click at [633, 128] on span "Stuck / On Hold" at bounding box center [638, 124] width 63 height 15
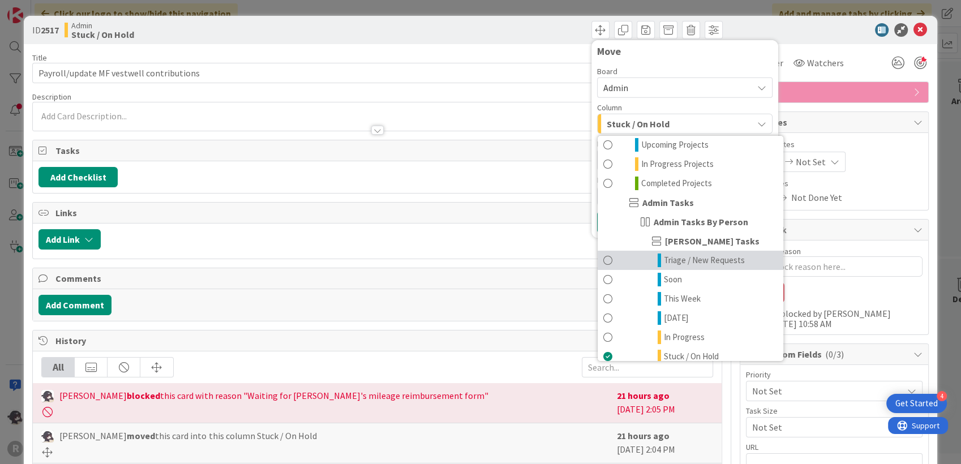
scroll to position [126, 0]
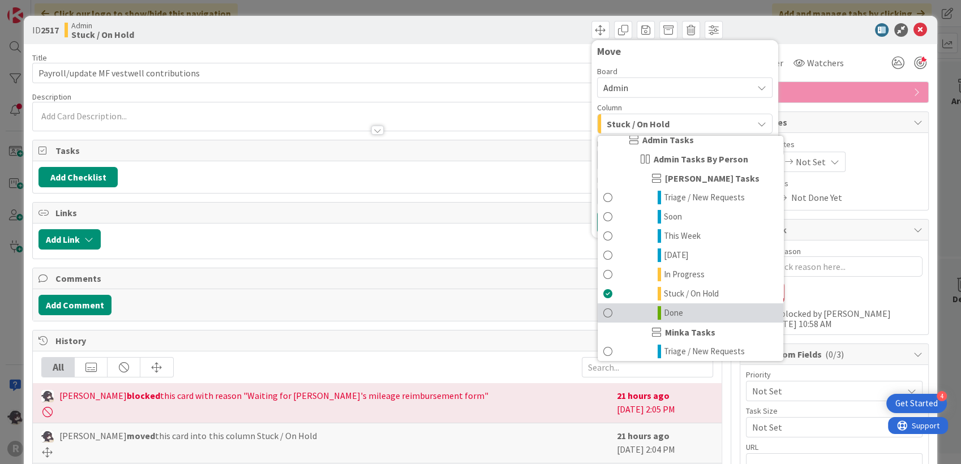
click at [670, 308] on span "Done" at bounding box center [673, 313] width 19 height 14
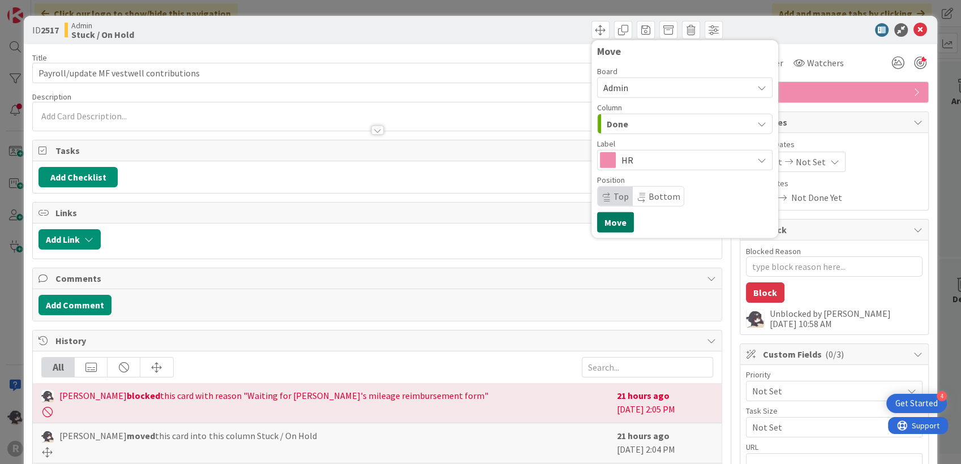
click at [611, 217] on button "Move" at bounding box center [615, 222] width 37 height 20
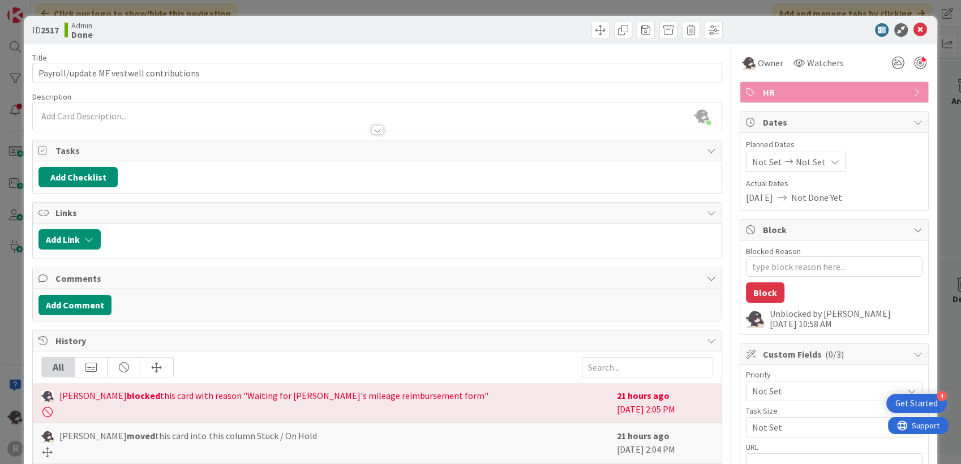
type textarea "x"
click at [61, 109] on div "[PERSON_NAME] just joined" at bounding box center [377, 116] width 688 height 28
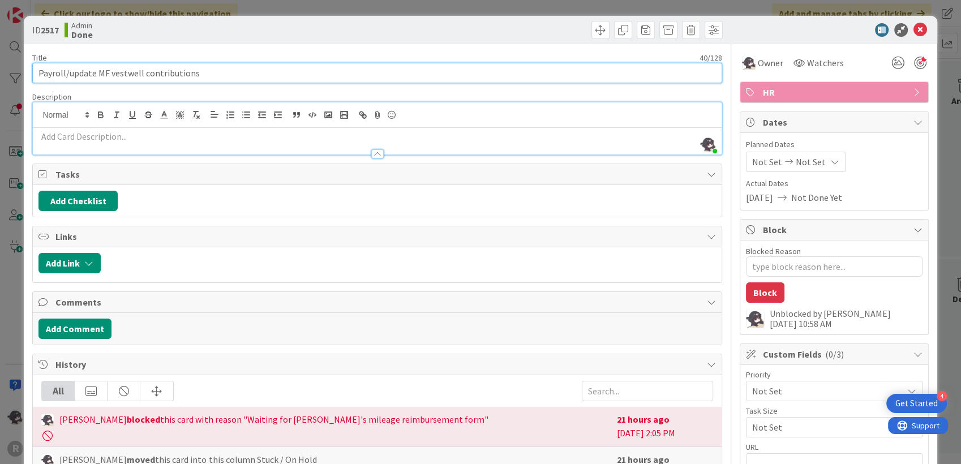
click at [205, 78] on input "Payroll/update MF vestwell contributions" at bounding box center [376, 73] width 689 height 20
type input "Payroll/update MF vestwell contributions/"
type textarea "x"
type input "Payroll/update MF vestwell contributions/f"
type textarea "x"
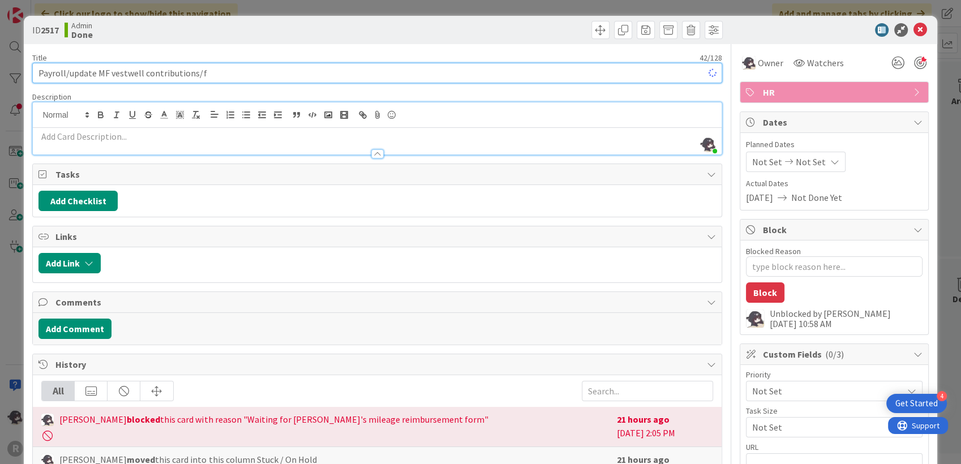
type input "Payroll/update MF vestwell contributions/f/"
type textarea "x"
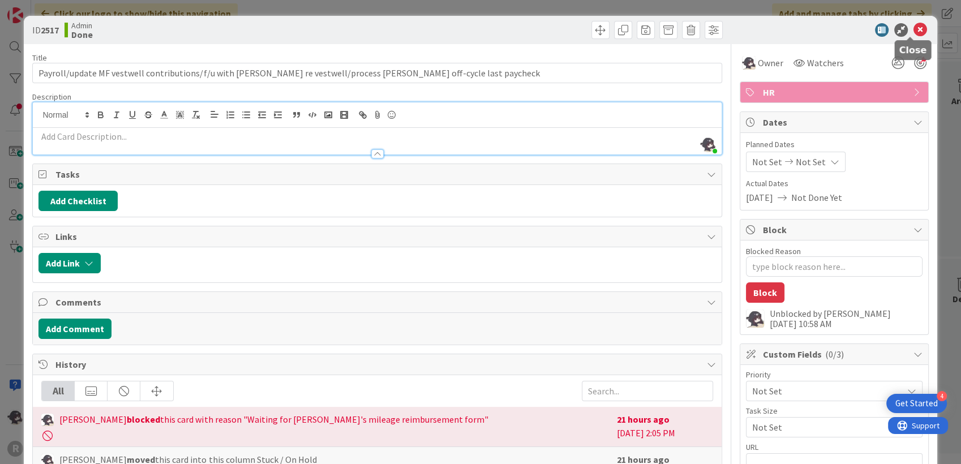
click at [915, 32] on icon at bounding box center [920, 30] width 14 height 14
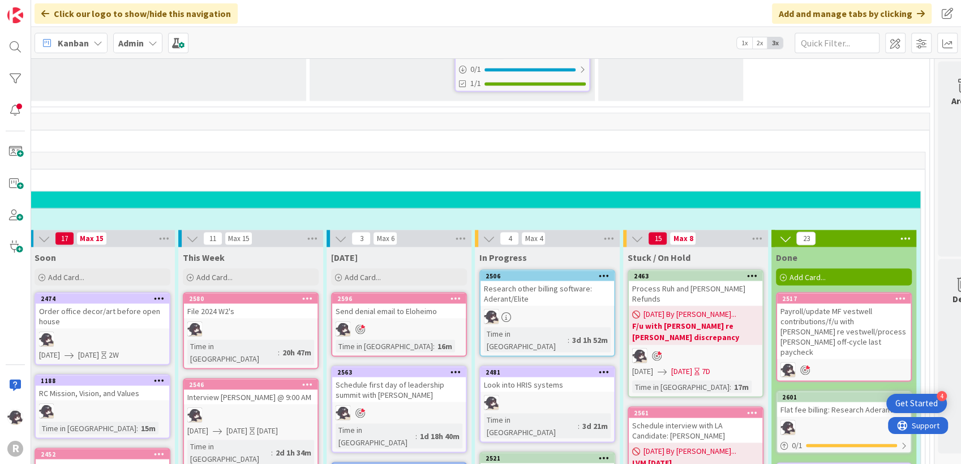
scroll to position [2048, 171]
